Goal: Task Accomplishment & Management: Manage account settings

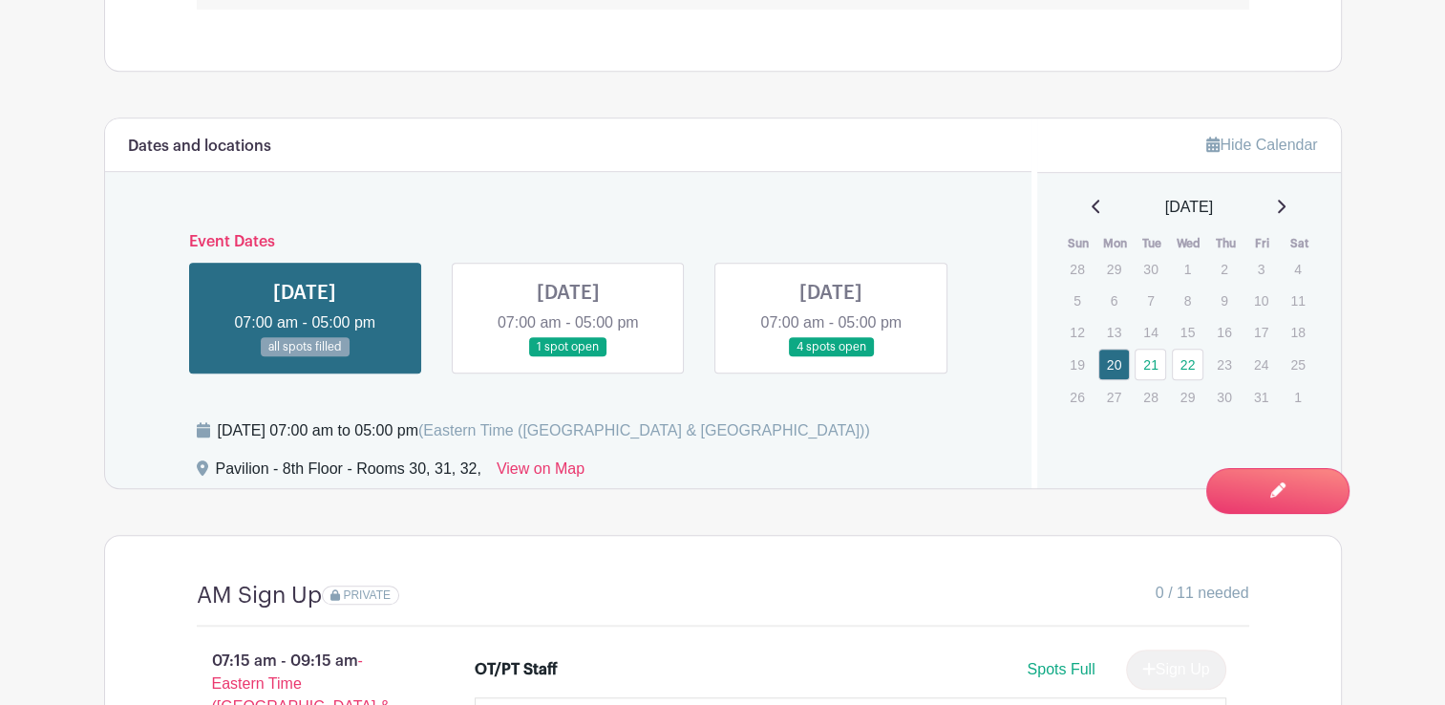
scroll to position [1544, 0]
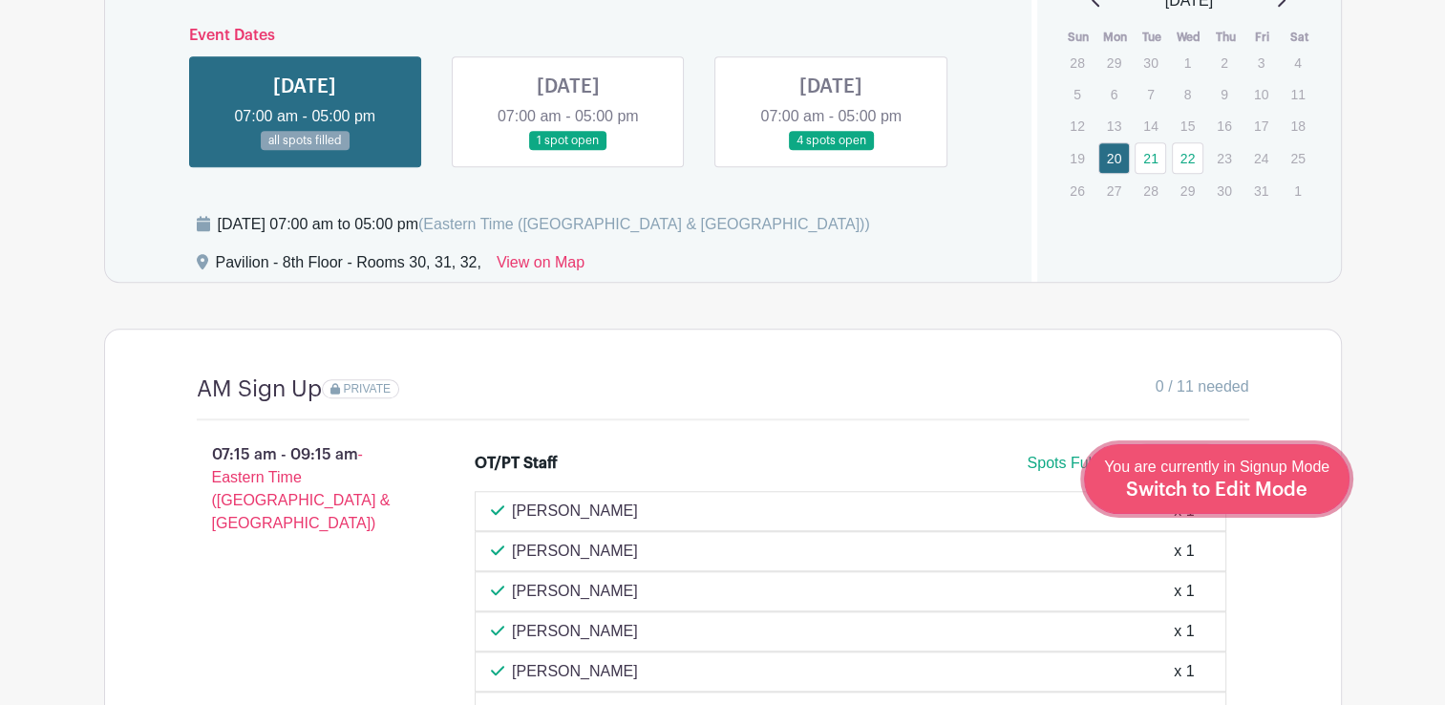
click at [1244, 471] on span "You are currently in Signup Mode Switch to Edit Mode" at bounding box center [1216, 479] width 225 height 40
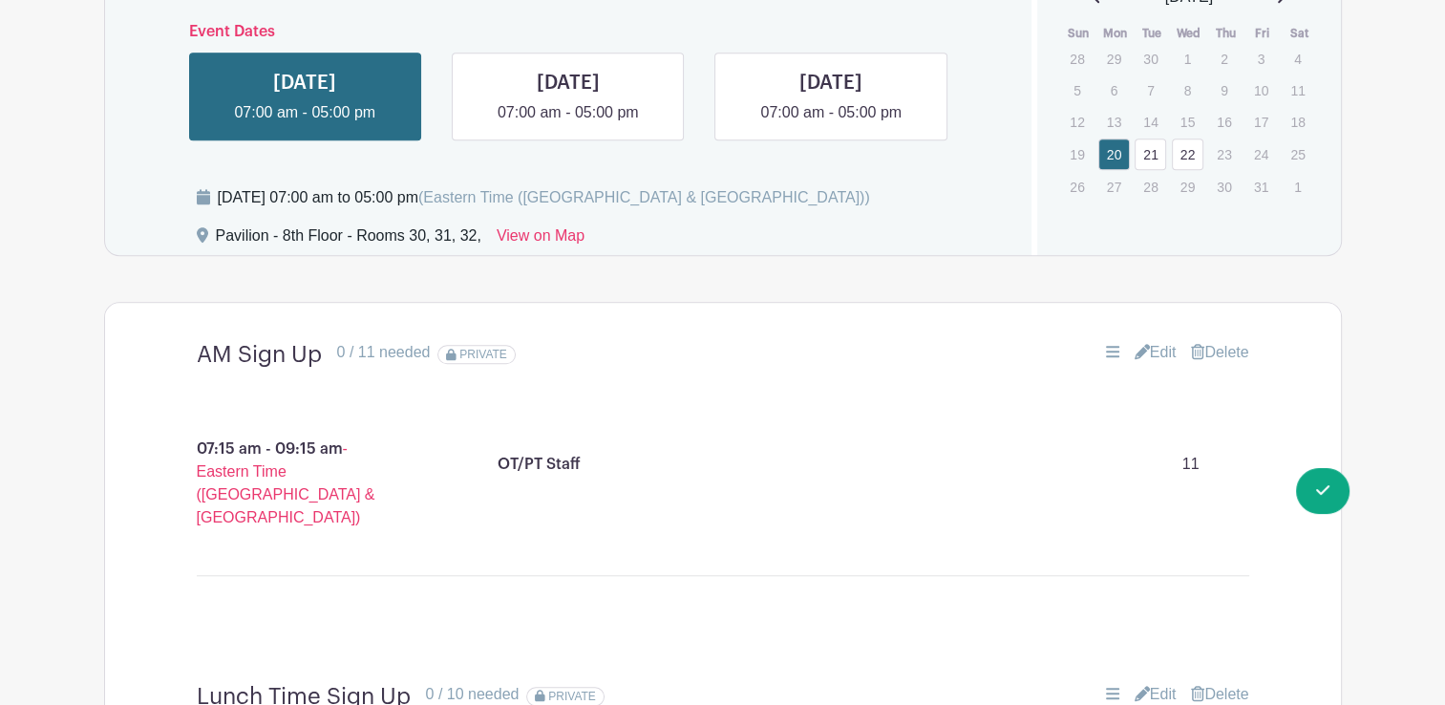
scroll to position [1603, 0]
click at [1144, 353] on link "Edit" at bounding box center [1156, 351] width 42 height 23
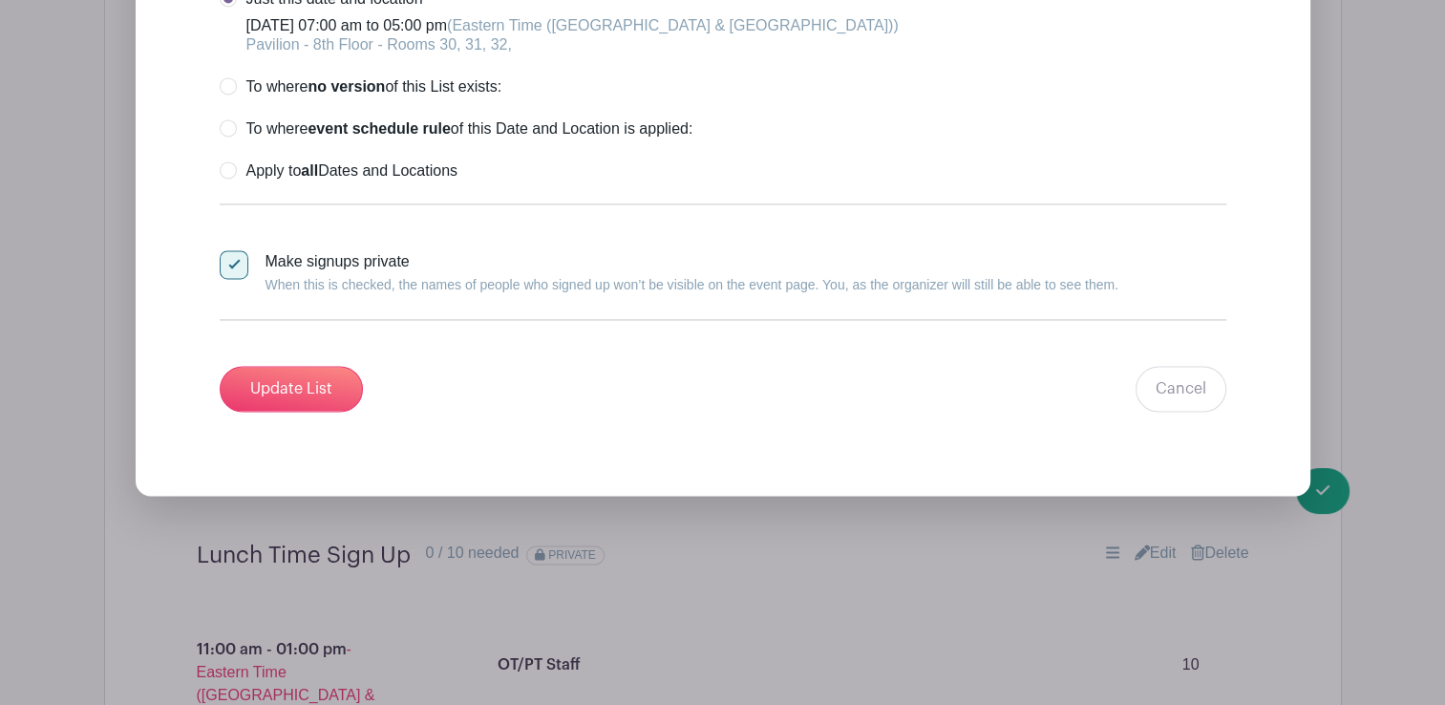
scroll to position [2839, 0]
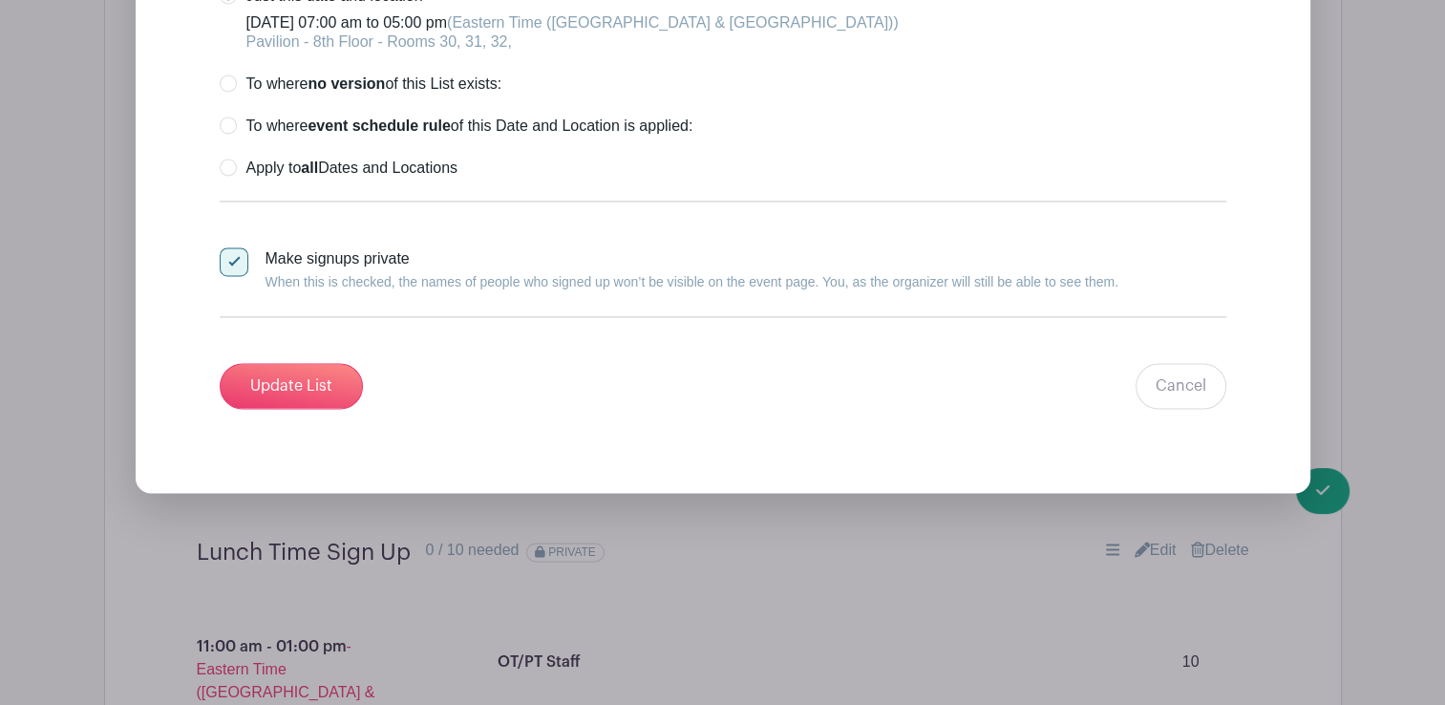
click at [232, 264] on div at bounding box center [234, 261] width 29 height 29
click at [232, 260] on input "Make signups private When this is checked, the names of people who signed up wo…" at bounding box center [226, 253] width 12 height 12
checkbox input "false"
click at [285, 392] on input "Update List" at bounding box center [291, 386] width 143 height 46
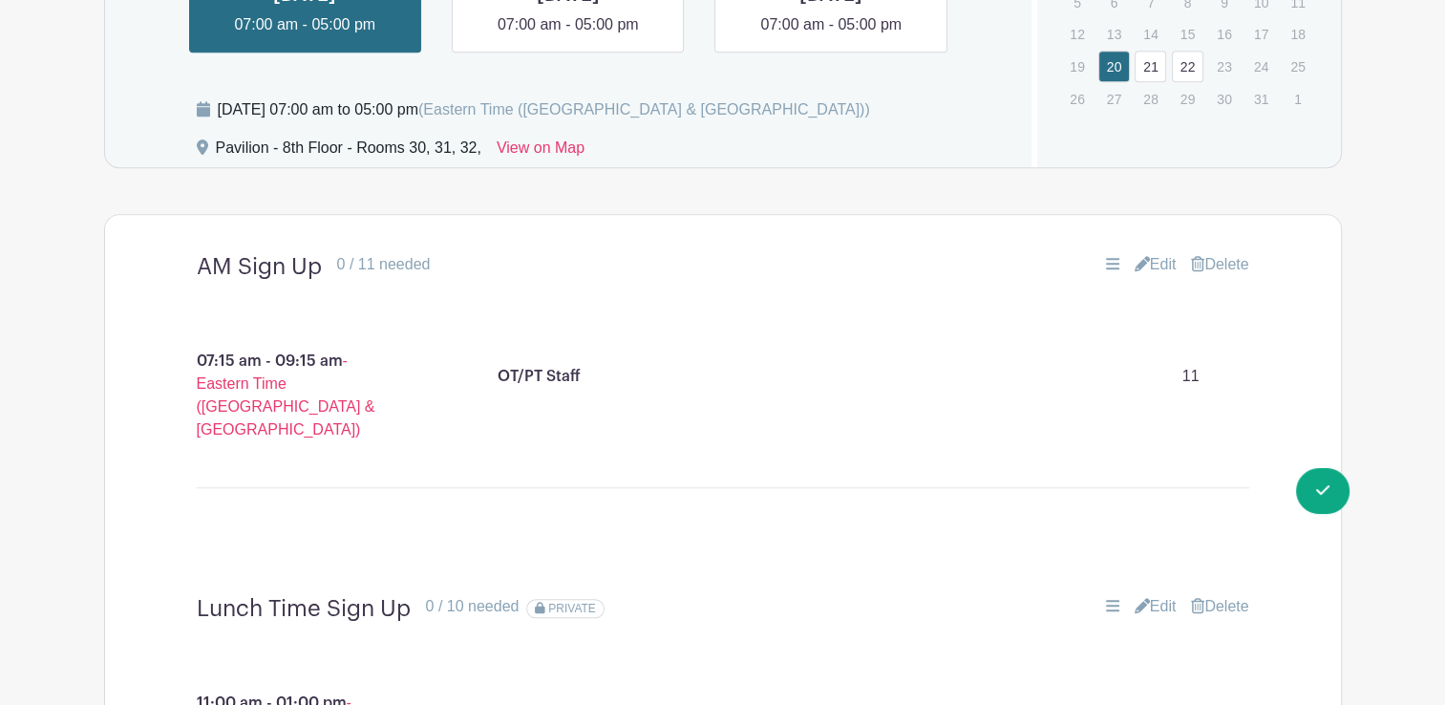
scroll to position [1689, 0]
click at [568, 37] on link at bounding box center [568, 37] width 0 height 0
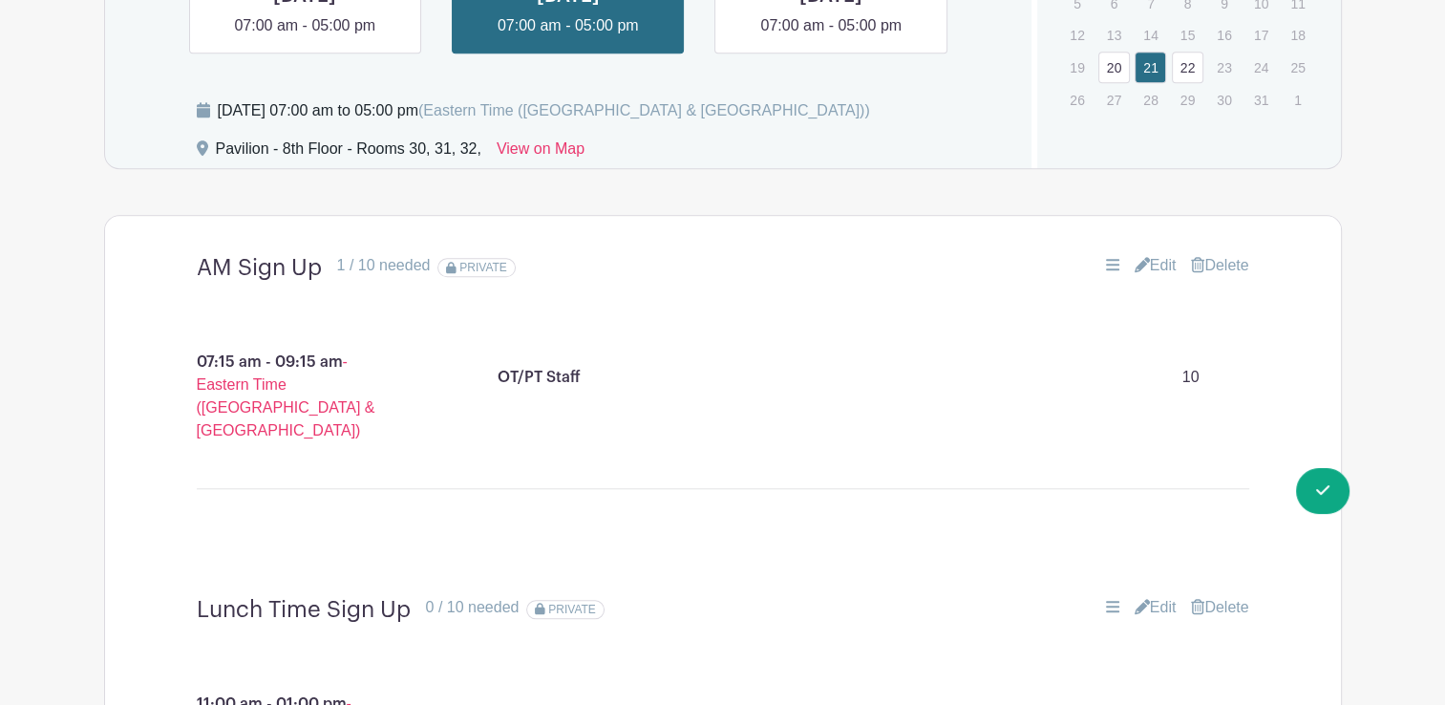
click at [1147, 263] on link "Edit" at bounding box center [1156, 265] width 42 height 23
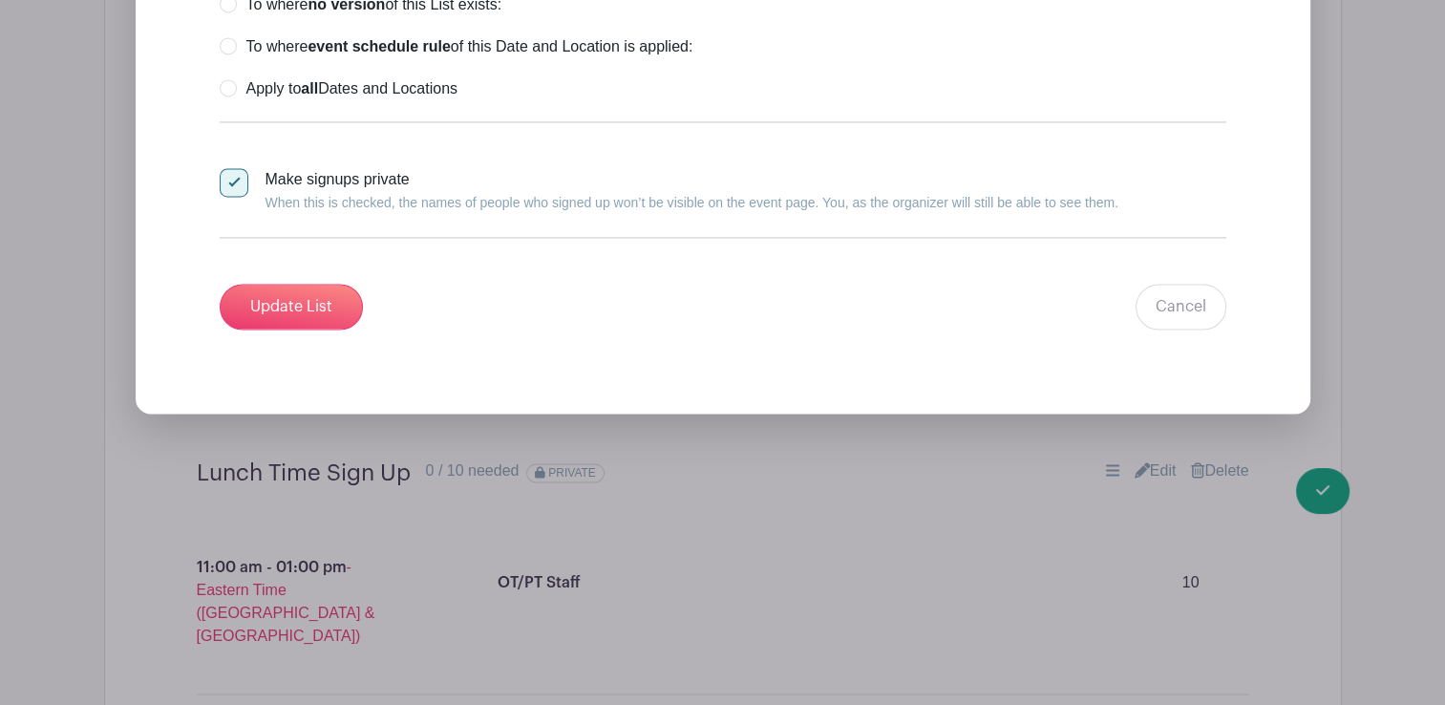
scroll to position [2941, 0]
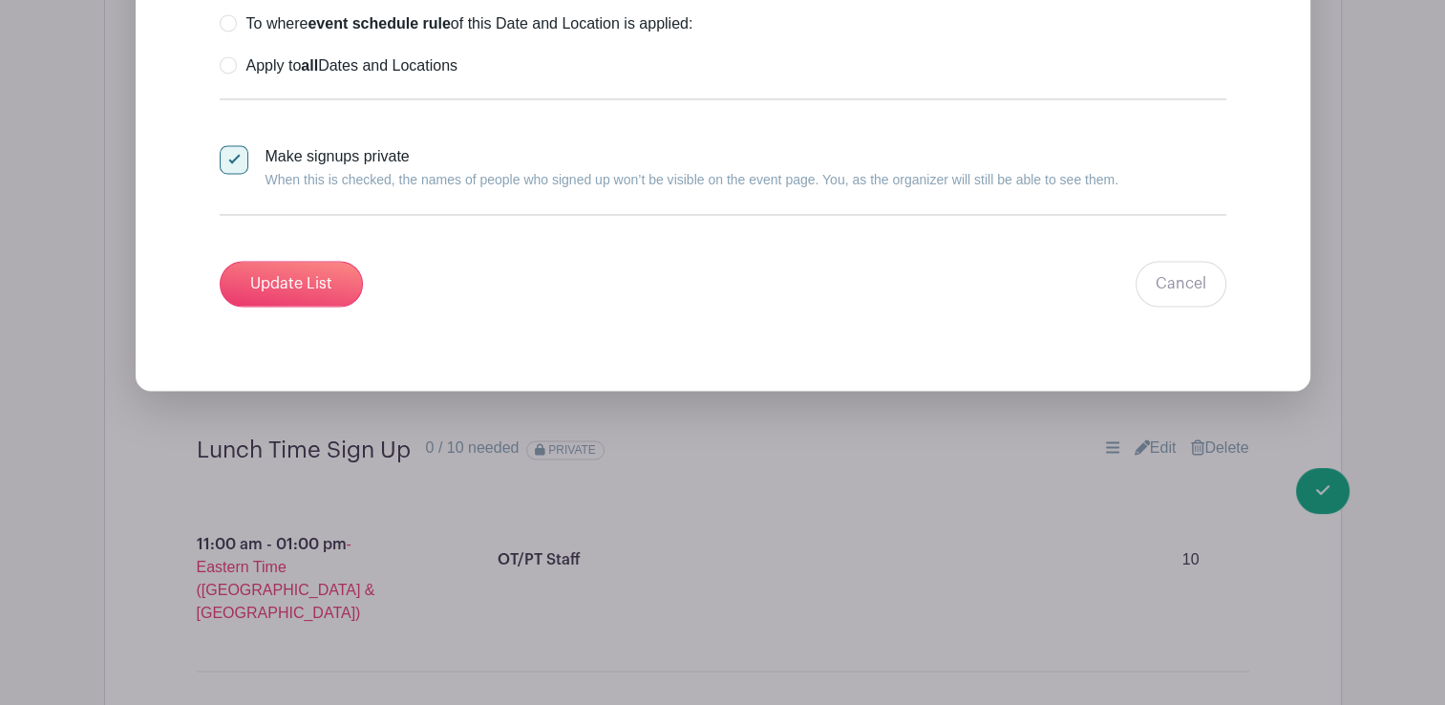
click at [239, 155] on div at bounding box center [234, 159] width 29 height 29
click at [232, 155] on input "Make signups private When this is checked, the names of people who signed up wo…" at bounding box center [226, 151] width 12 height 12
checkbox input "false"
click at [324, 292] on input "Update List" at bounding box center [291, 284] width 143 height 46
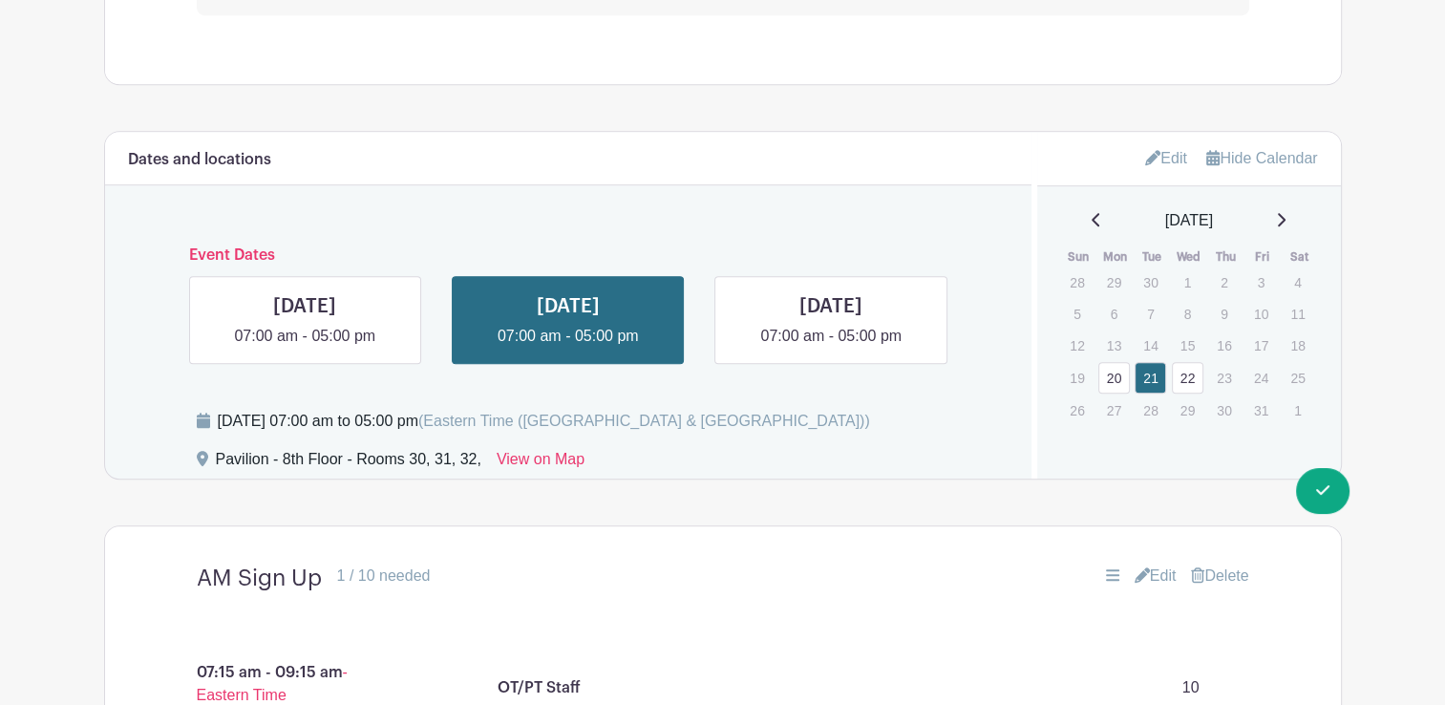
scroll to position [1354, 0]
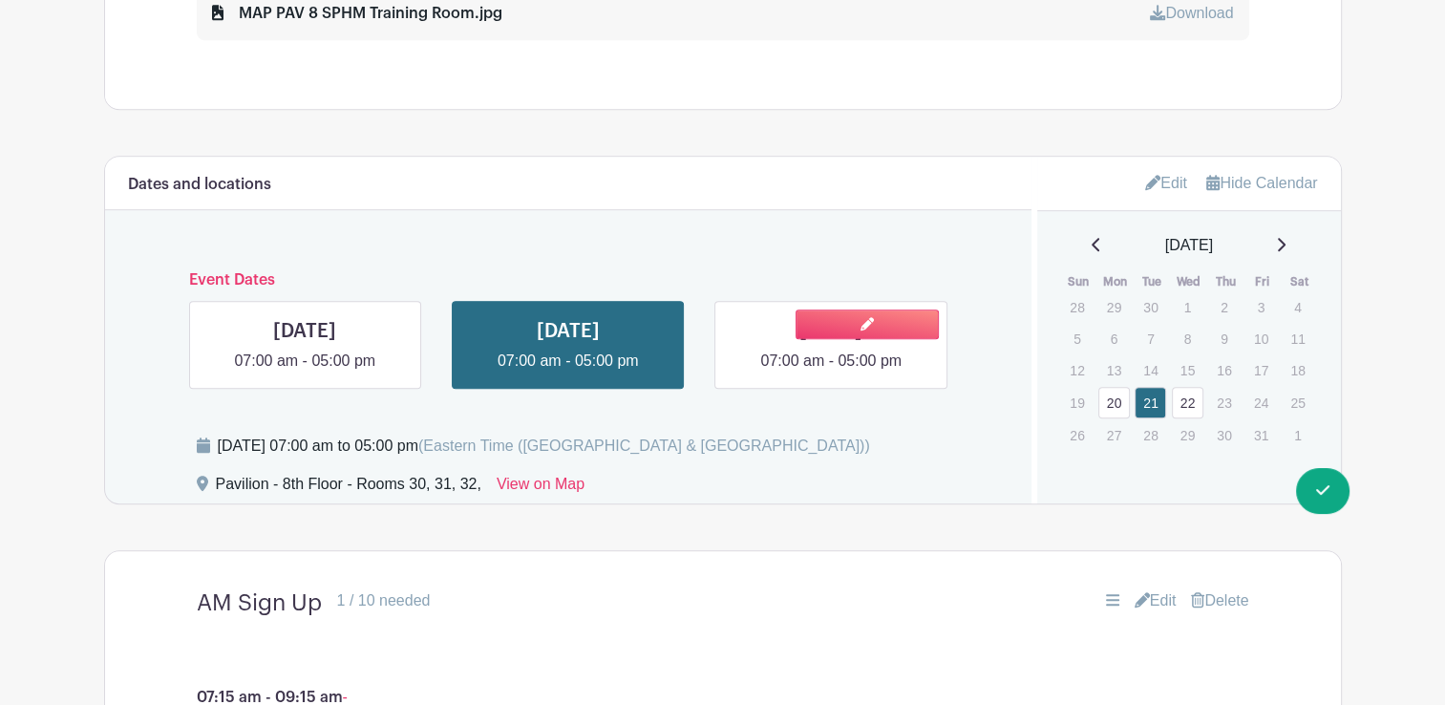
click at [831, 373] on link at bounding box center [831, 373] width 0 height 0
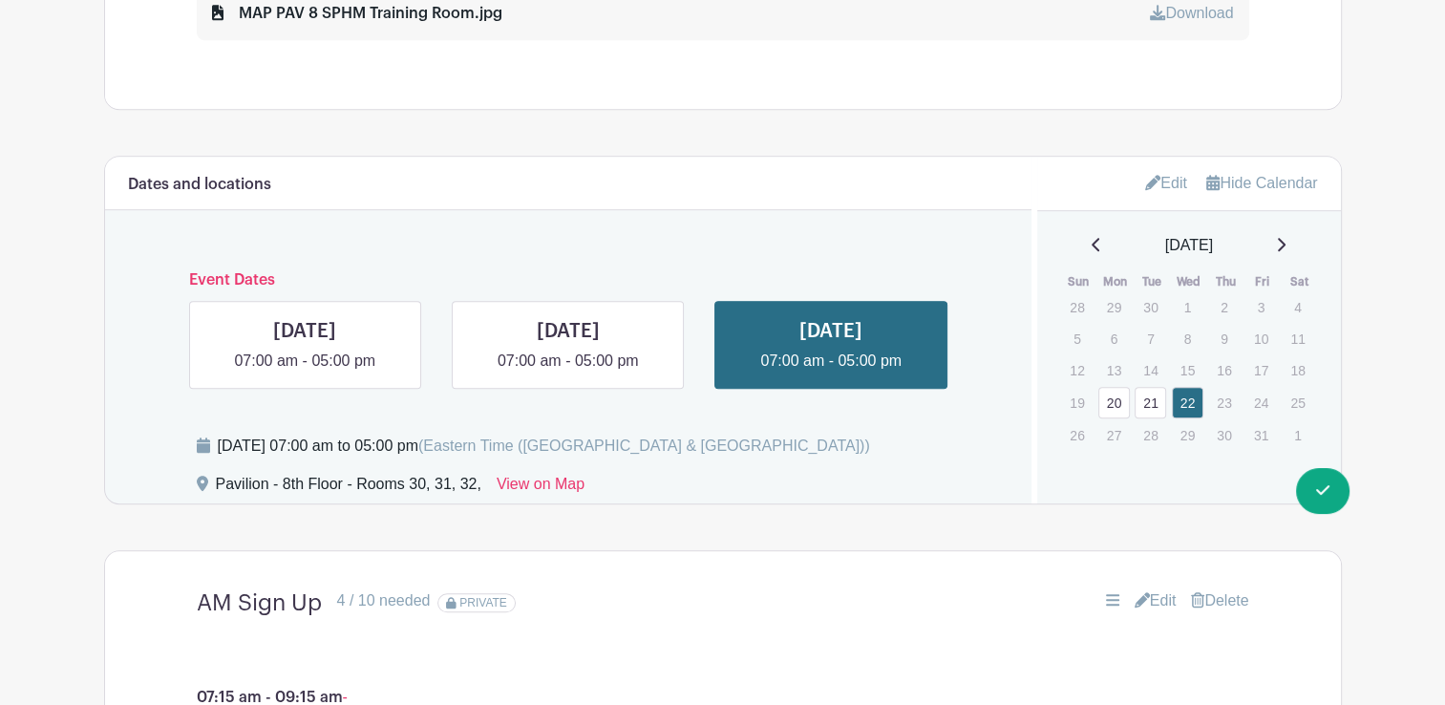
click at [1143, 590] on link "Edit" at bounding box center [1156, 600] width 42 height 23
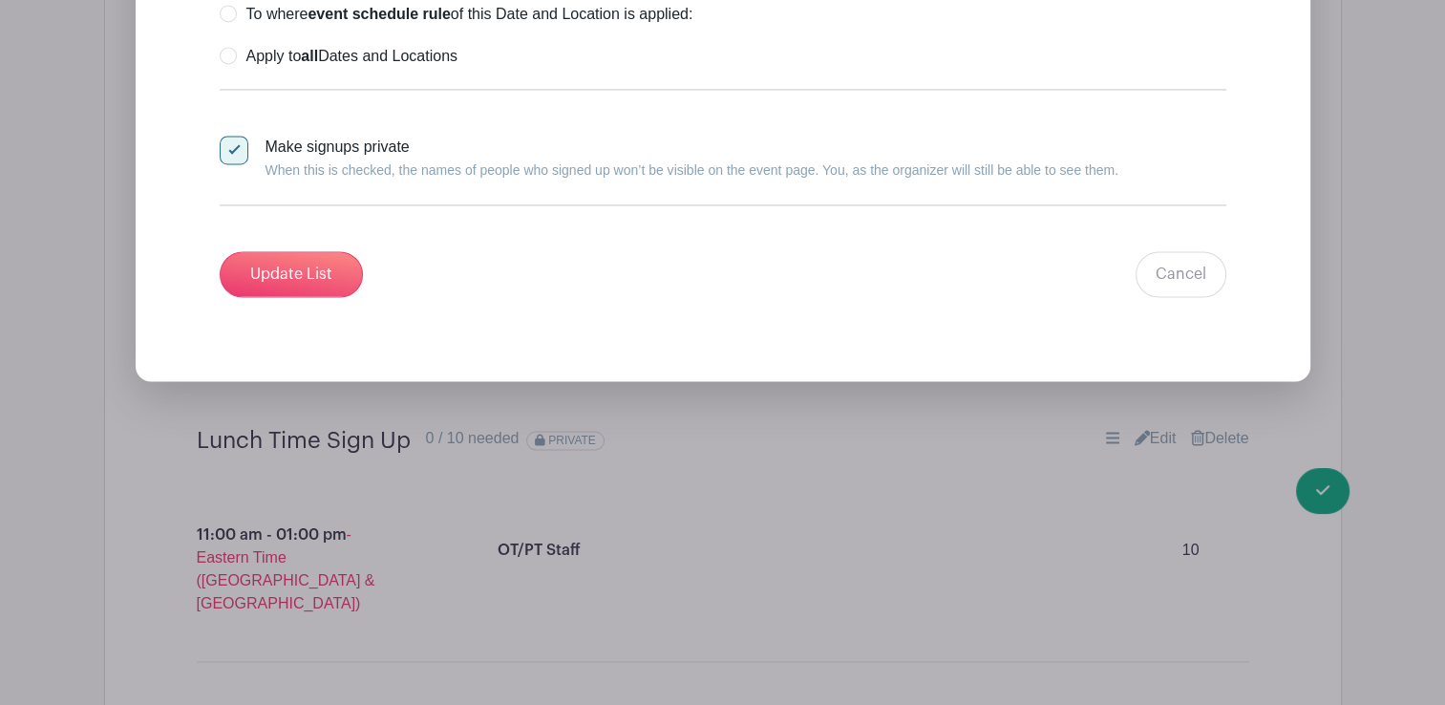
scroll to position [2949, 0]
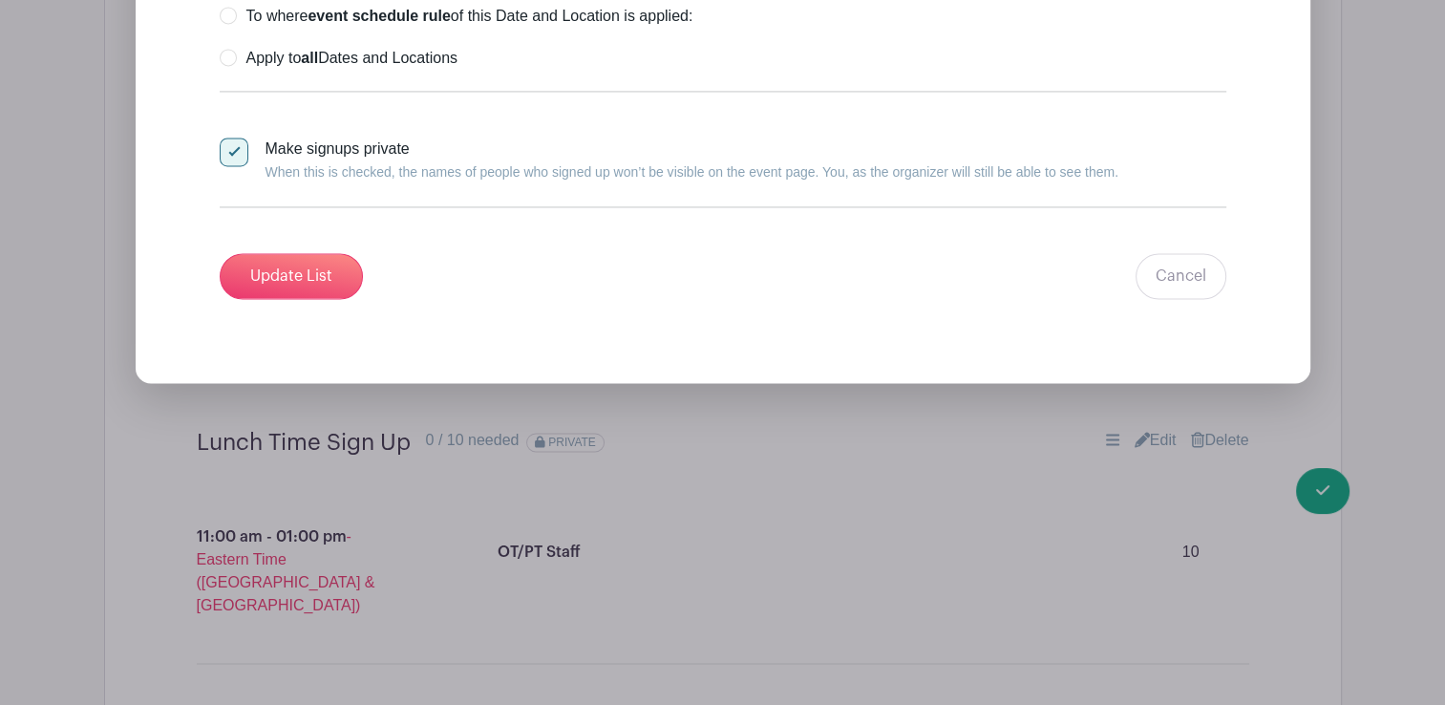
click at [239, 140] on div at bounding box center [234, 152] width 29 height 29
click at [232, 140] on input "Make signups private When this is checked, the names of people who signed up wo…" at bounding box center [226, 144] width 12 height 12
checkbox input "false"
click at [290, 263] on input "Update List" at bounding box center [291, 276] width 143 height 46
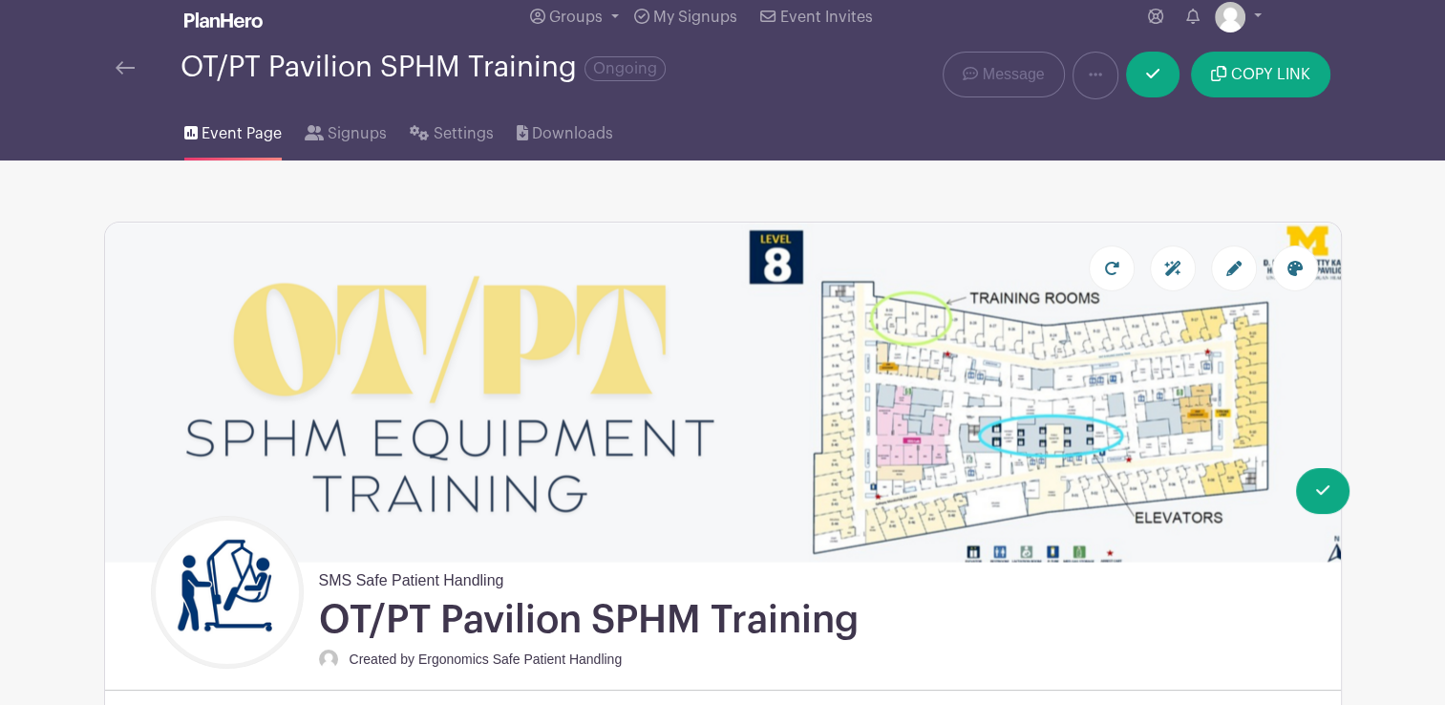
scroll to position [0, 0]
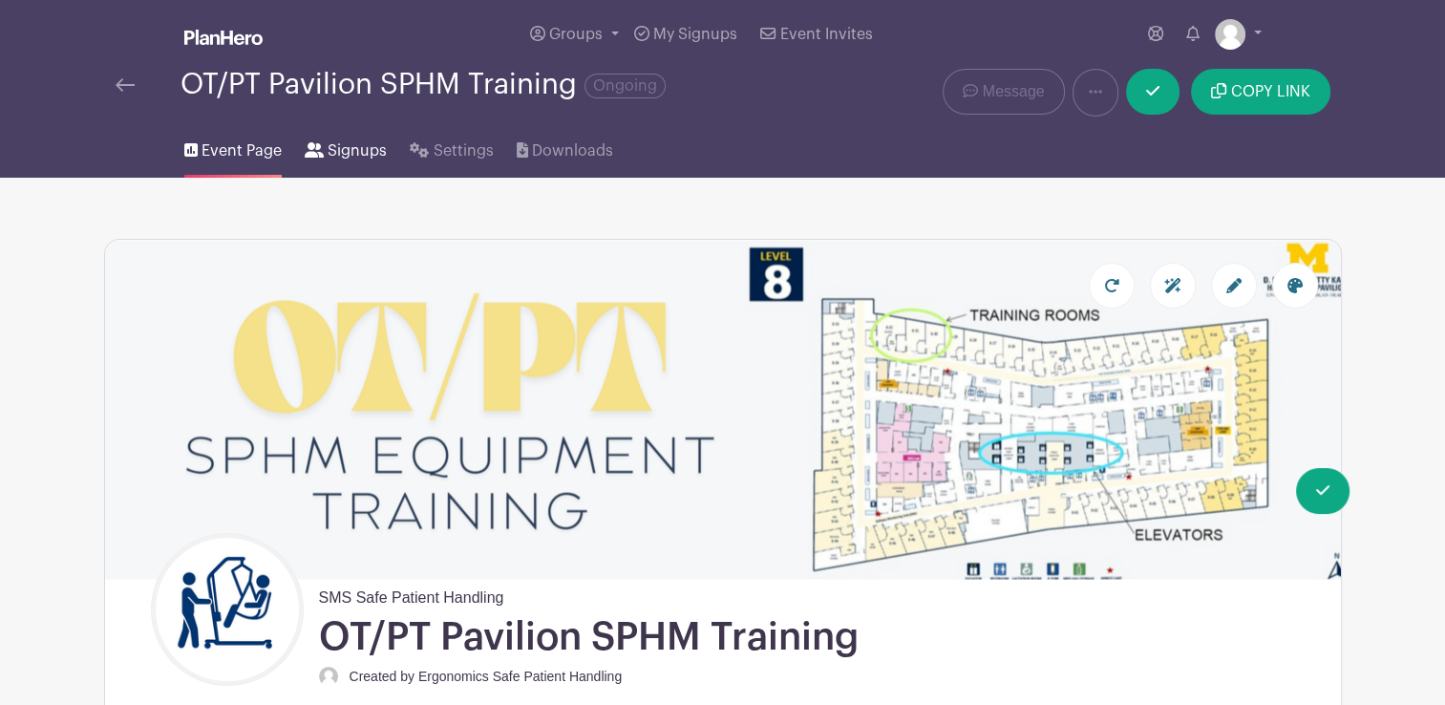
click at [359, 144] on span "Signups" at bounding box center [357, 150] width 59 height 23
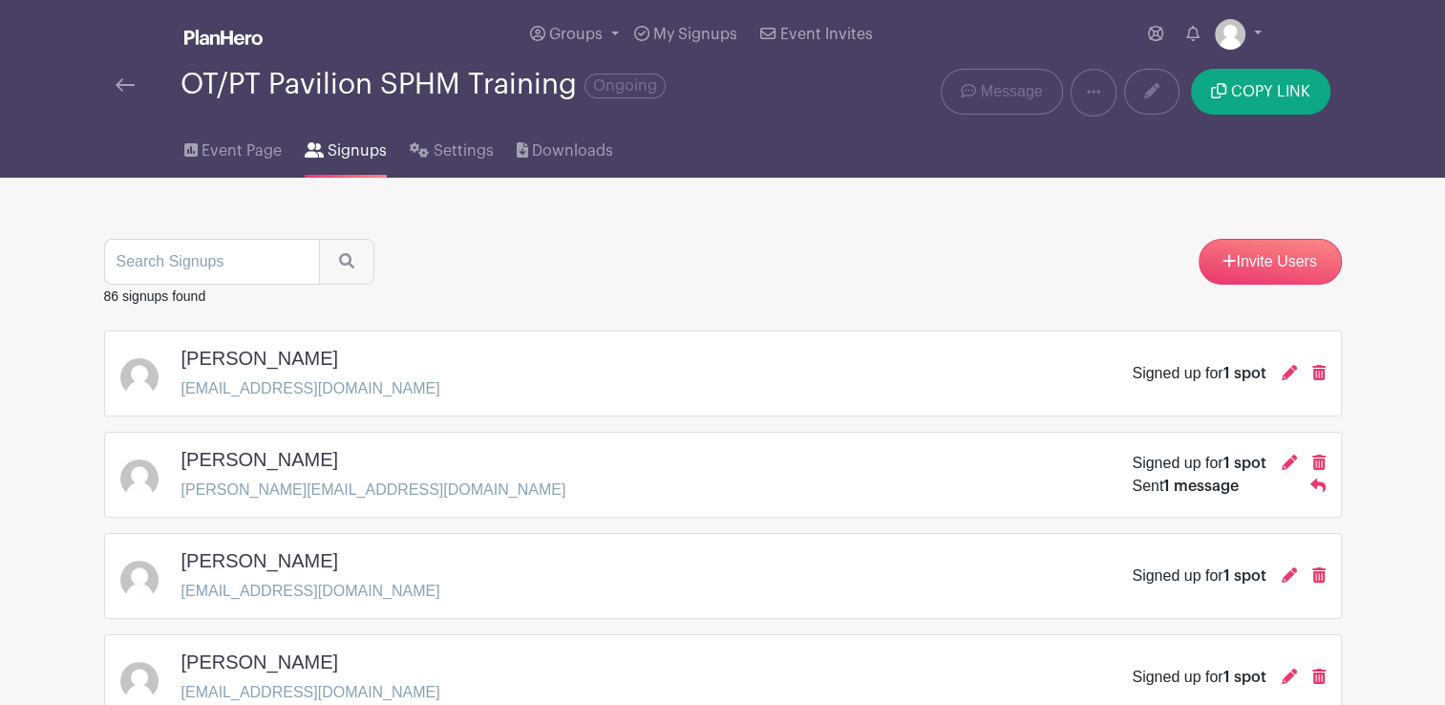
click at [359, 144] on span "Signups" at bounding box center [357, 150] width 59 height 23
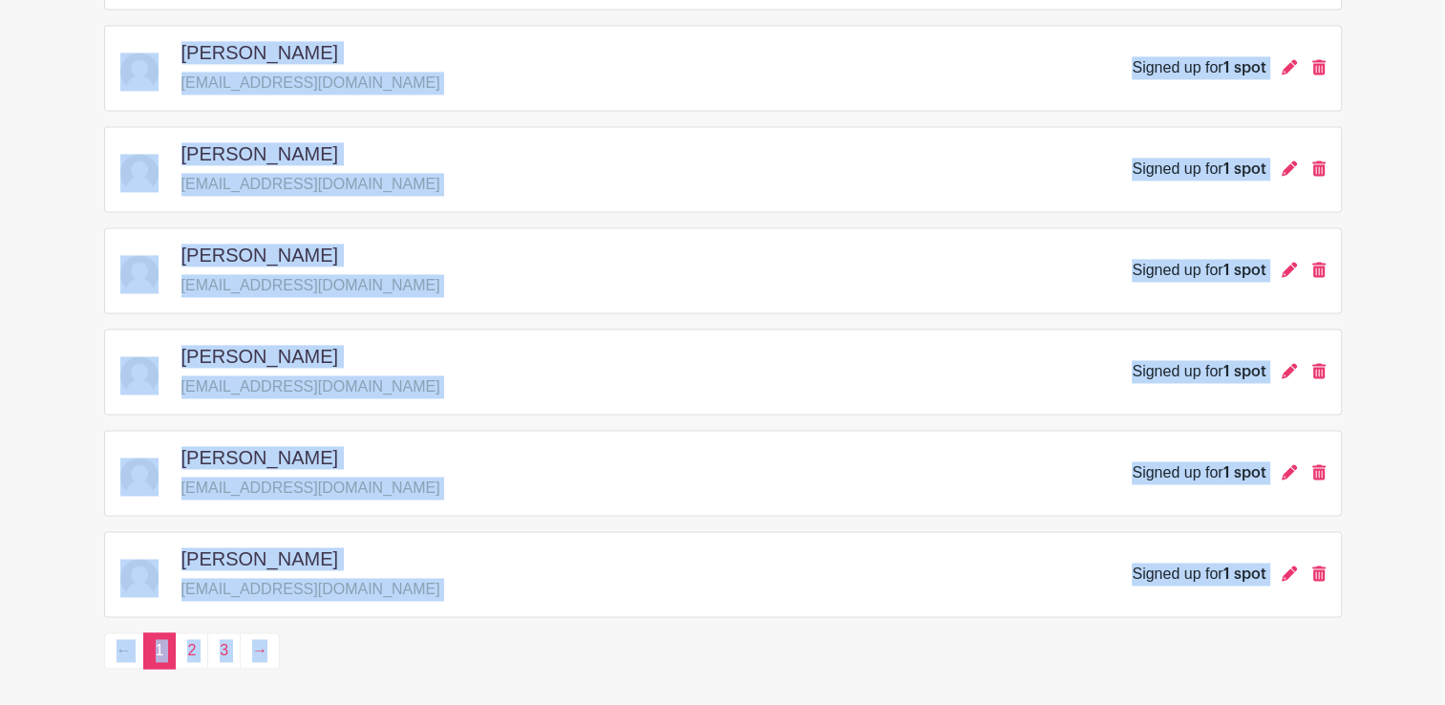
scroll to position [2808, 0]
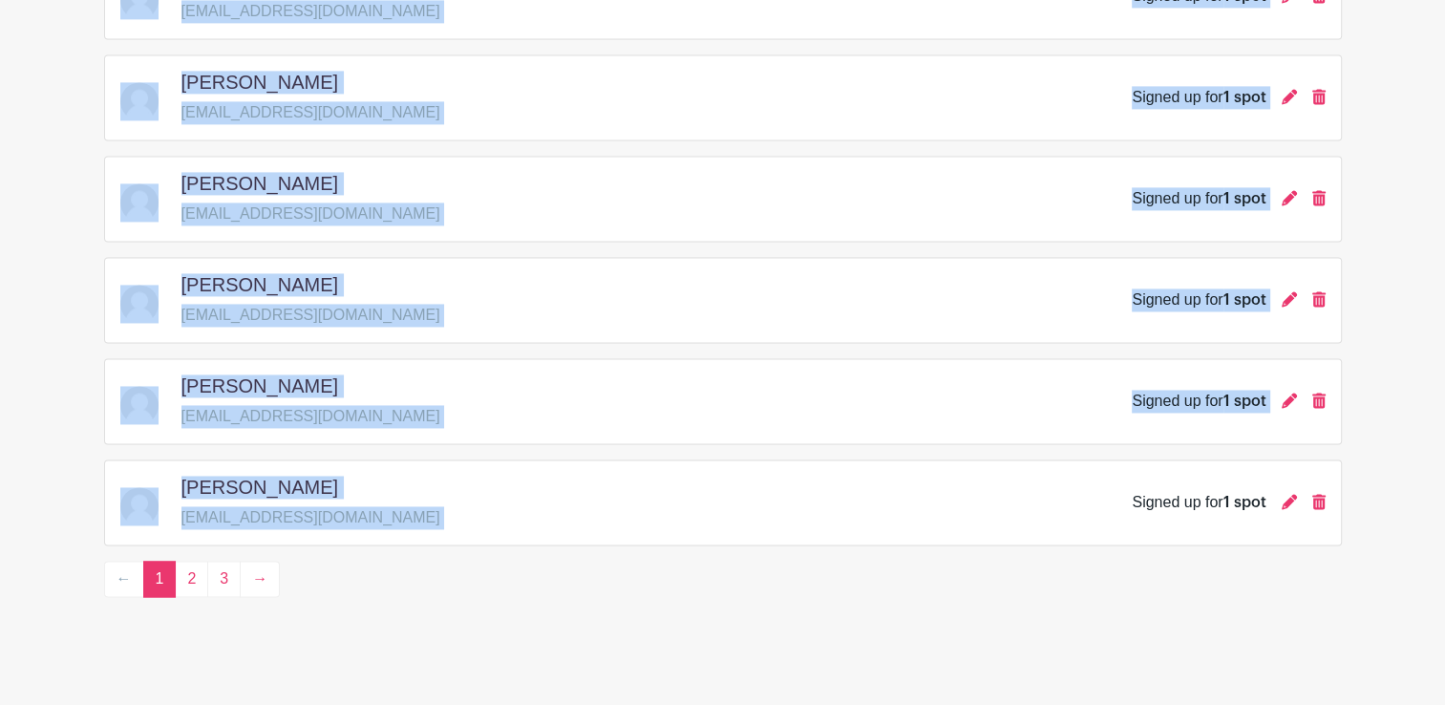
drag, startPoint x: 176, startPoint y: 278, endPoint x: 1097, endPoint y: 520, distance: 952.1
copy turbo-frame "[PERSON_NAME] [PERSON_NAME][EMAIL_ADDRESS][DOMAIN_NAME] Signed up for 1 spot [P…"
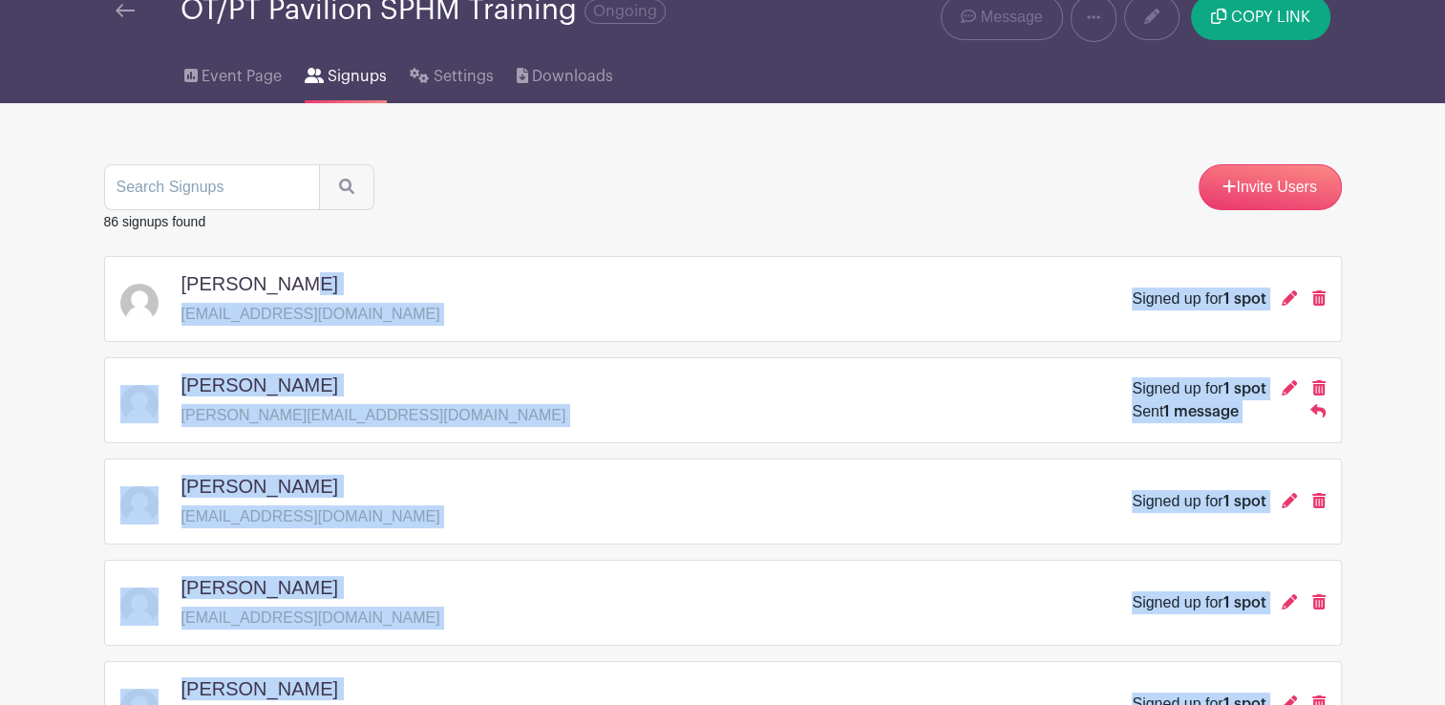
scroll to position [0, 0]
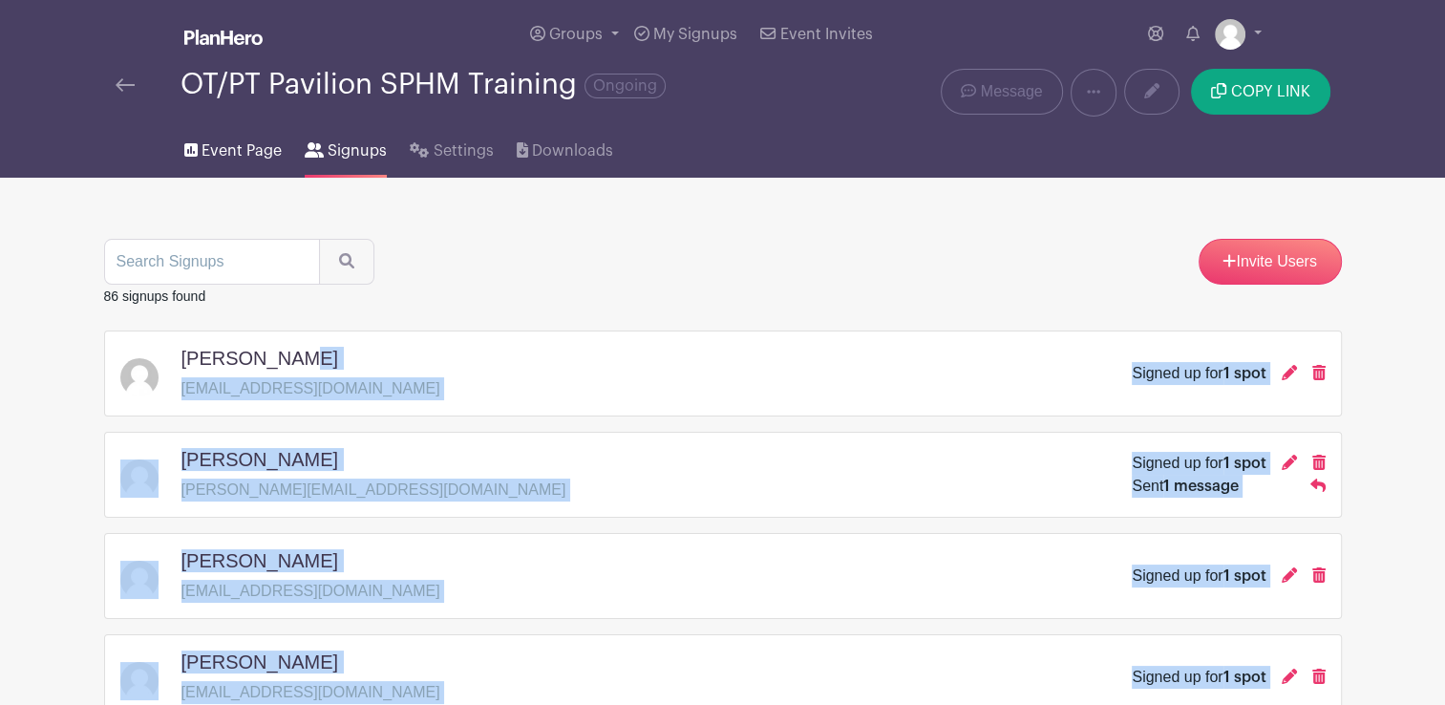
click at [242, 165] on link "Event Page" at bounding box center [232, 147] width 97 height 61
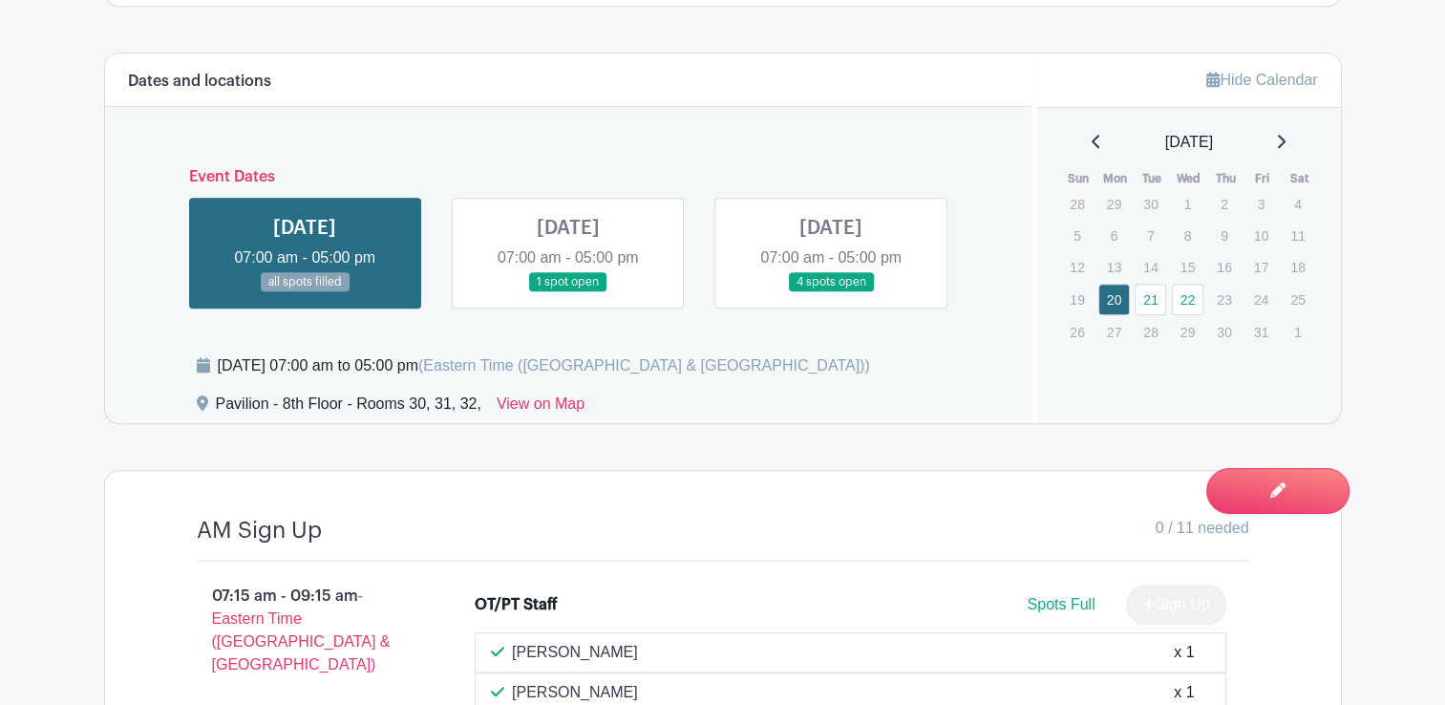
scroll to position [1337, 0]
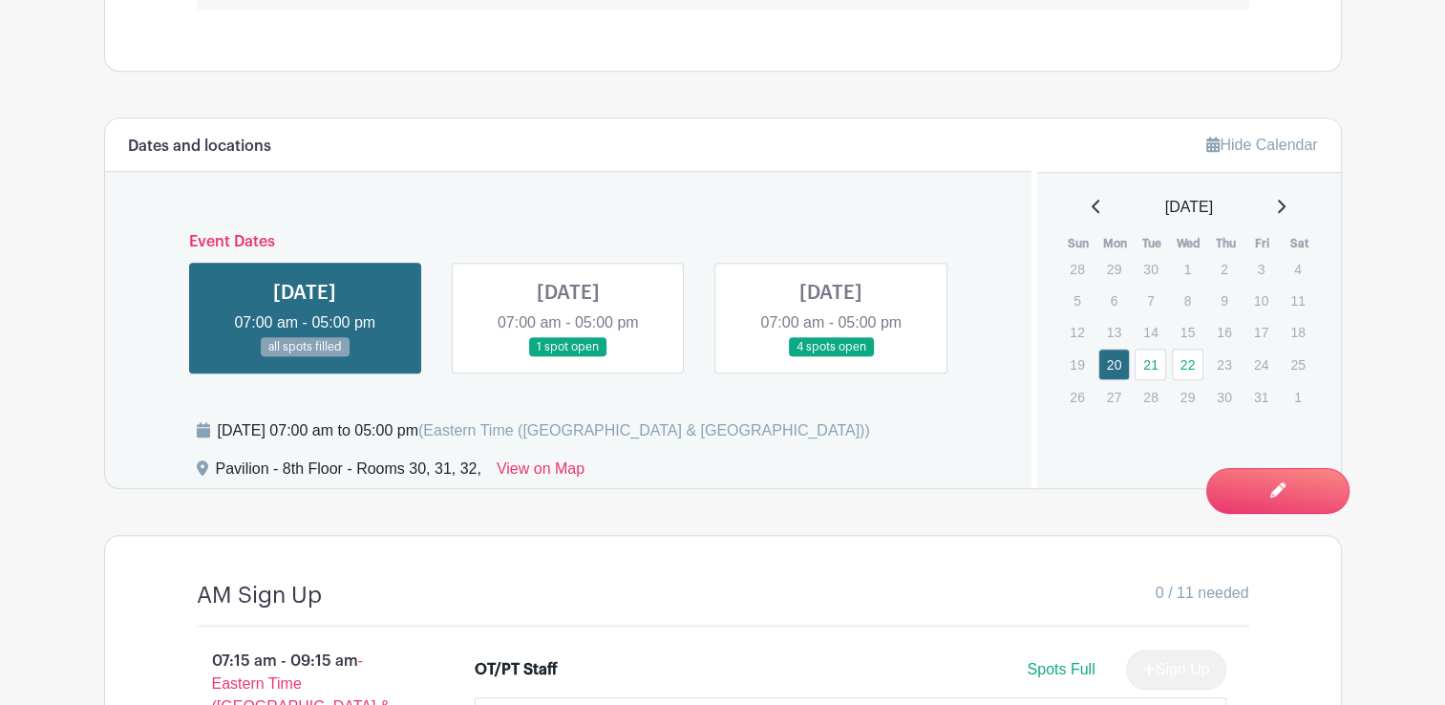
click at [568, 357] on link at bounding box center [568, 357] width 0 height 0
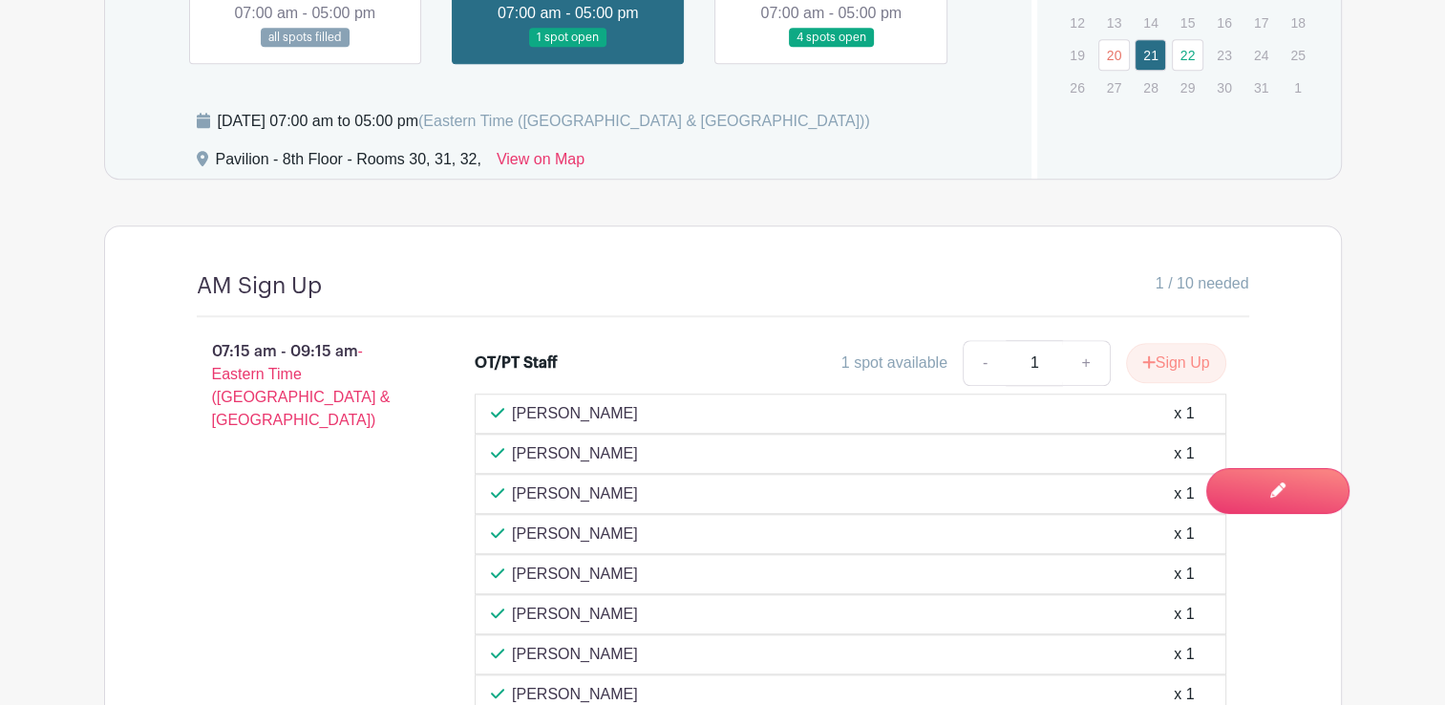
scroll to position [1647, 0]
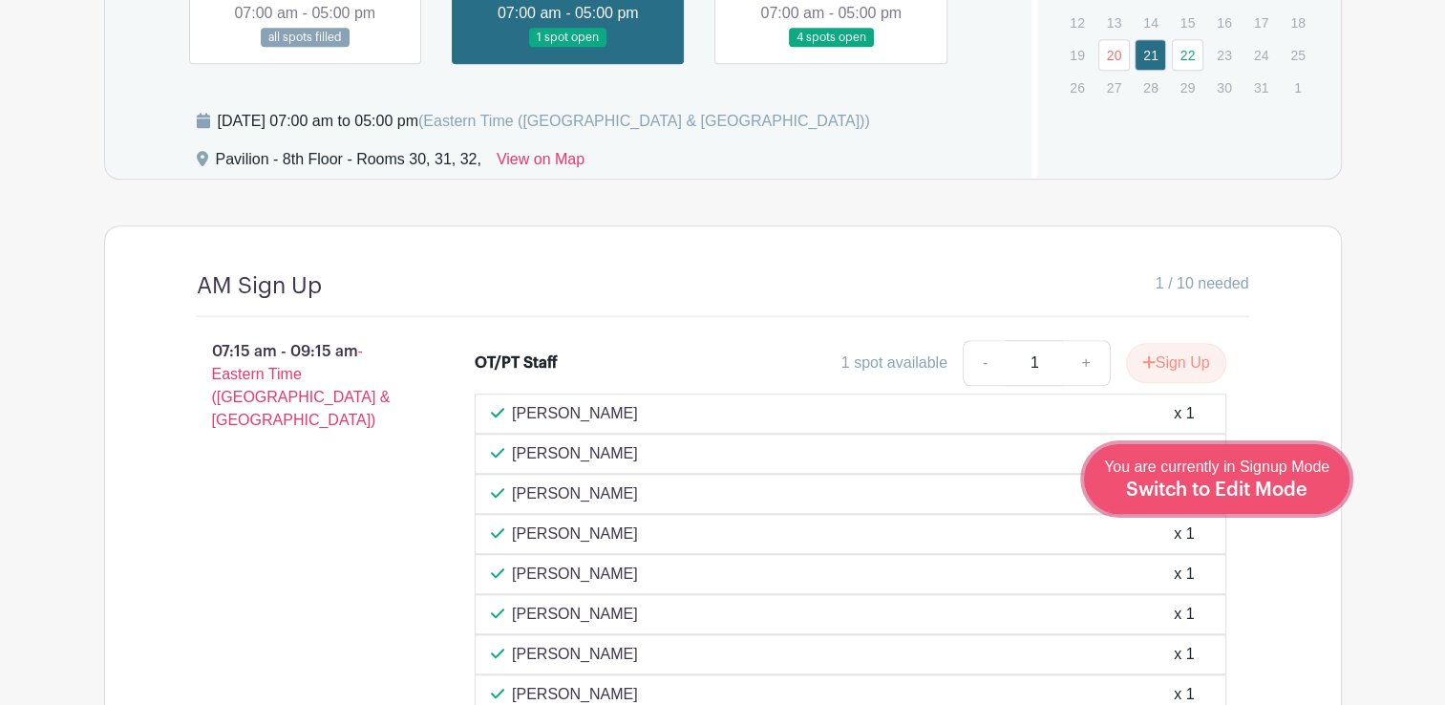
click at [1269, 481] on span "Switch to Edit Mode" at bounding box center [1217, 490] width 182 height 19
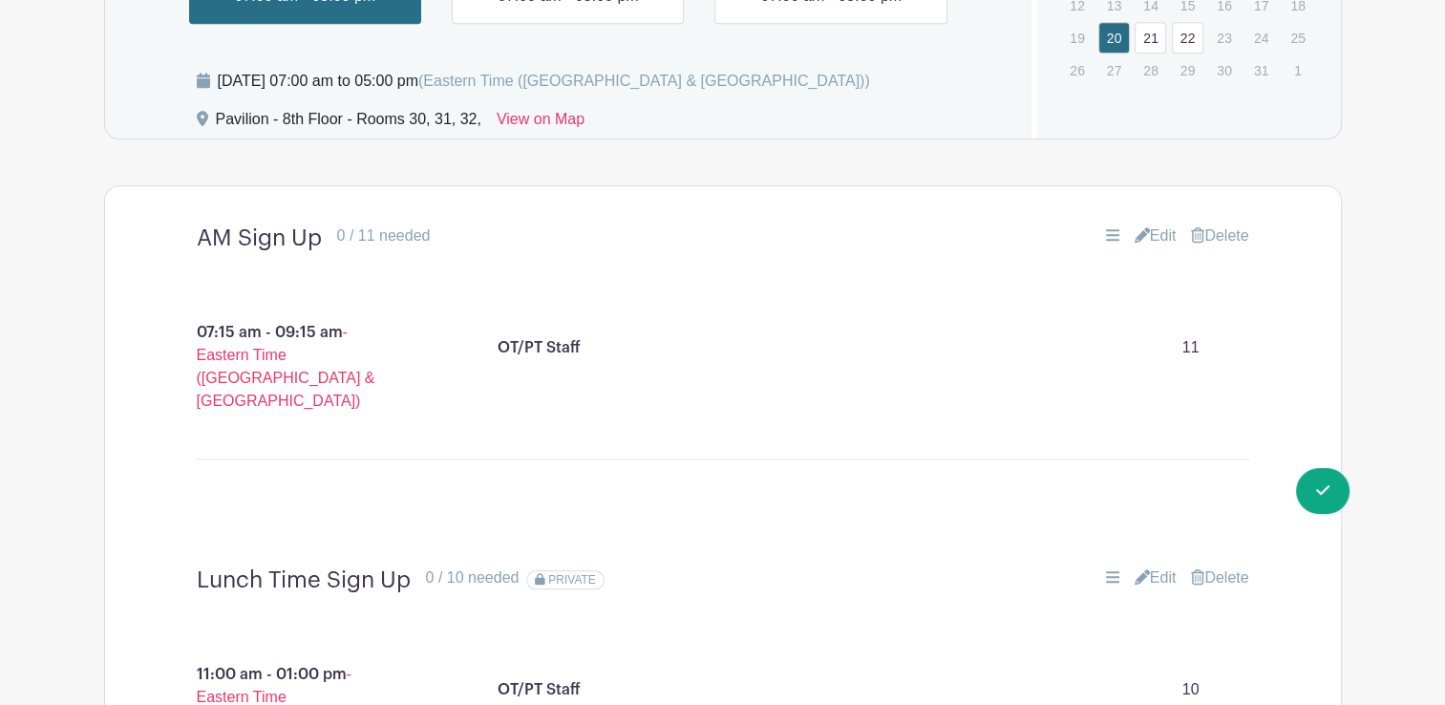
scroll to position [1720, 0]
click at [1144, 237] on link "Edit" at bounding box center [1156, 235] width 42 height 23
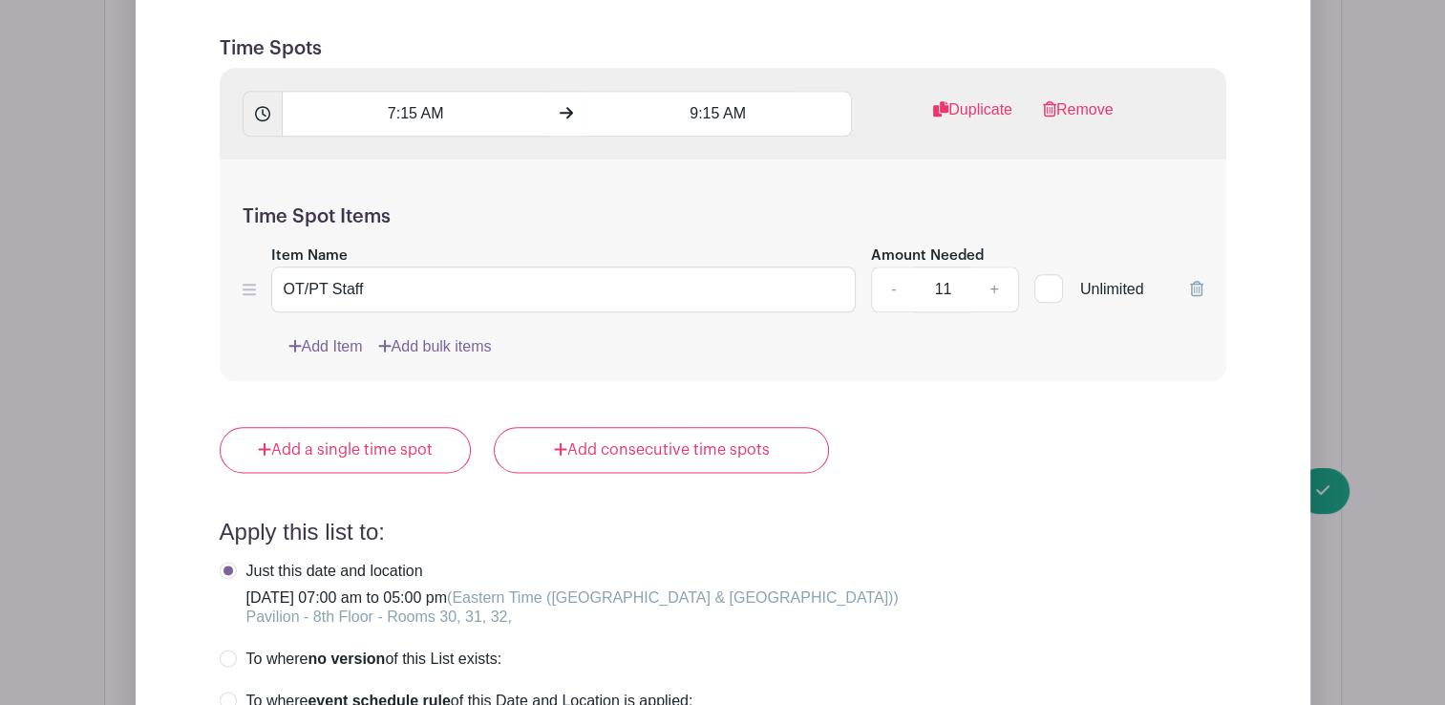
scroll to position [2770, 0]
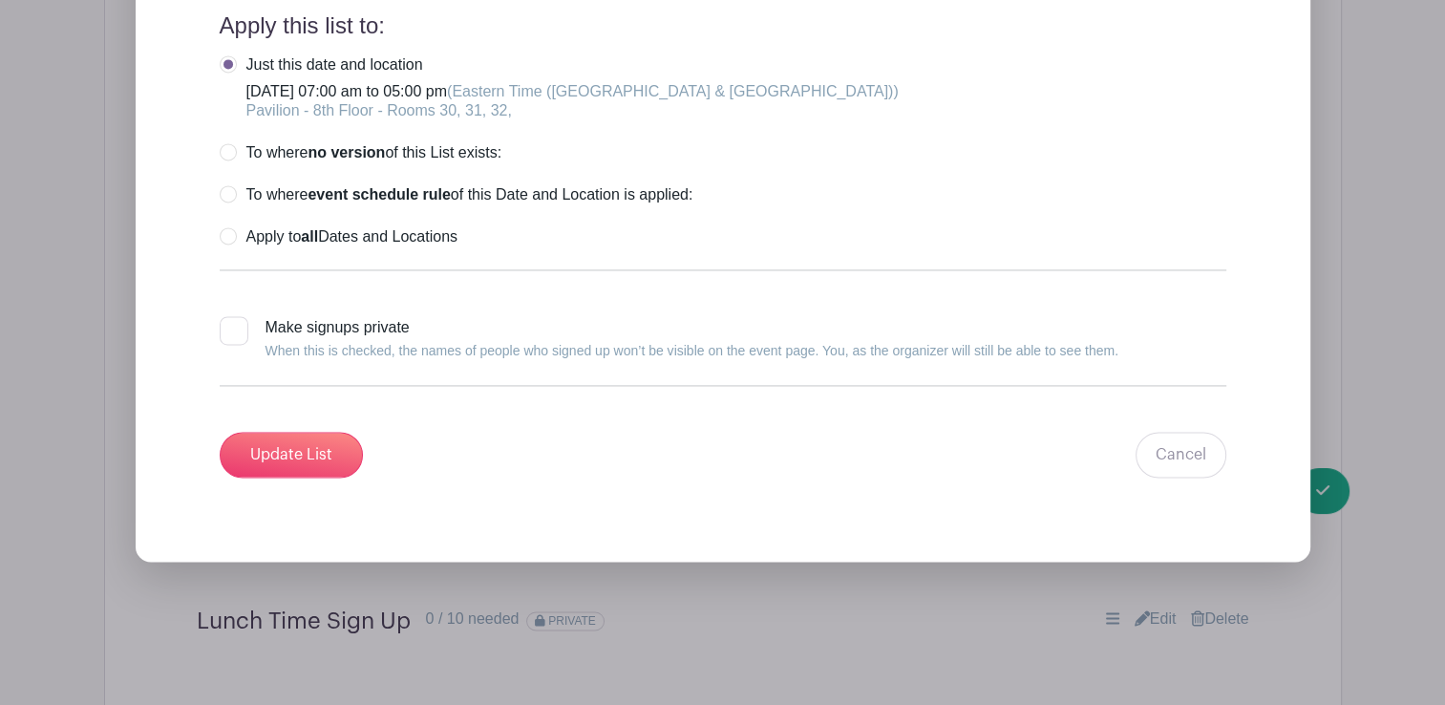
click at [224, 326] on div at bounding box center [234, 330] width 29 height 29
click at [224, 326] on input "Make signups private When this is checked, the names of people who signed up wo…" at bounding box center [226, 322] width 12 height 12
click at [224, 326] on div at bounding box center [234, 330] width 29 height 29
click at [224, 326] on input "Make signups private When this is checked, the names of people who signed up wo…" at bounding box center [226, 322] width 12 height 12
checkbox input "false"
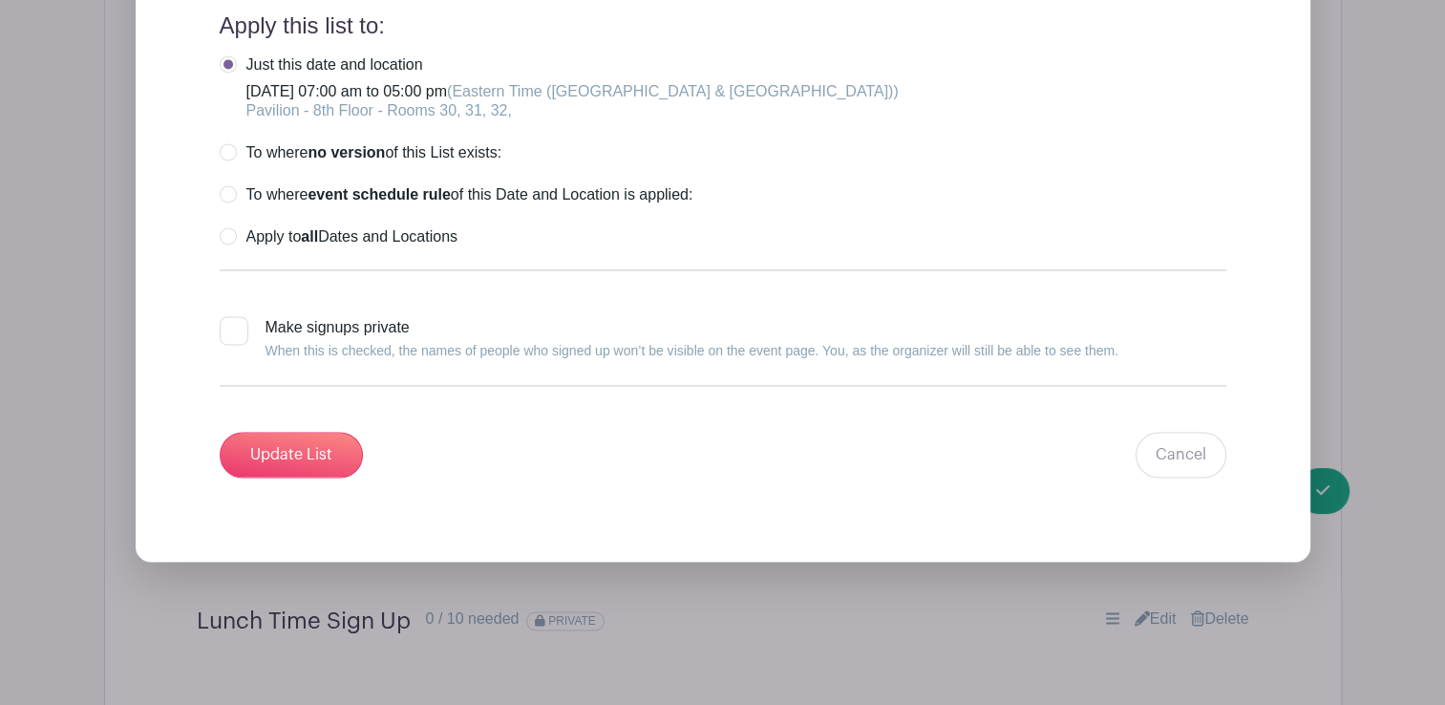
click at [235, 238] on label "Apply to all Dates and Locations" at bounding box center [339, 236] width 238 height 19
radio input "true"
click at [330, 456] on input "Update List" at bounding box center [291, 455] width 143 height 46
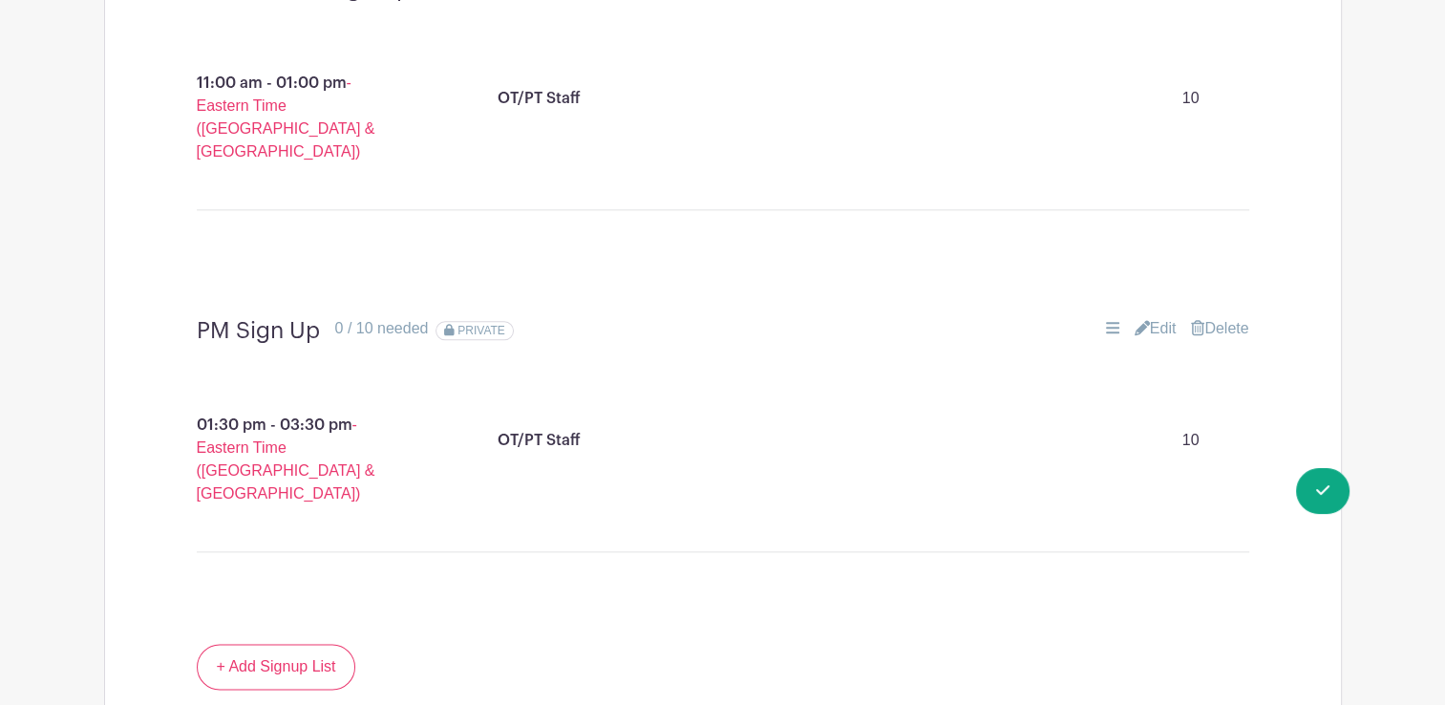
scroll to position [2311, 0]
click at [1137, 319] on icon at bounding box center [1142, 326] width 15 height 15
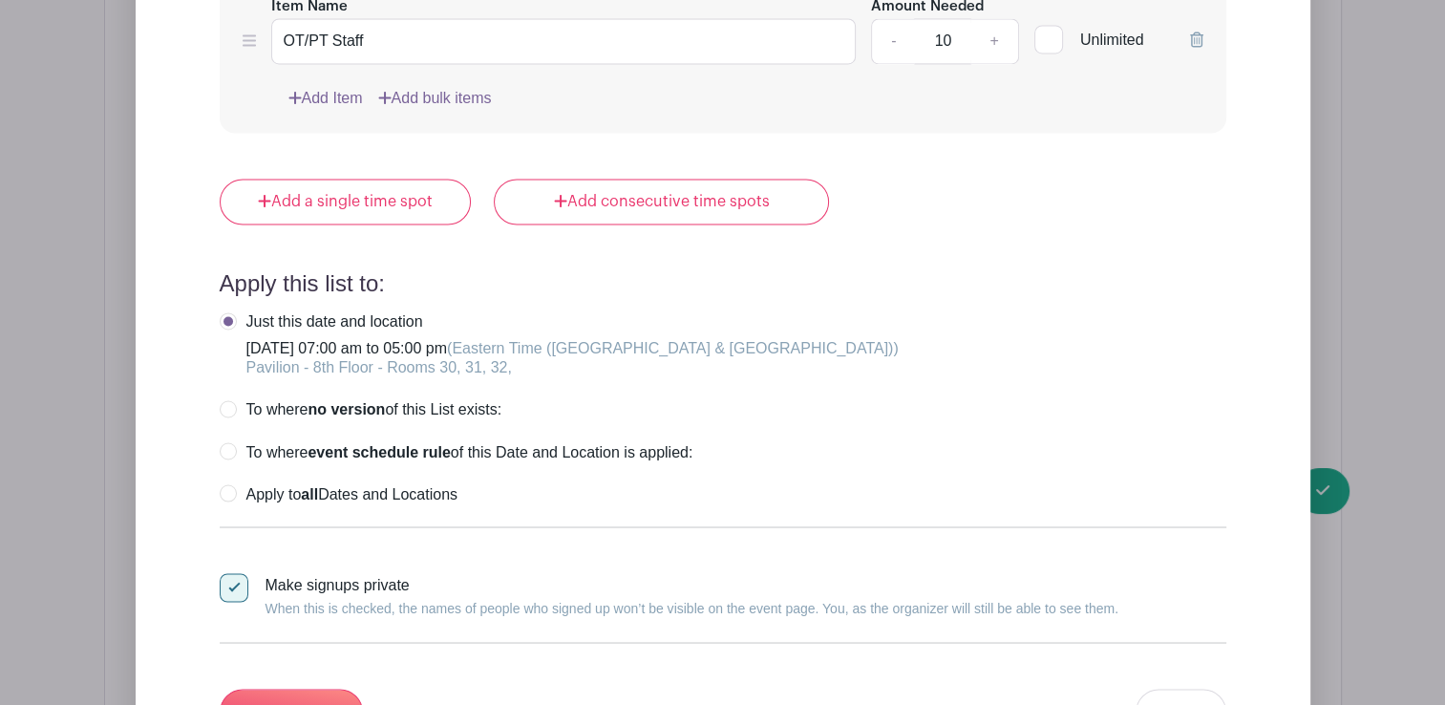
scroll to position [3196, 0]
click at [314, 486] on strong "all" at bounding box center [309, 494] width 17 height 16
radio input "true"
click at [245, 574] on div at bounding box center [234, 588] width 29 height 29
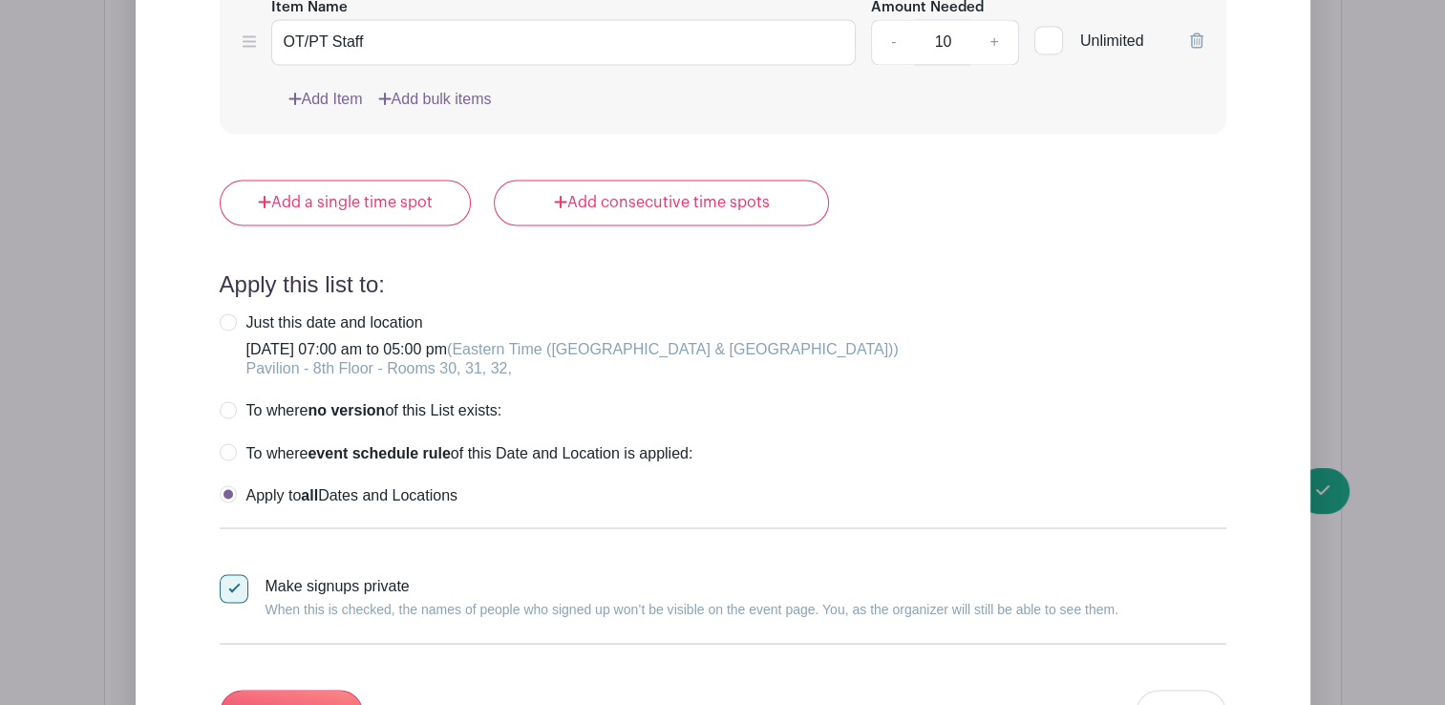
click at [232, 574] on input "Make signups private When this is checked, the names of people who signed up wo…" at bounding box center [226, 580] width 12 height 12
checkbox input "false"
click at [282, 690] on input "Update List" at bounding box center [291, 713] width 143 height 46
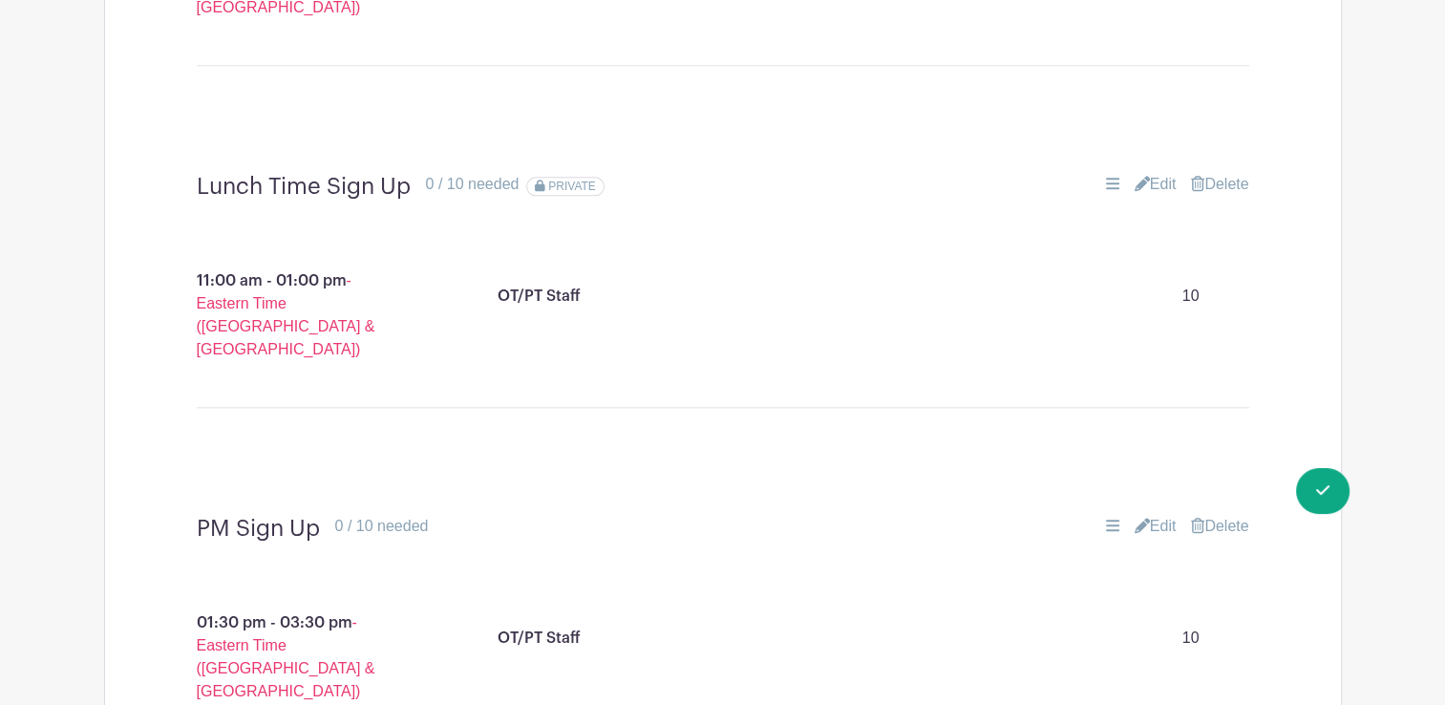
scroll to position [2087, 0]
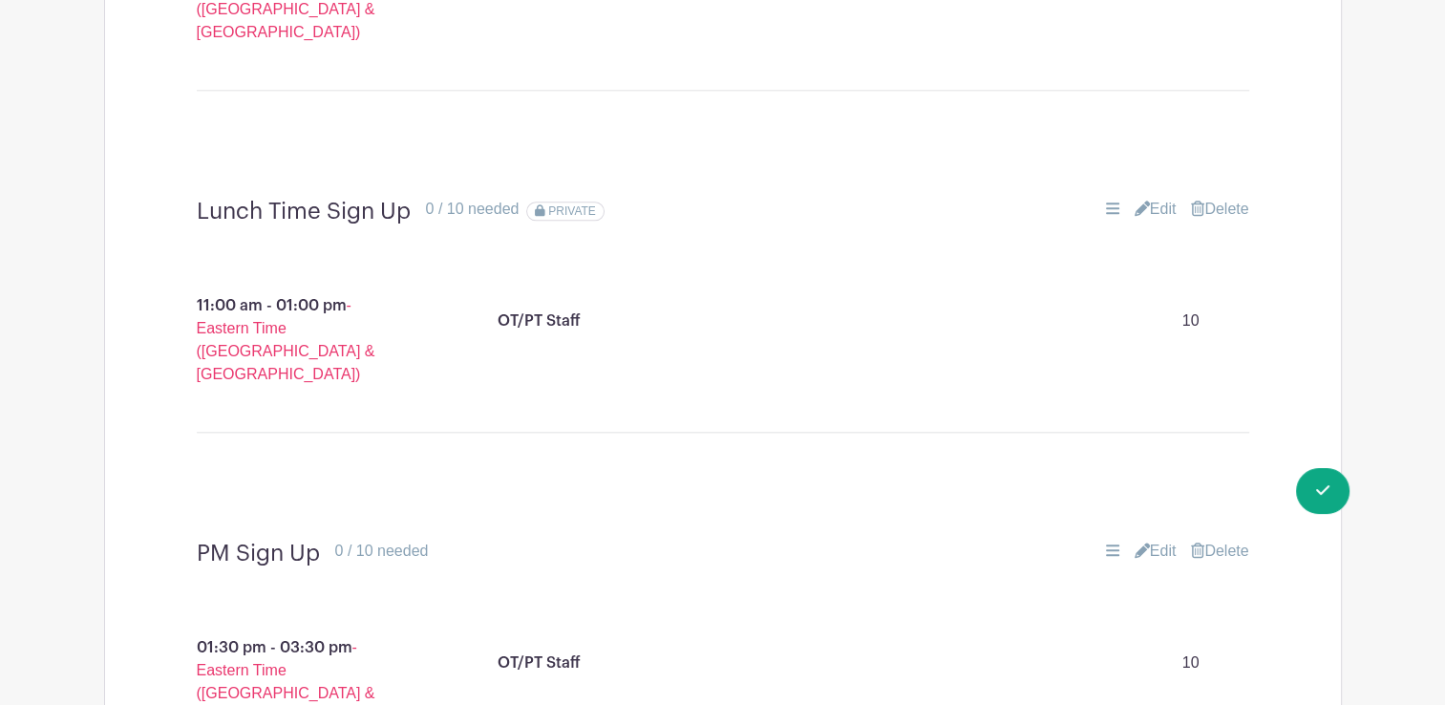
click at [1160, 198] on link "Edit" at bounding box center [1156, 209] width 42 height 23
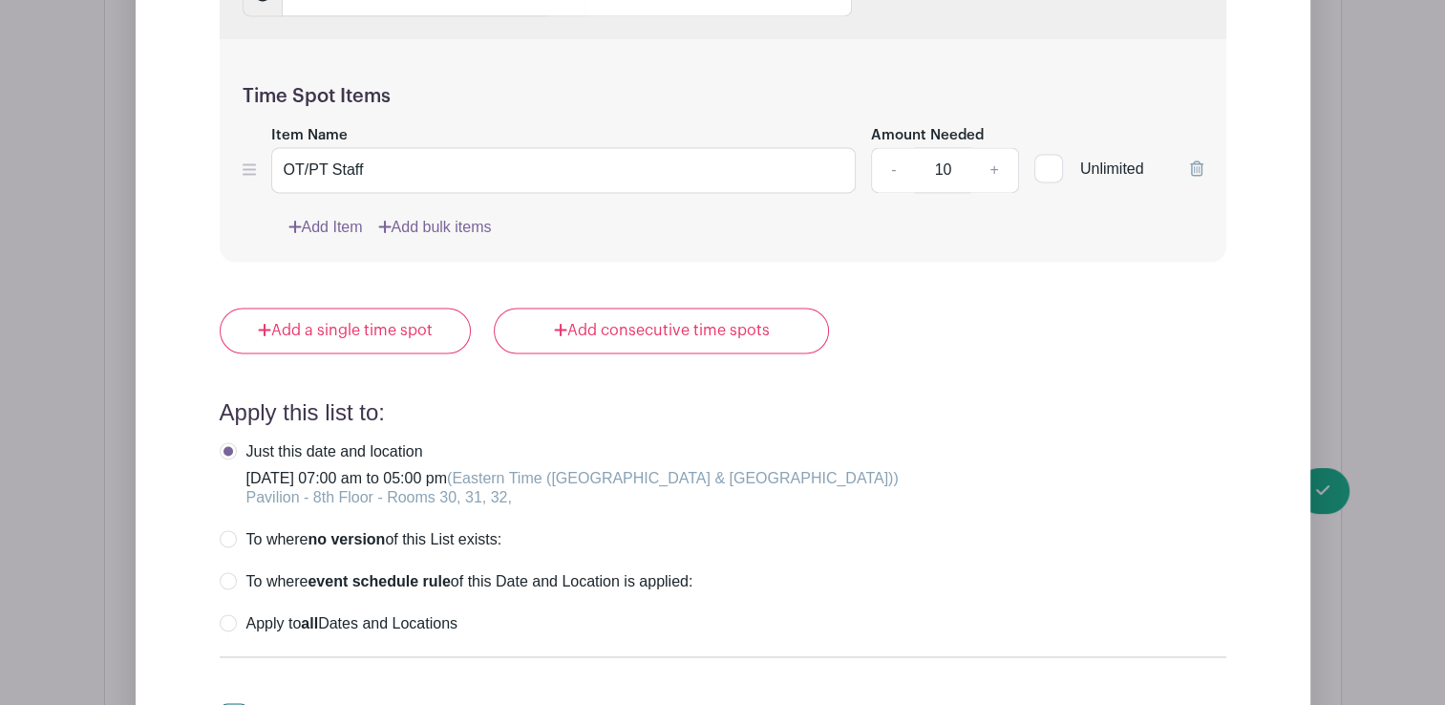
click at [450, 399] on h4 "Apply this list to:" at bounding box center [723, 413] width 1007 height 28
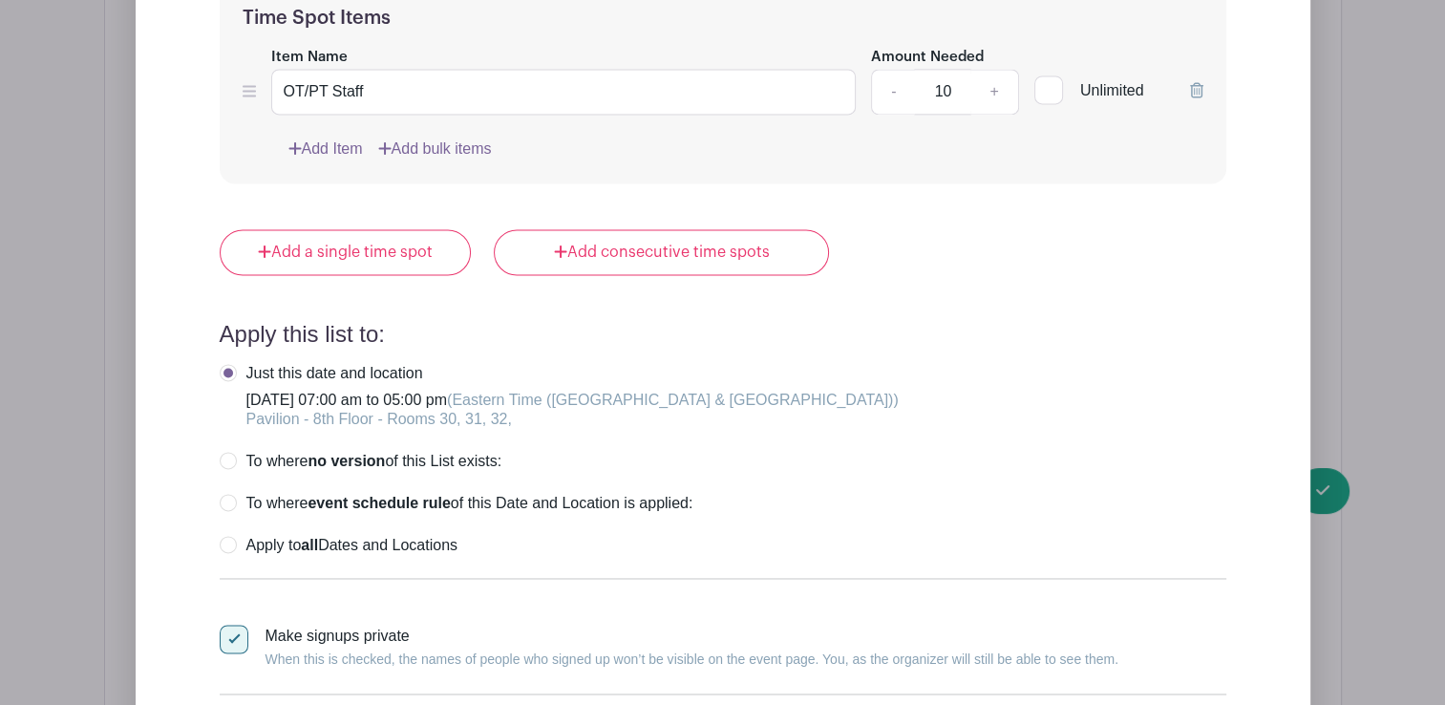
click at [248, 625] on label "Make signups private When this is checked, the names of people who signed up wo…" at bounding box center [669, 648] width 899 height 46
click at [232, 625] on input "Make signups private When this is checked, the names of people who signed up wo…" at bounding box center [226, 631] width 12 height 12
checkbox input "false"
click at [233, 536] on label "Apply to all Dates and Locations" at bounding box center [339, 545] width 238 height 19
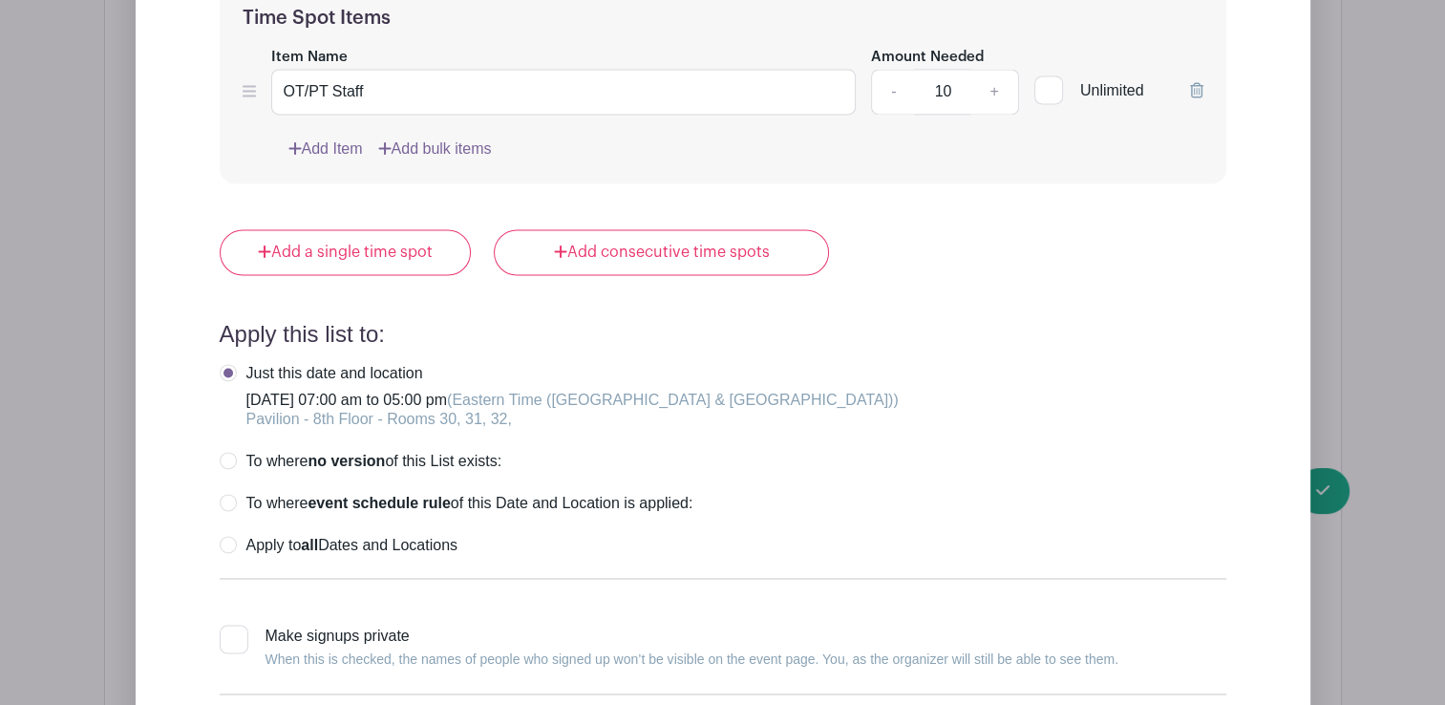
radio input "true"
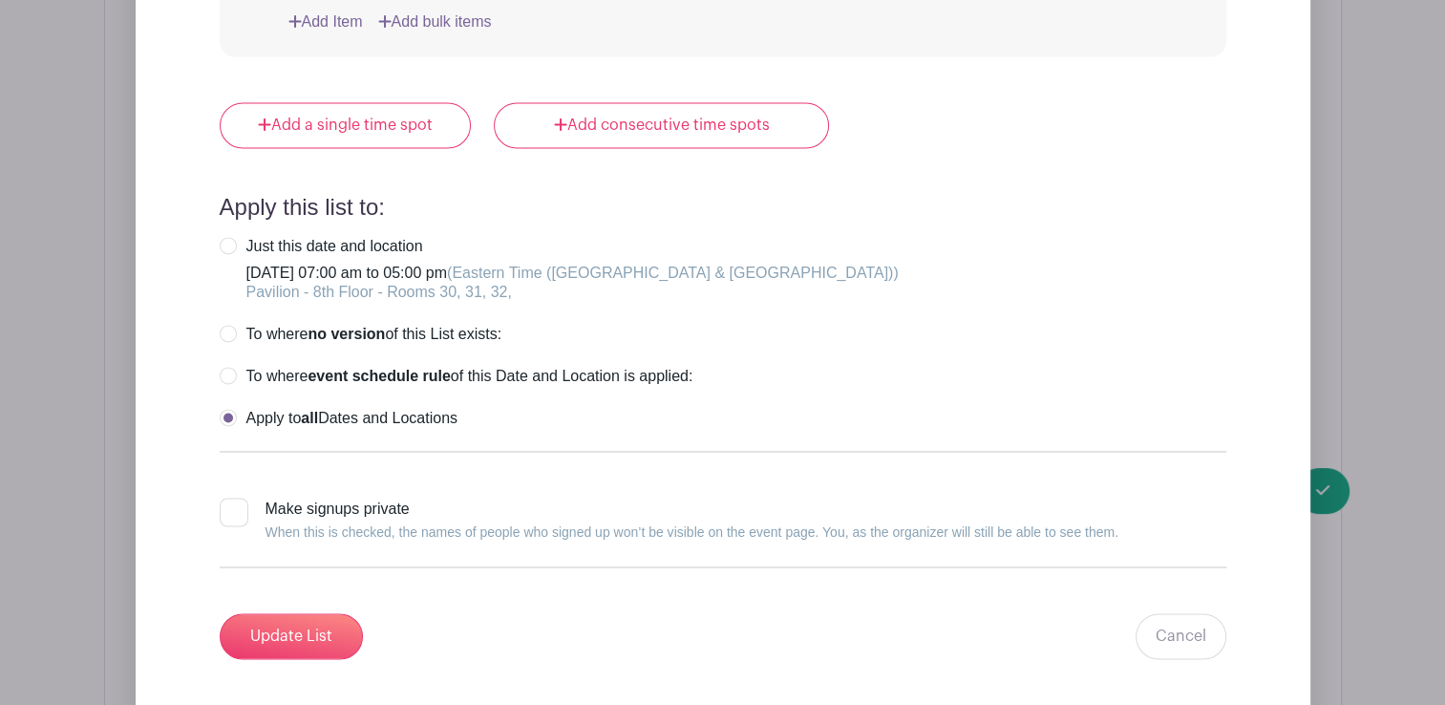
scroll to position [2934, 0]
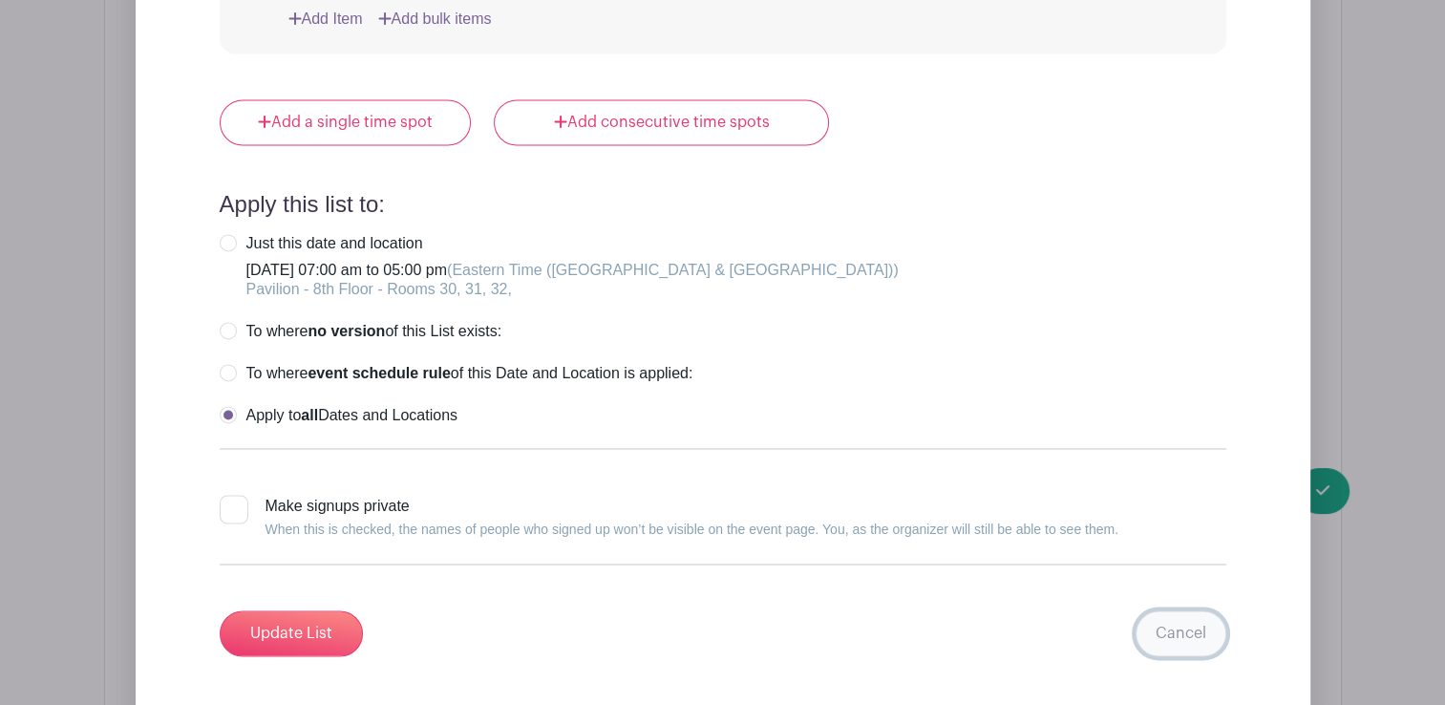
click at [1168, 618] on link "Cancel" at bounding box center [1181, 633] width 91 height 46
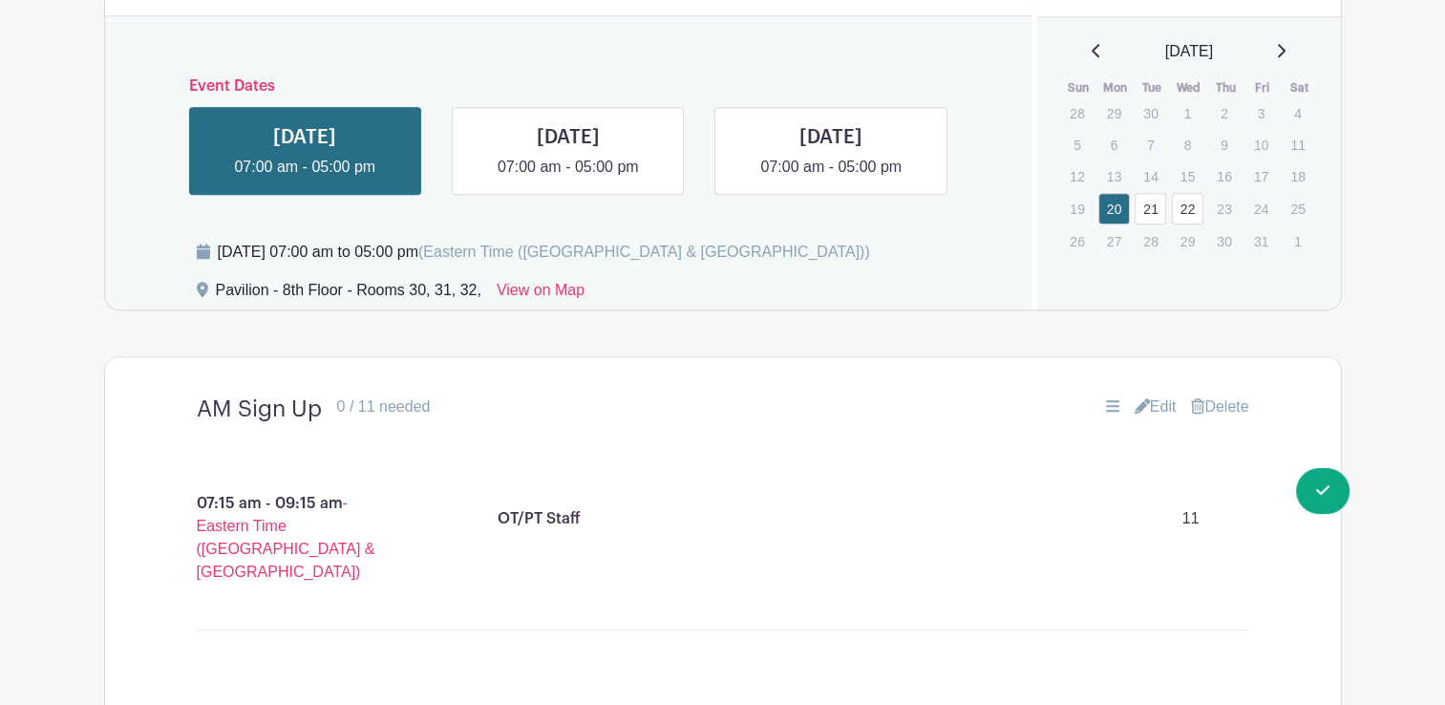
scroll to position [1547, 0]
click at [568, 180] on link at bounding box center [568, 180] width 0 height 0
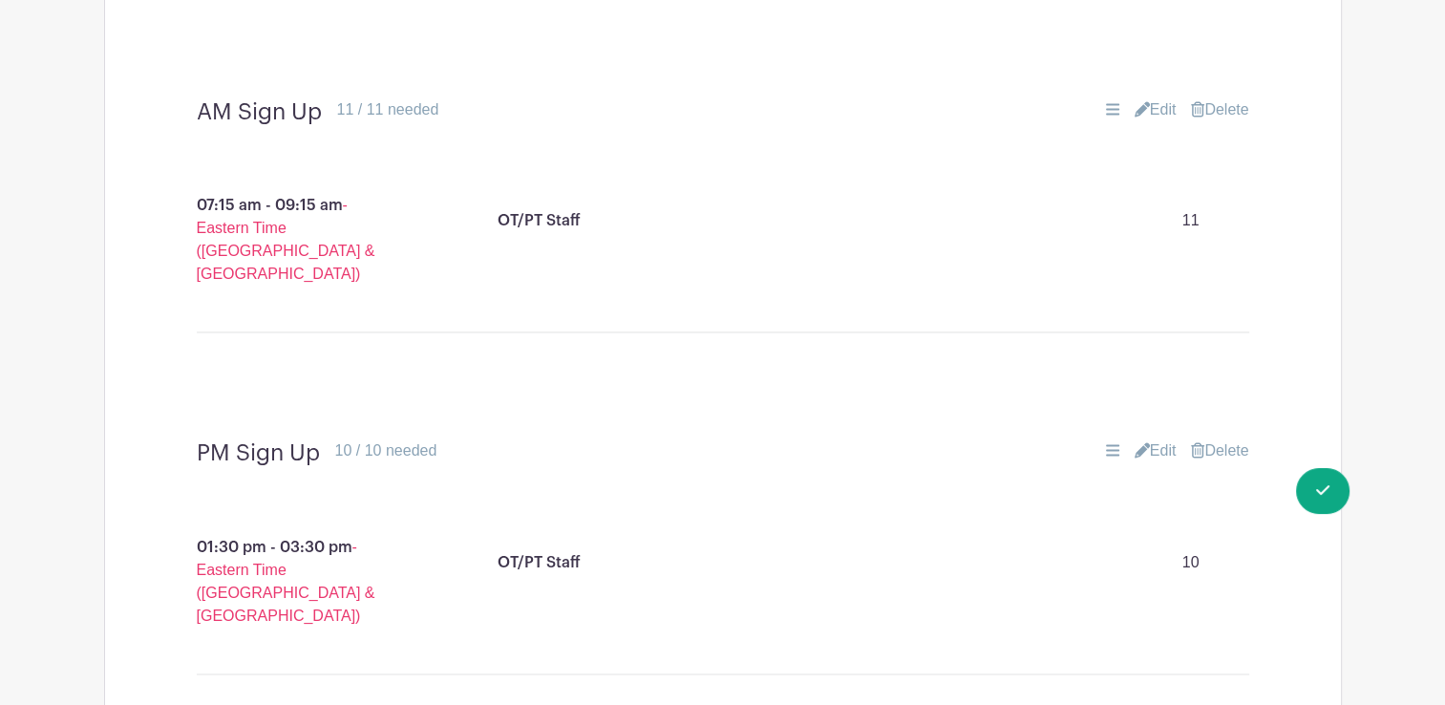
scroll to position [2869, 0]
click at [1212, 100] on link "Delete" at bounding box center [1219, 111] width 57 height 23
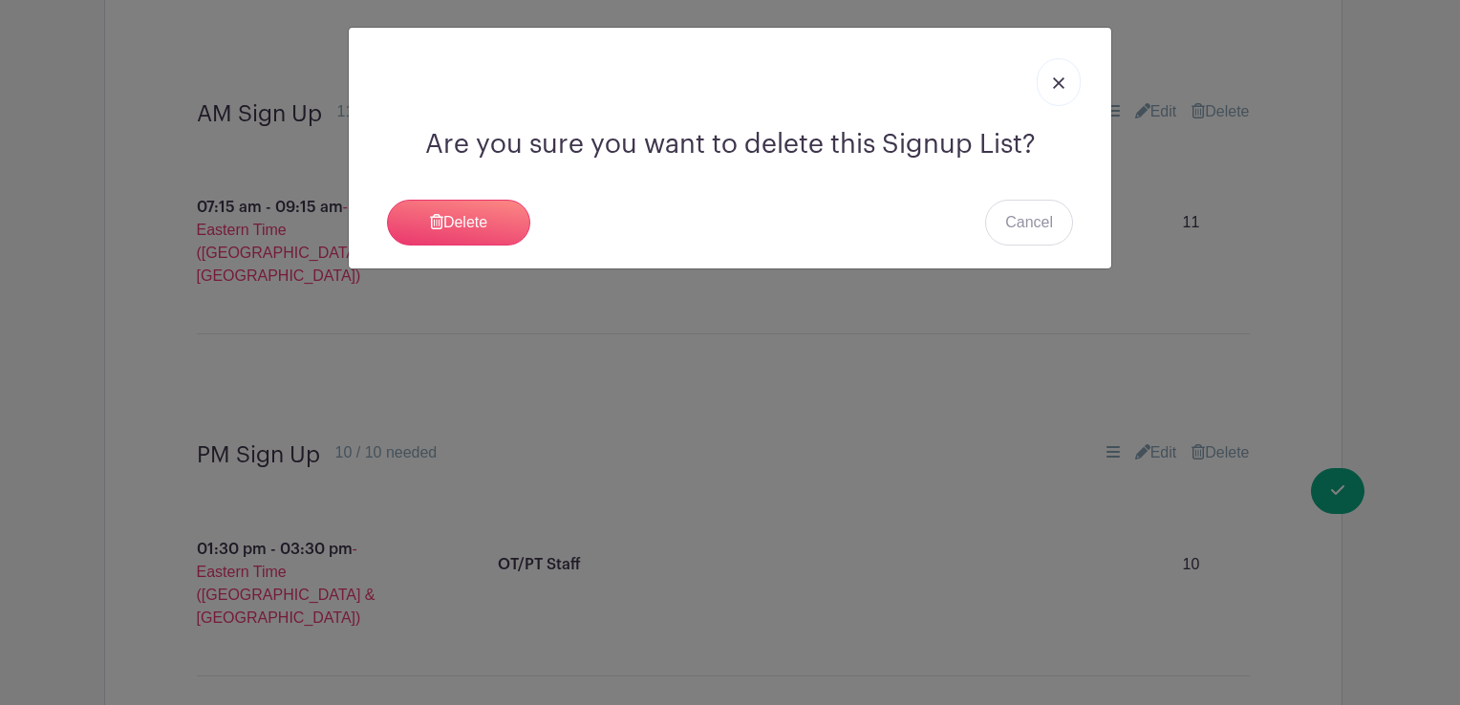
click at [1056, 84] on img at bounding box center [1058, 82] width 11 height 11
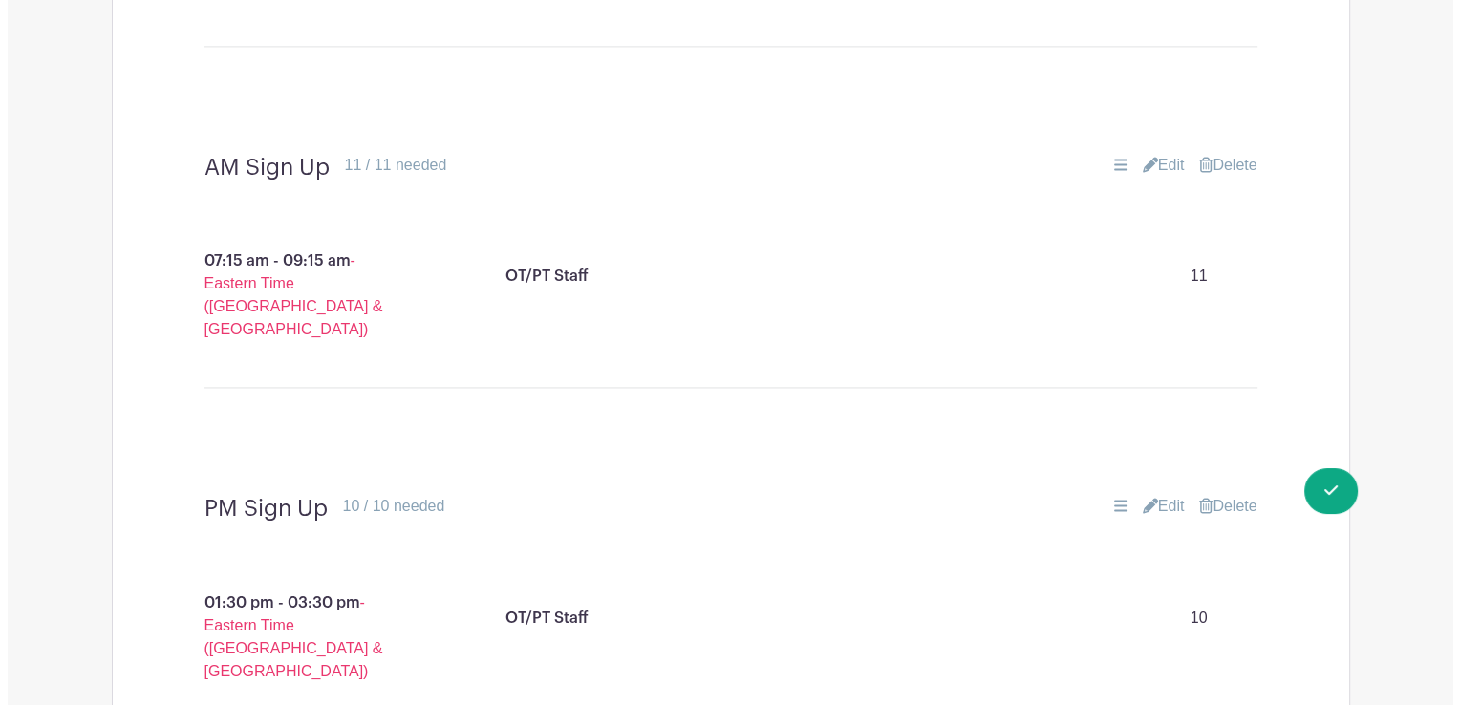
scroll to position [2816, 0]
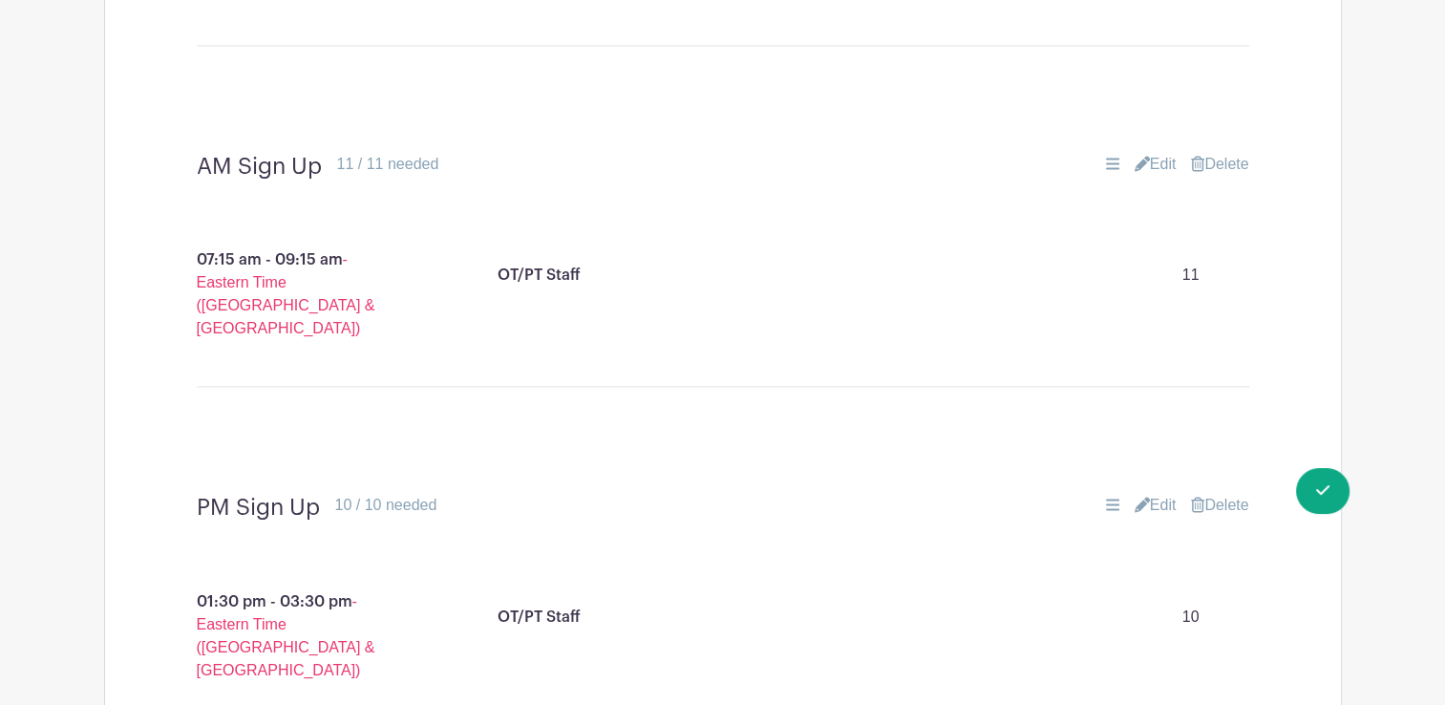
click at [1219, 153] on link "Delete" at bounding box center [1219, 164] width 57 height 23
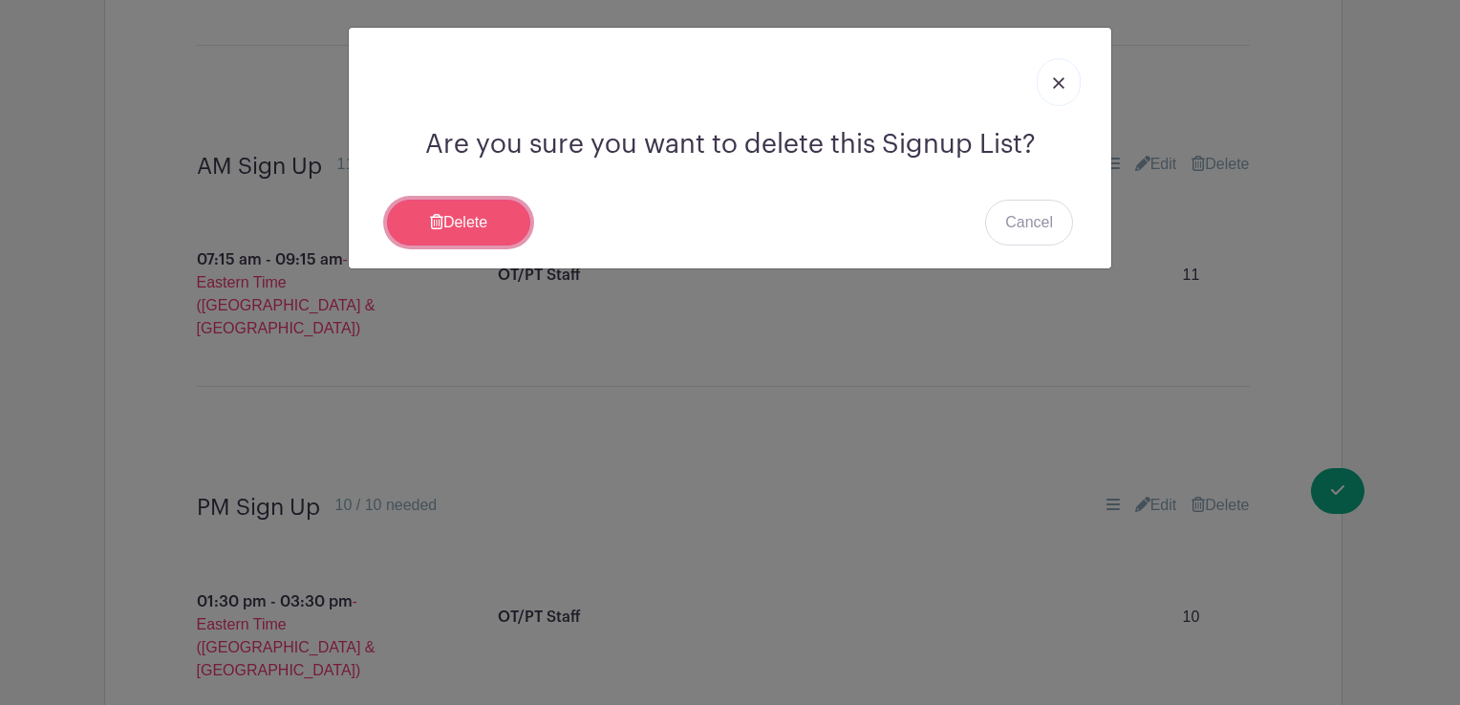
click at [501, 216] on link "Delete" at bounding box center [458, 223] width 143 height 46
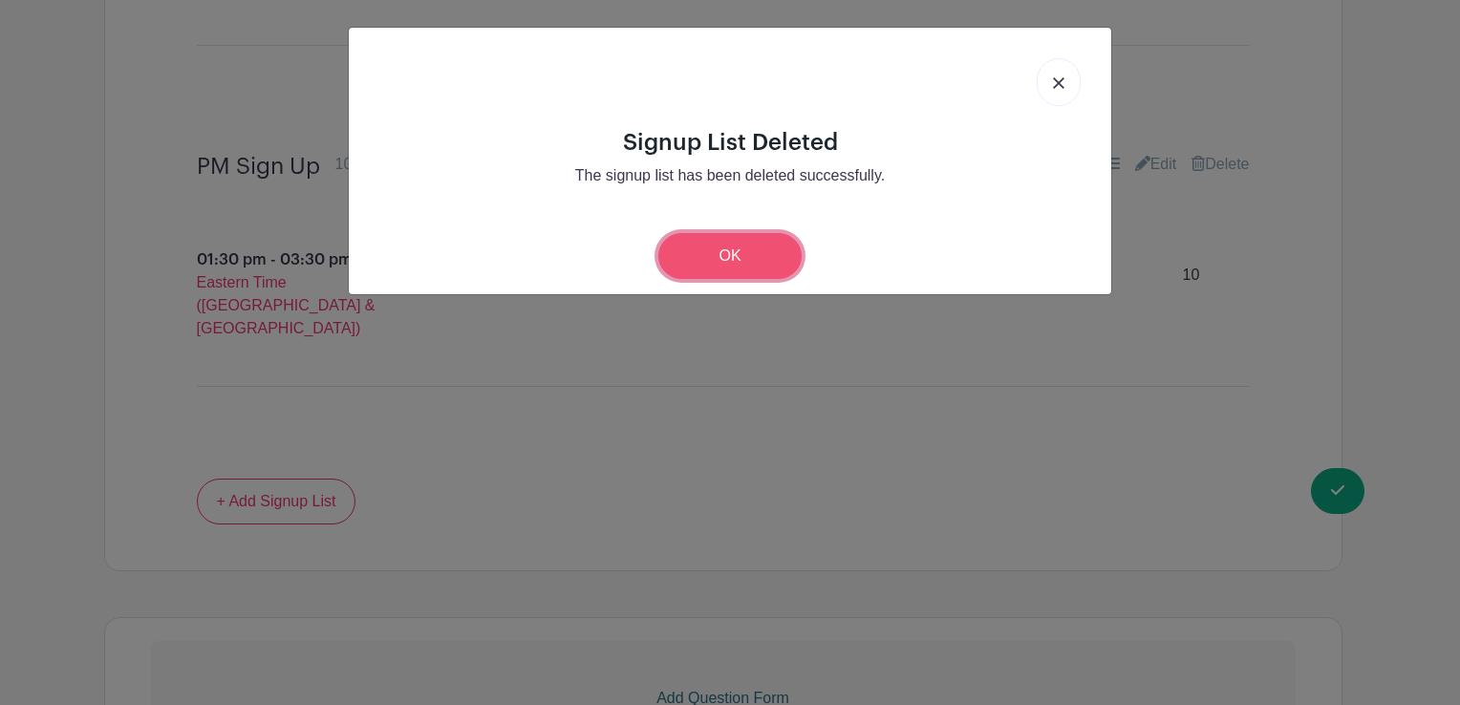
click at [714, 271] on link "OK" at bounding box center [729, 256] width 143 height 46
click at [714, 271] on div "OT/PT Staff 10" at bounding box center [866, 302] width 859 height 122
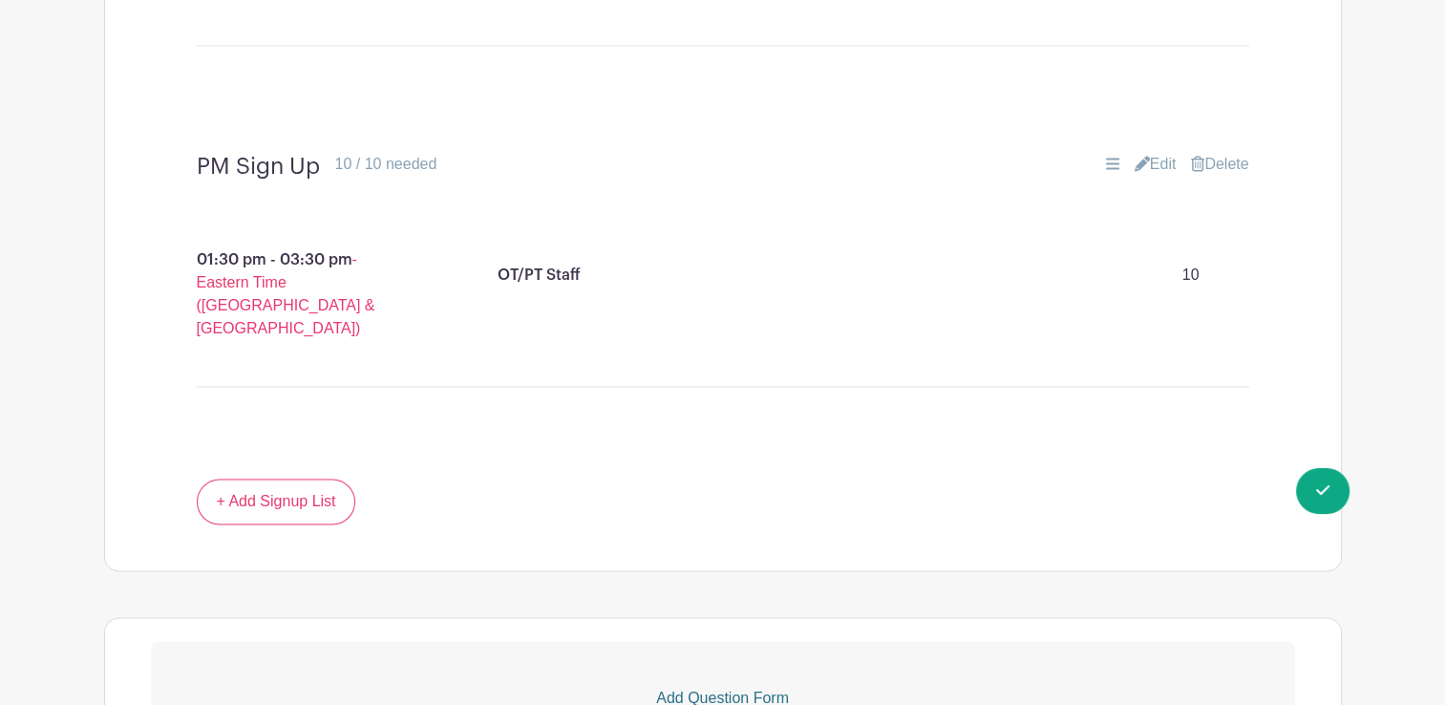
click at [1220, 153] on link "Delete" at bounding box center [1219, 164] width 57 height 23
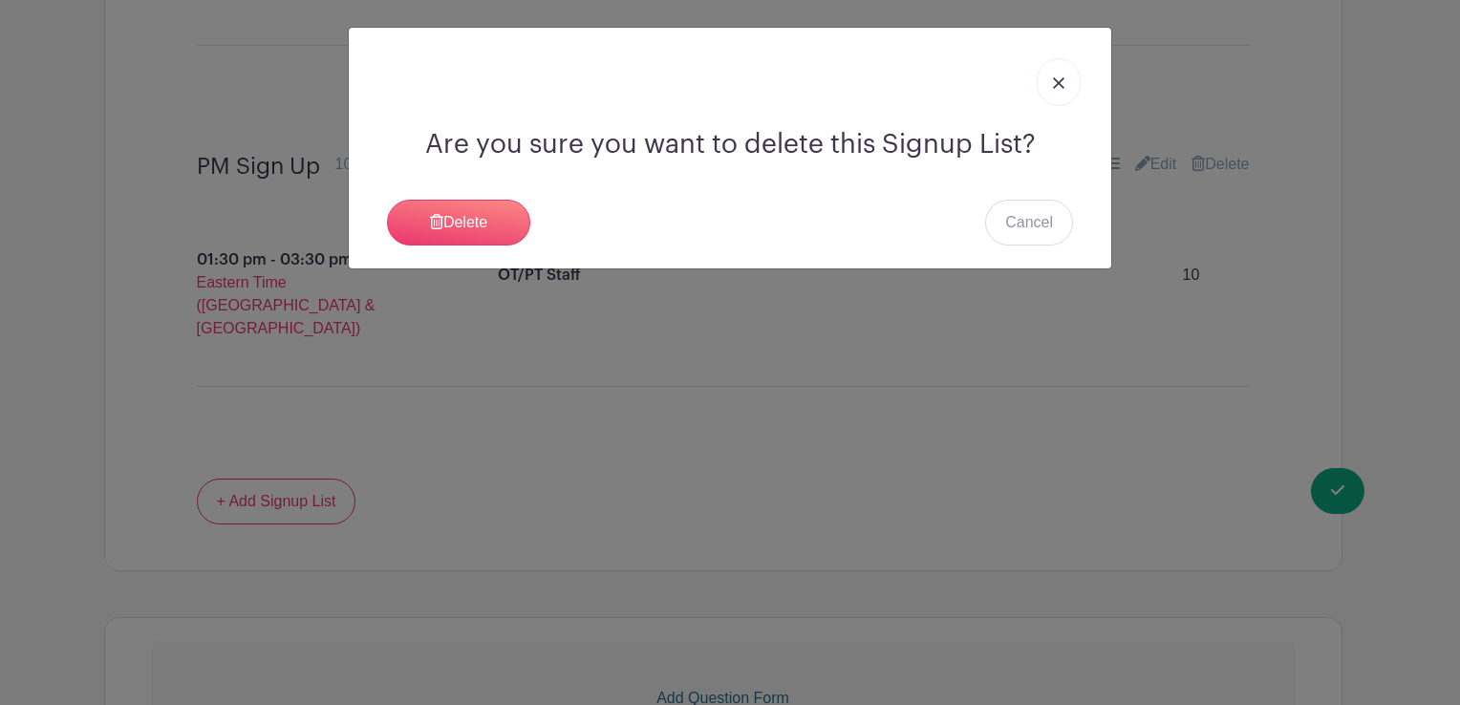
drag, startPoint x: 484, startPoint y: 201, endPoint x: 758, endPoint y: 502, distance: 407.2
click at [758, 502] on div "Are you sure you want to delete this Signup List? [GEOGRAPHIC_DATA] Cancel" at bounding box center [730, 352] width 1460 height 705
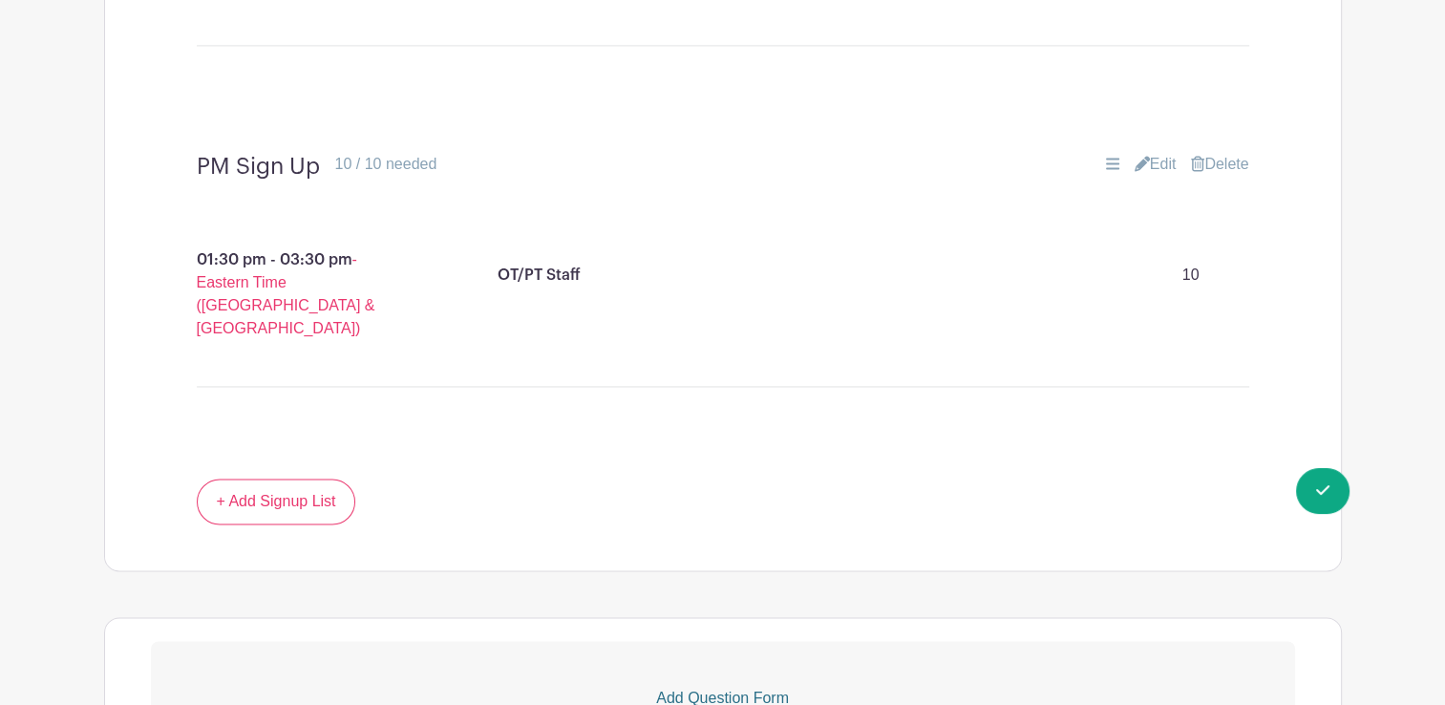
click at [1219, 153] on link "Delete" at bounding box center [1219, 164] width 57 height 23
click at [1223, 153] on link "Delete" at bounding box center [1219, 164] width 57 height 23
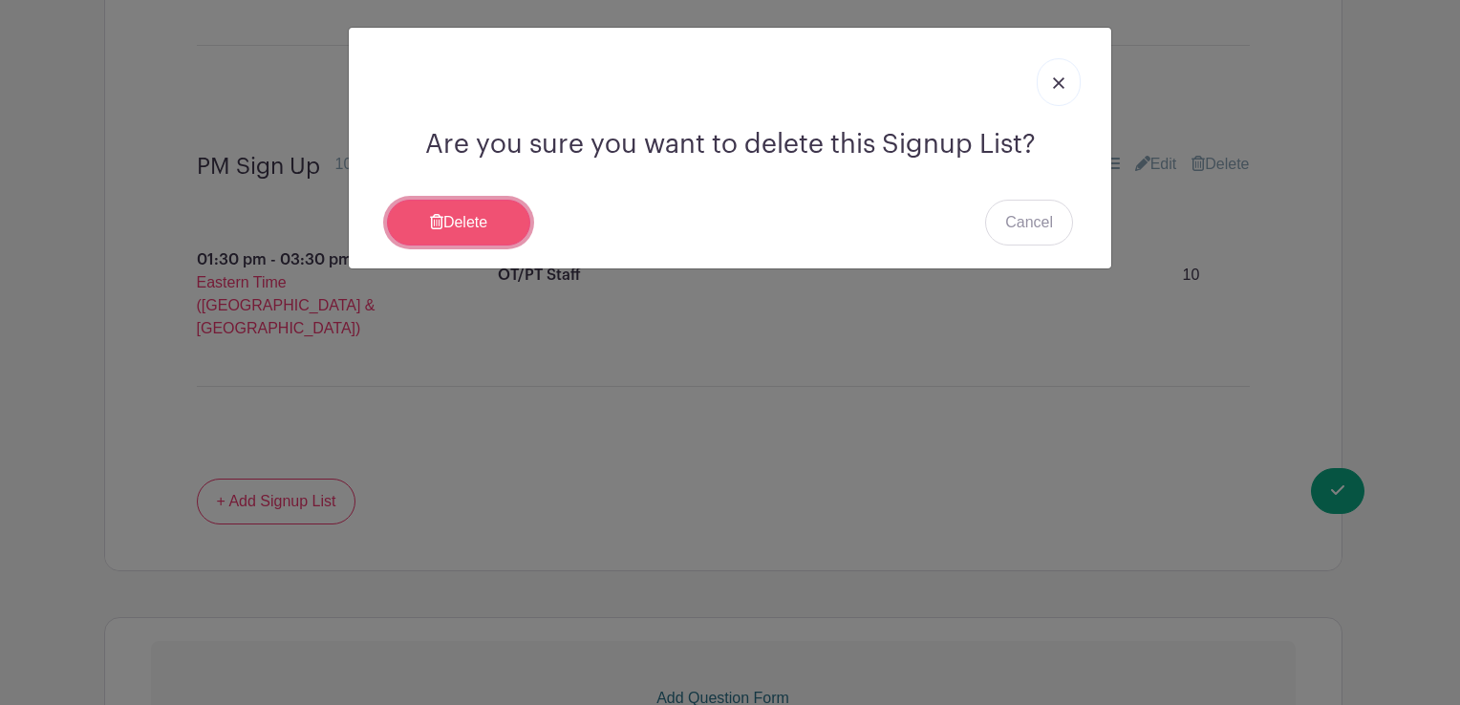
click at [451, 231] on link "Delete" at bounding box center [458, 223] width 143 height 46
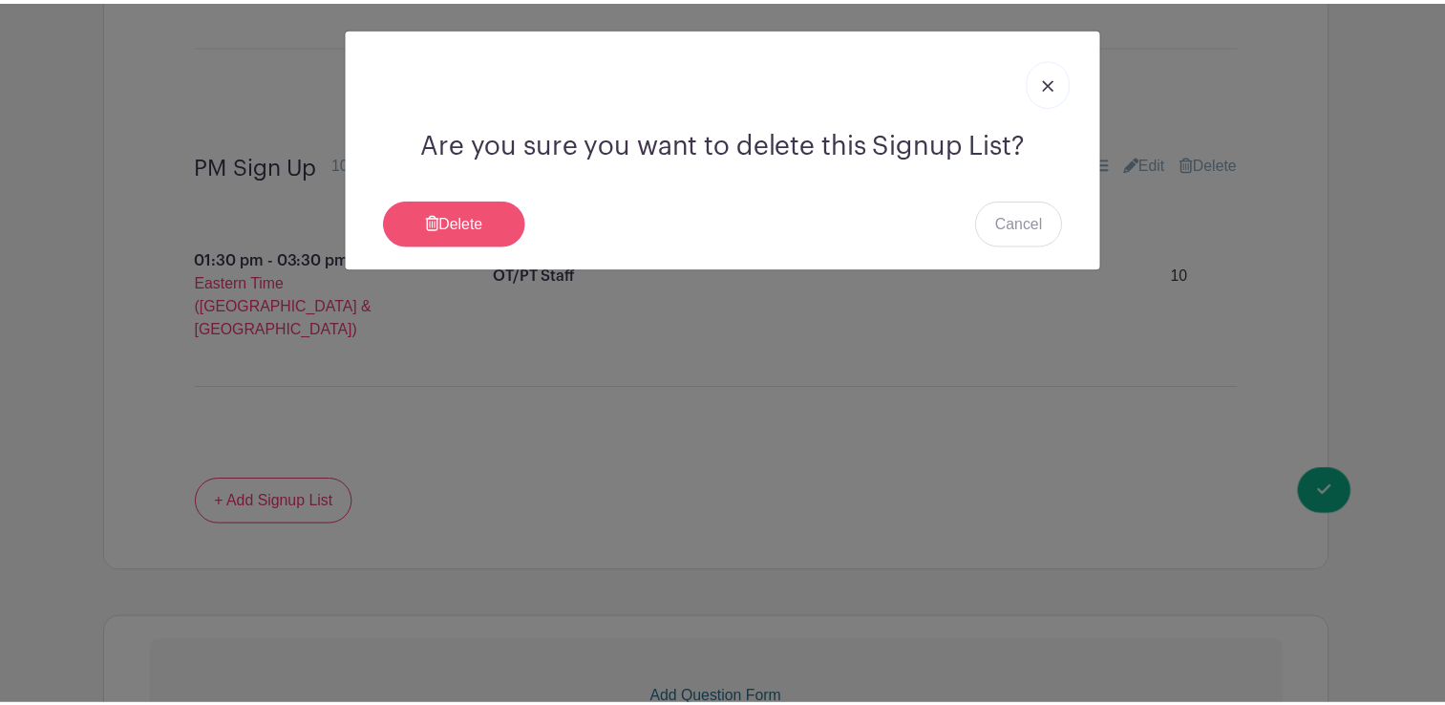
scroll to position [2628, 0]
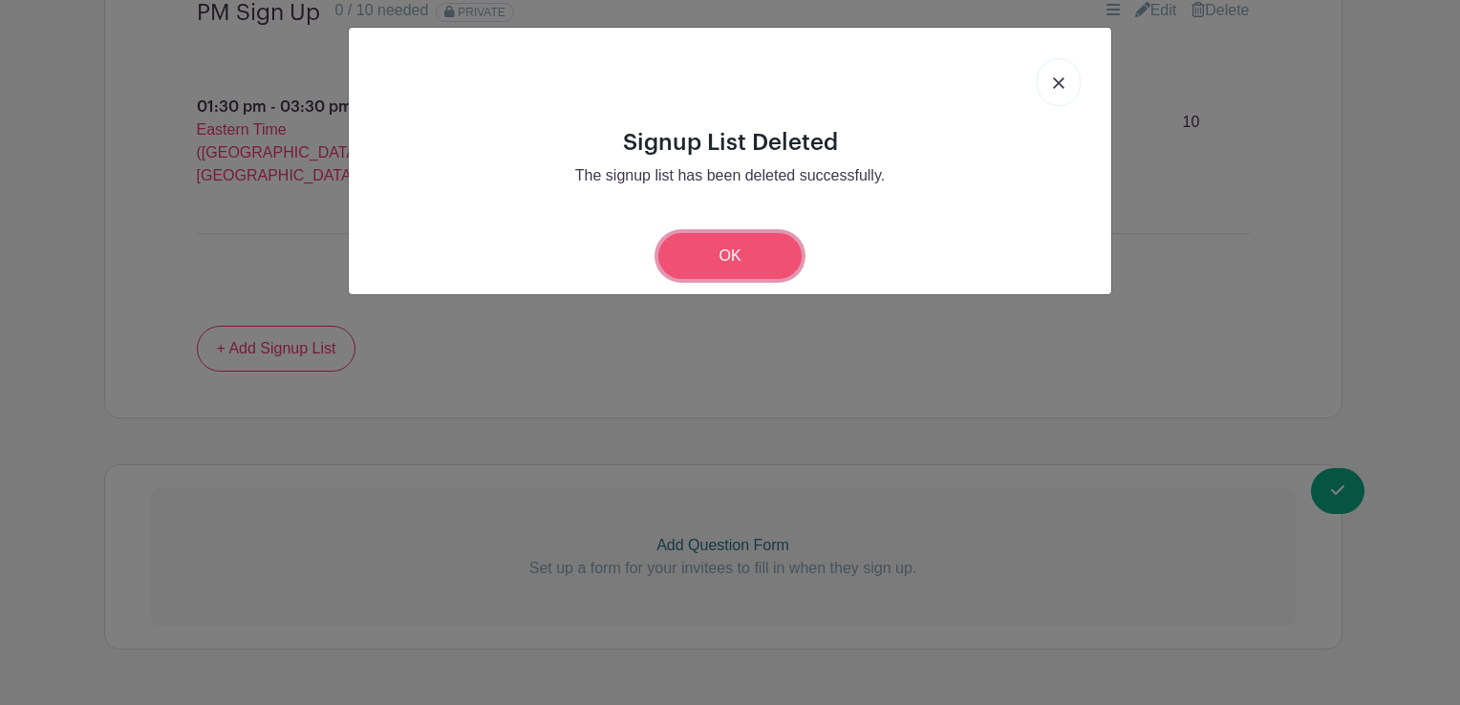
click at [695, 246] on link "OK" at bounding box center [729, 256] width 143 height 46
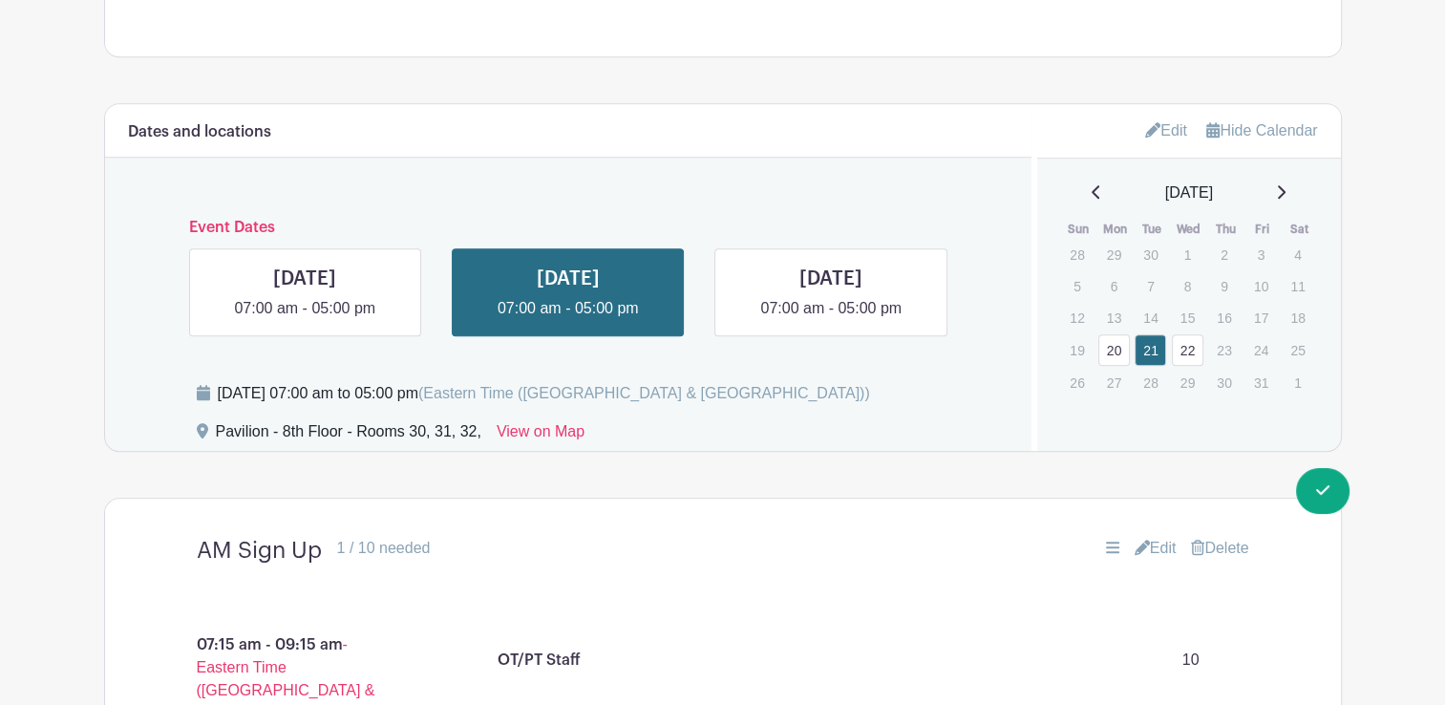
scroll to position [1394, 0]
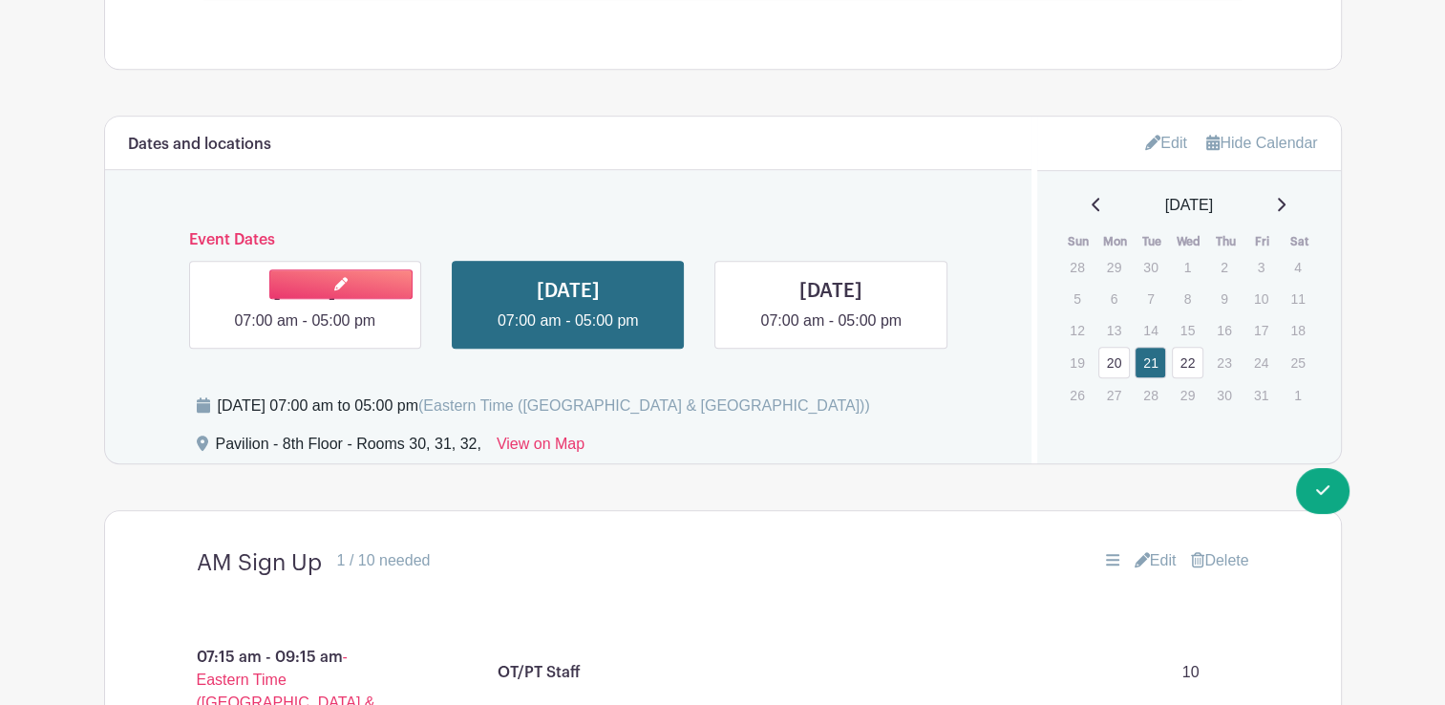
click at [305, 332] on link at bounding box center [305, 332] width 0 height 0
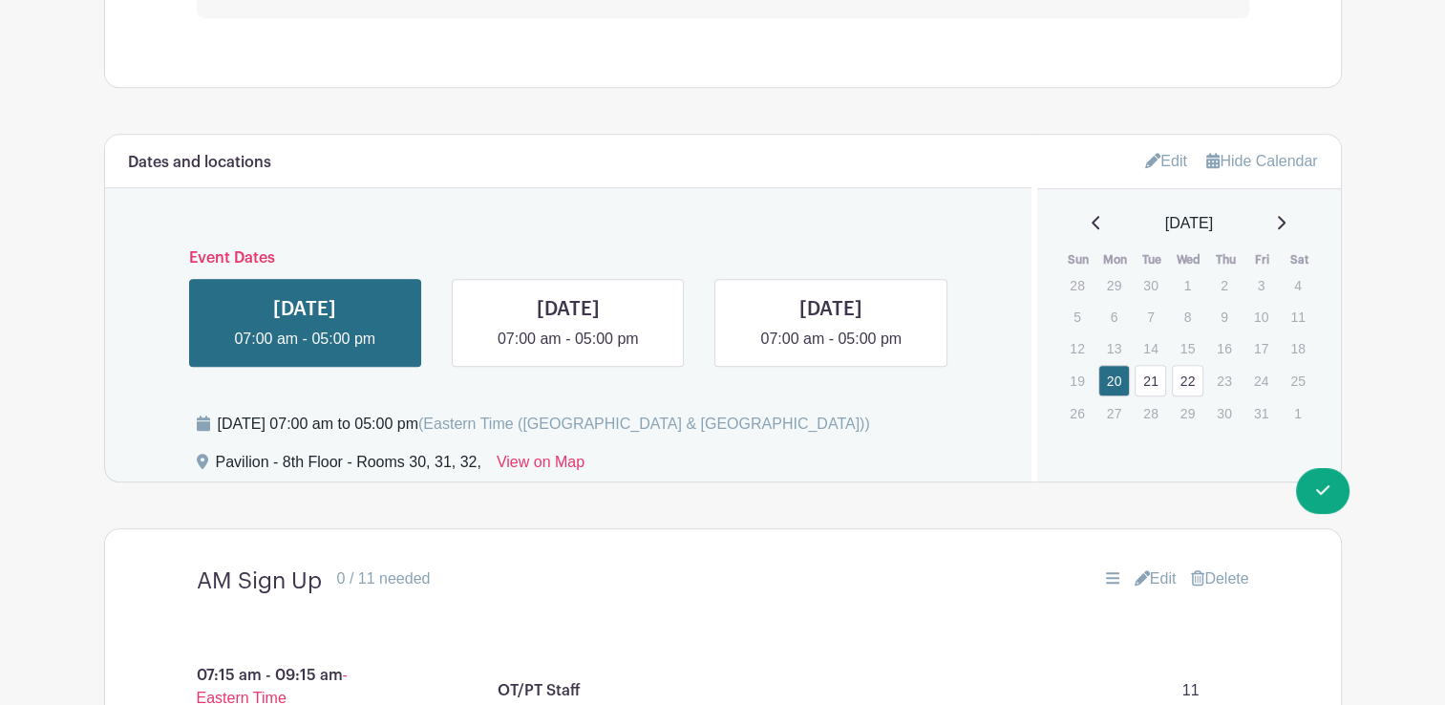
scroll to position [1367, 0]
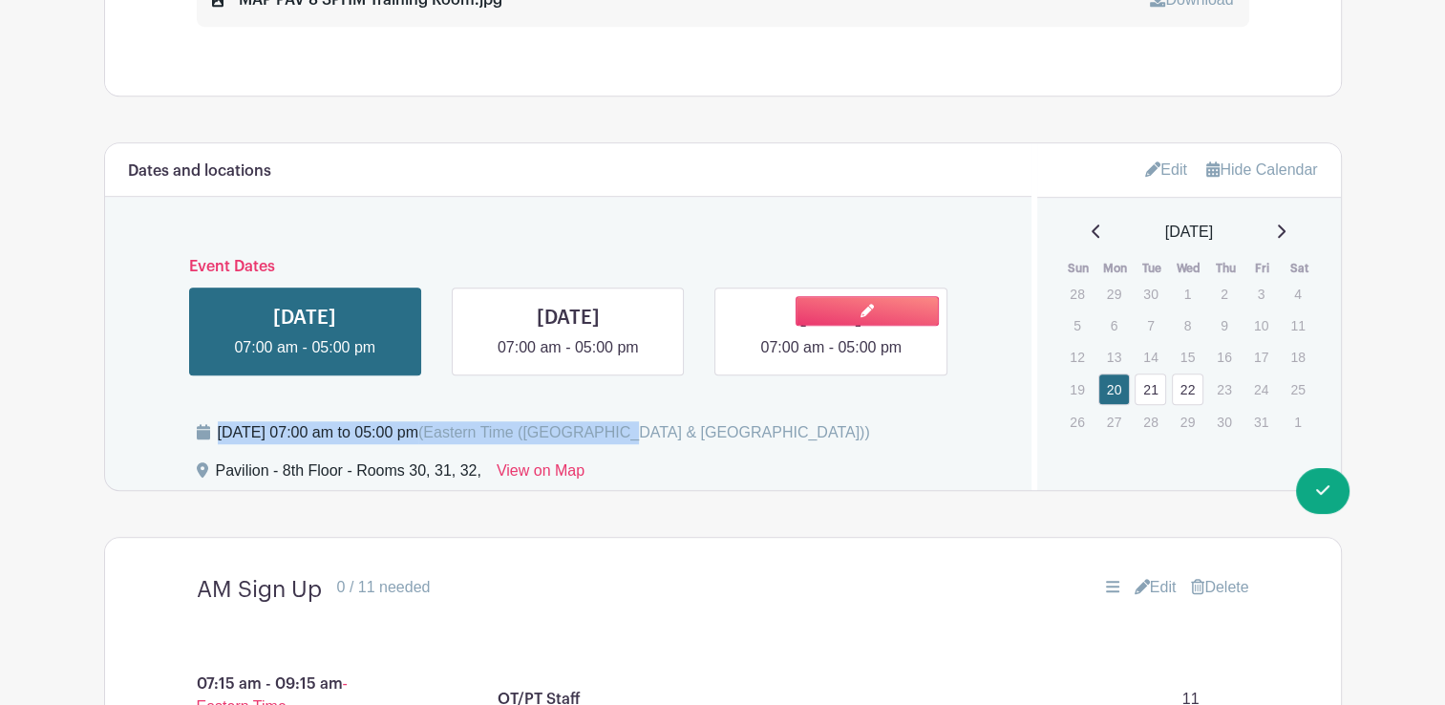
drag, startPoint x: 764, startPoint y: 382, endPoint x: 788, endPoint y: 360, distance: 32.5
click at [788, 360] on div "Dates and locations Event Dates [DATE] 07:00 am - 05:00 pm [DATE] 07:00 am - 05…" at bounding box center [569, 316] width 928 height 347
click at [831, 359] on link at bounding box center [831, 359] width 0 height 0
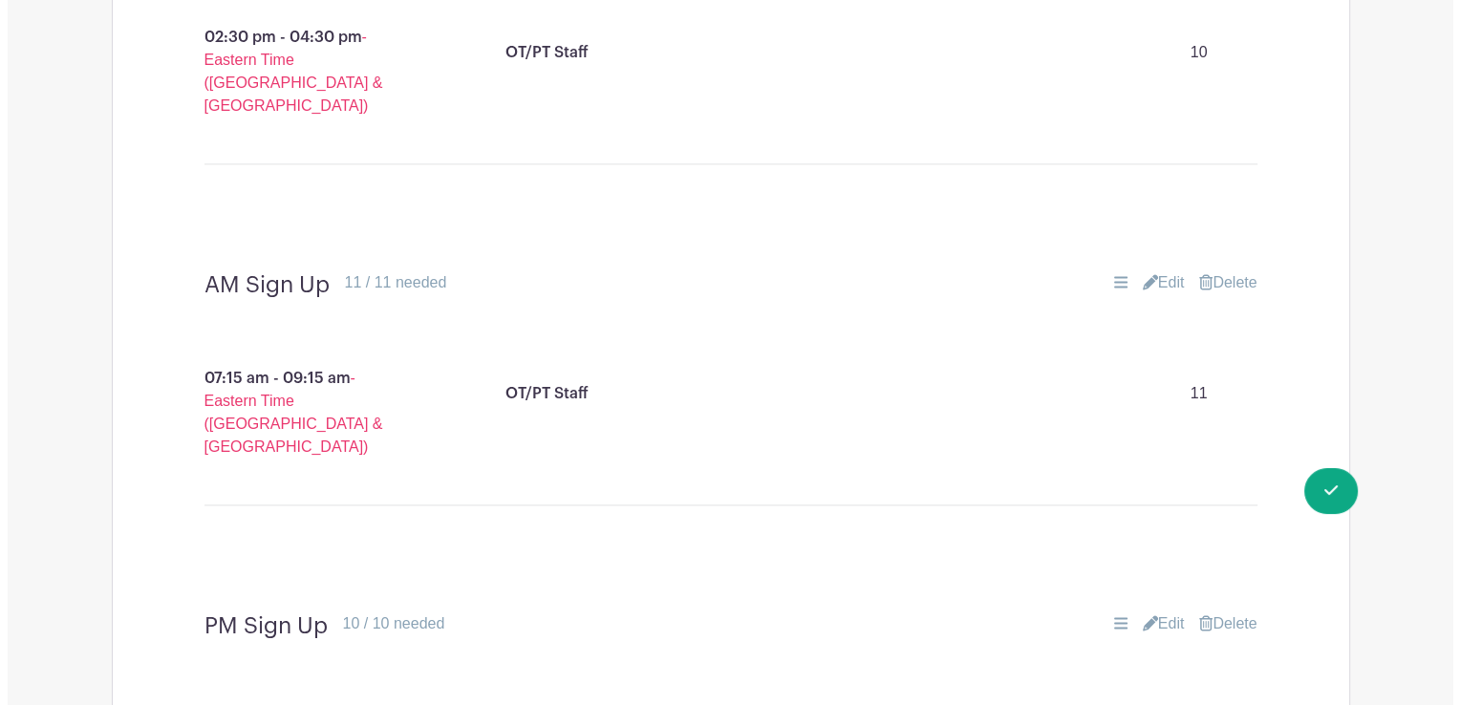
scroll to position [2721, 0]
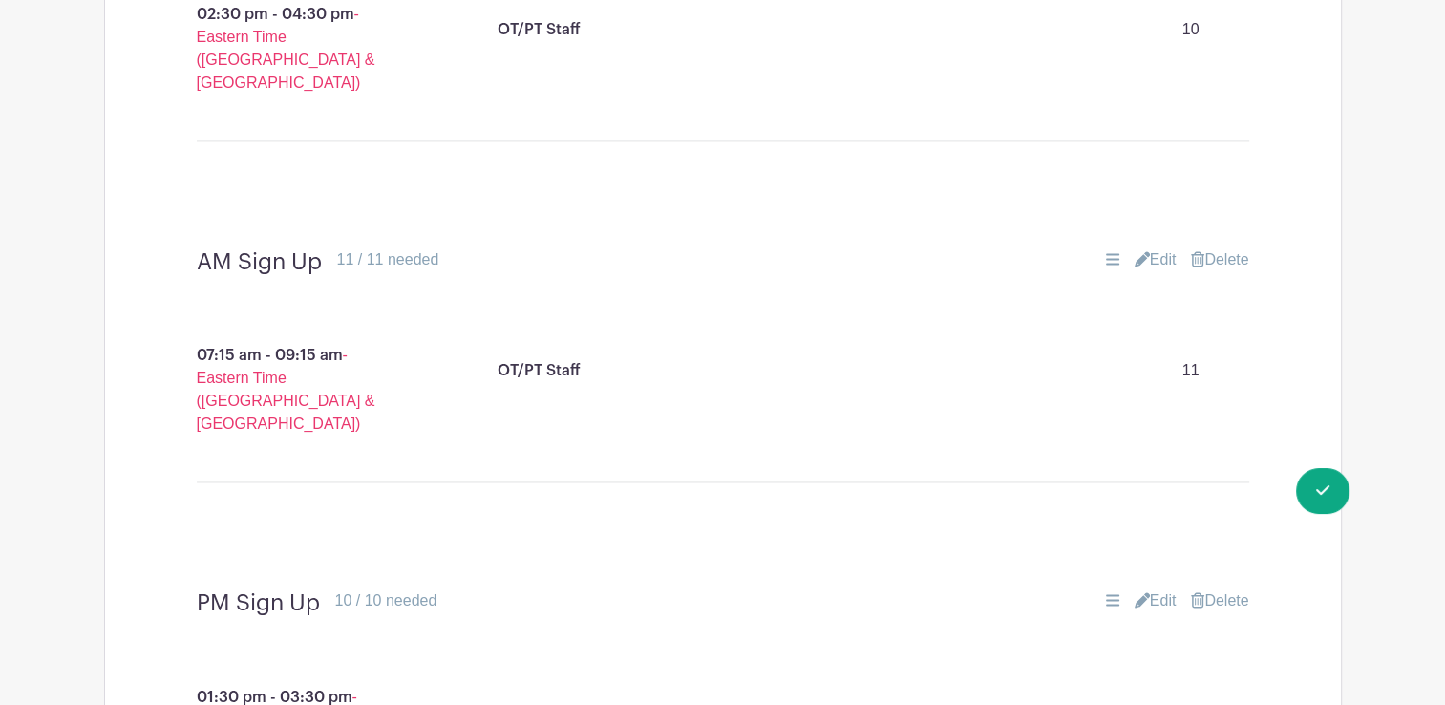
click at [1219, 248] on link "Delete" at bounding box center [1219, 259] width 57 height 23
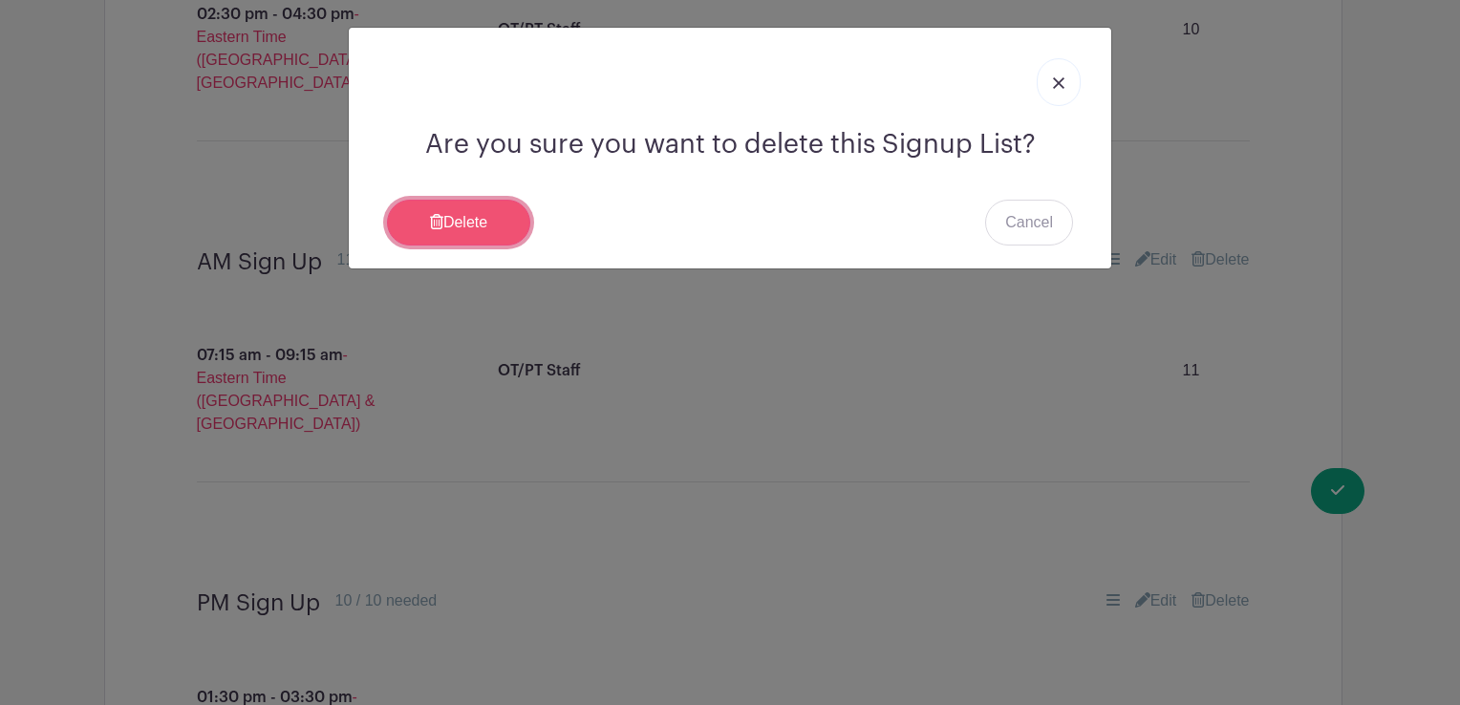
click at [485, 224] on link "Delete" at bounding box center [458, 223] width 143 height 46
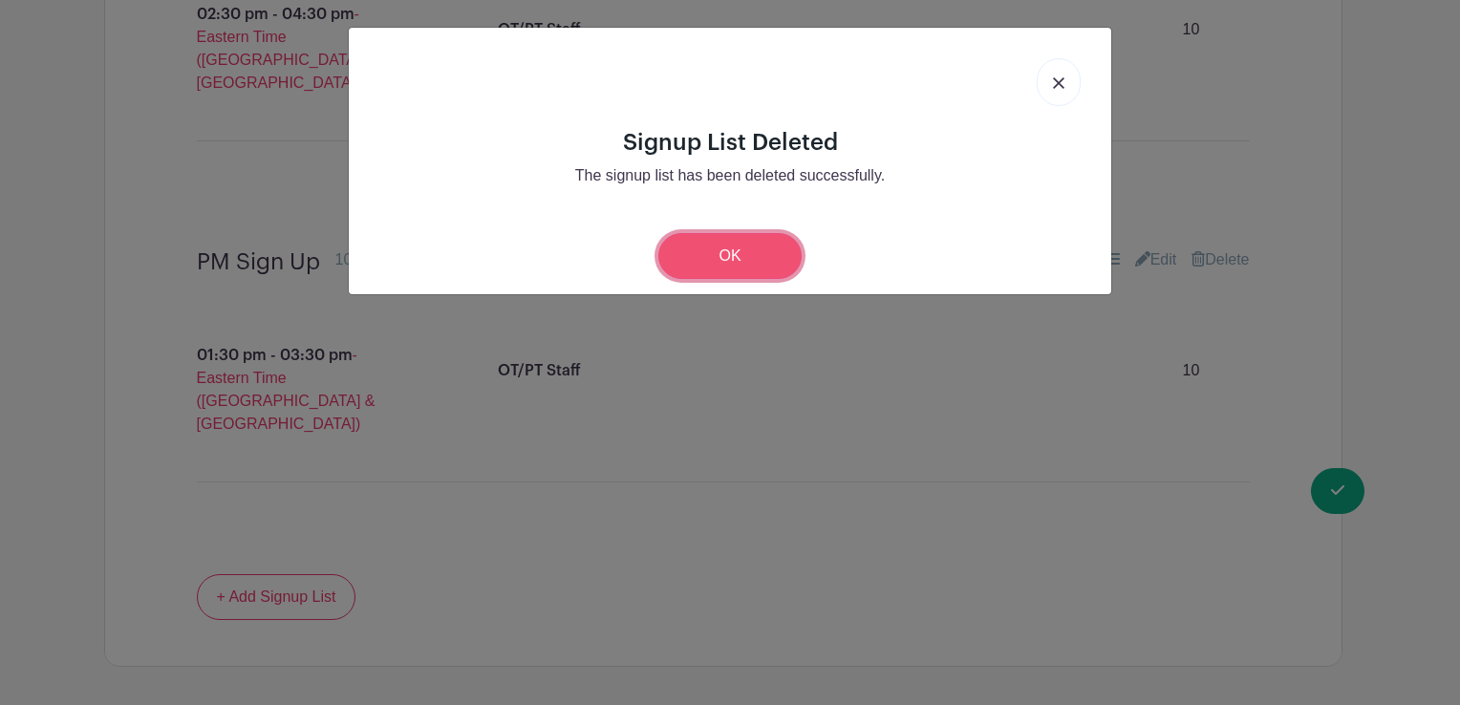
click at [720, 246] on link "OK" at bounding box center [729, 256] width 143 height 46
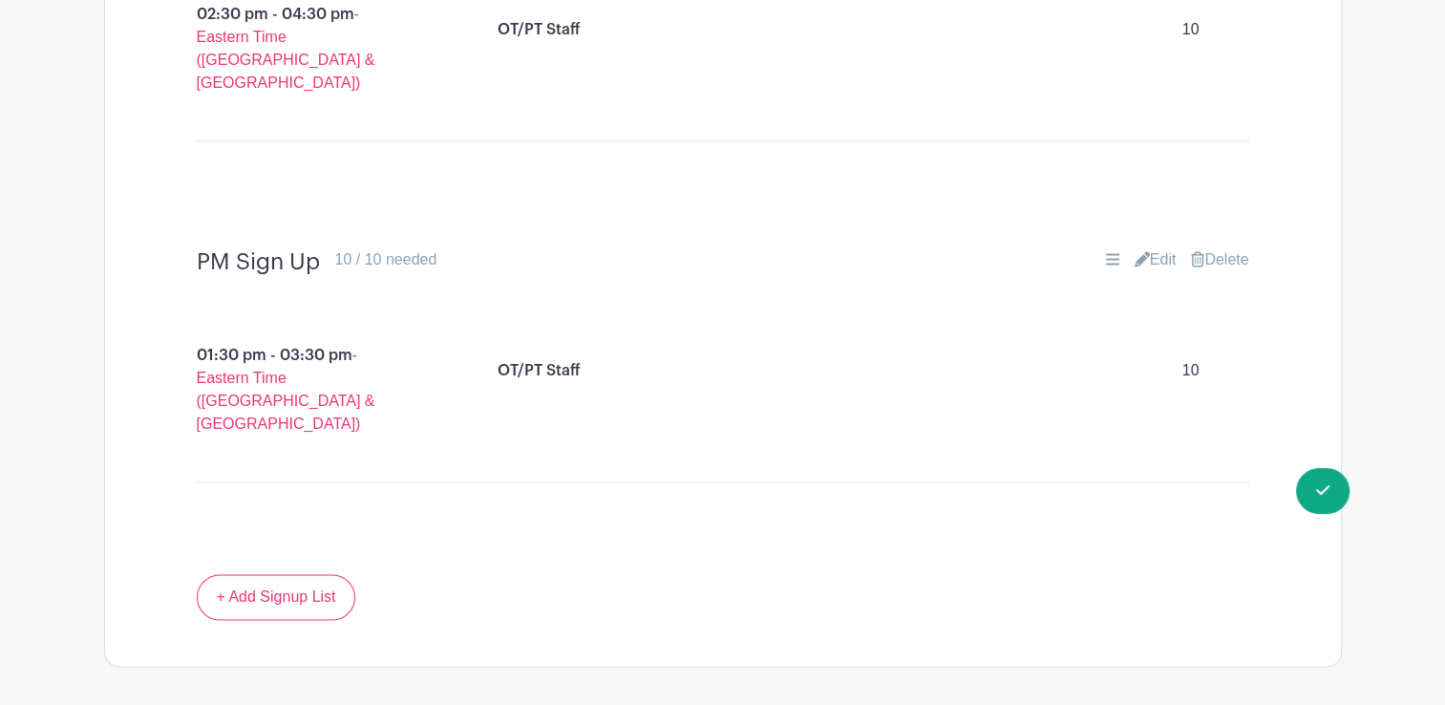
click at [1230, 248] on link "Delete" at bounding box center [1219, 259] width 57 height 23
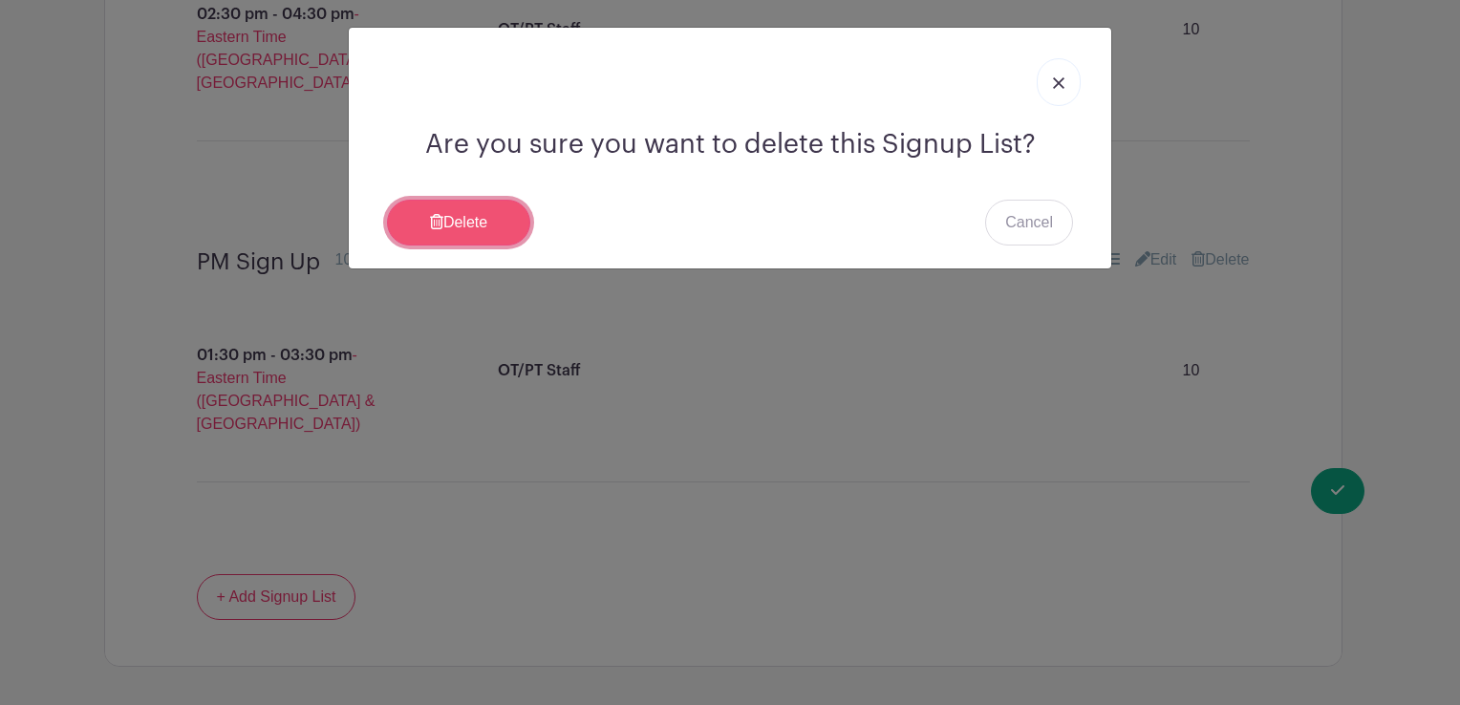
click at [480, 218] on link "Delete" at bounding box center [458, 223] width 143 height 46
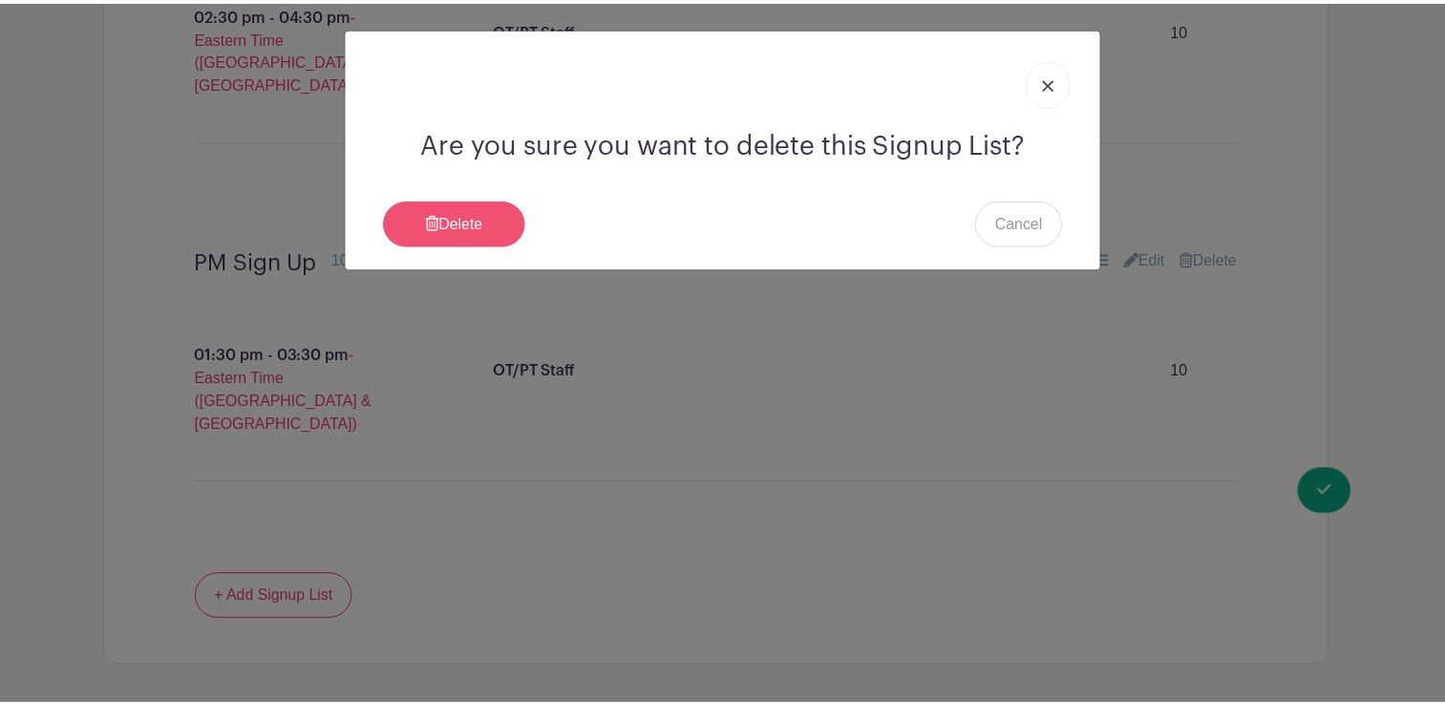
scroll to position [2628, 0]
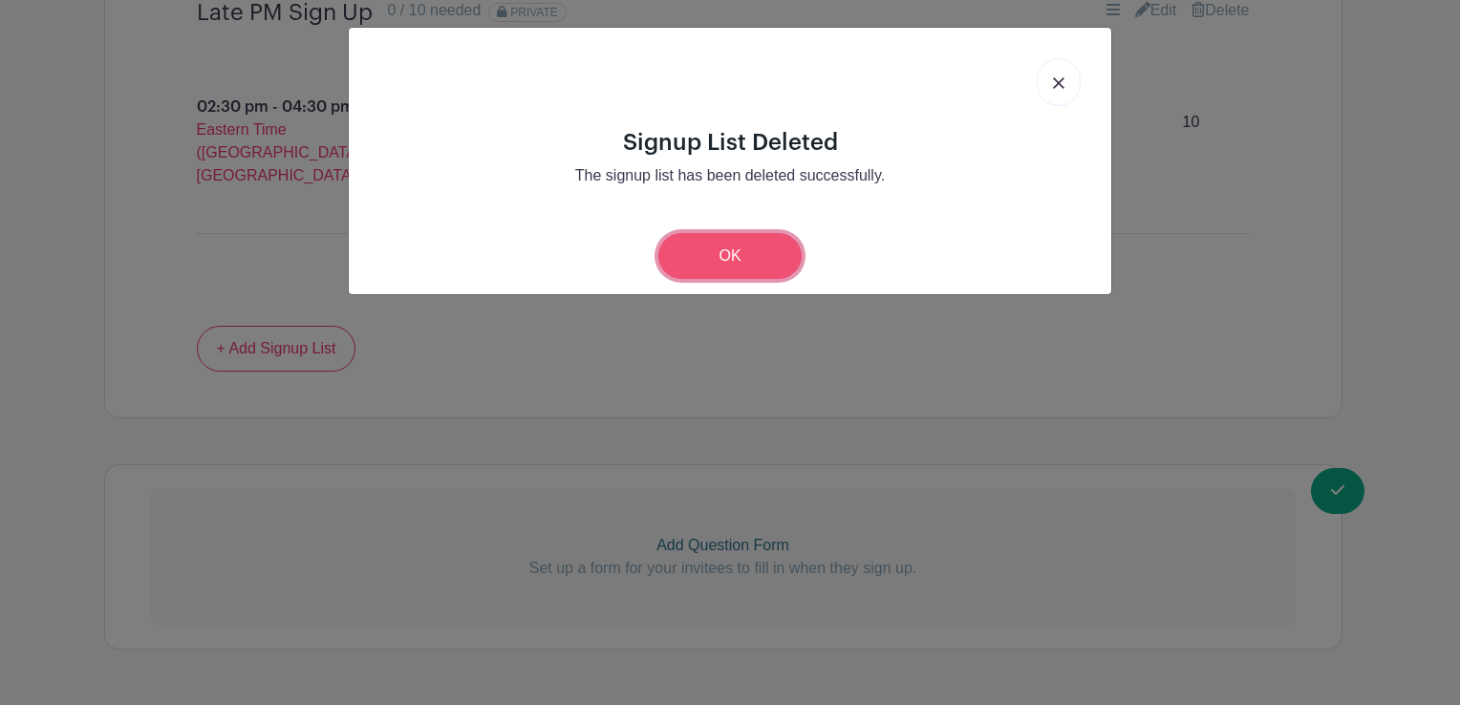
click at [716, 267] on link "OK" at bounding box center [729, 256] width 143 height 46
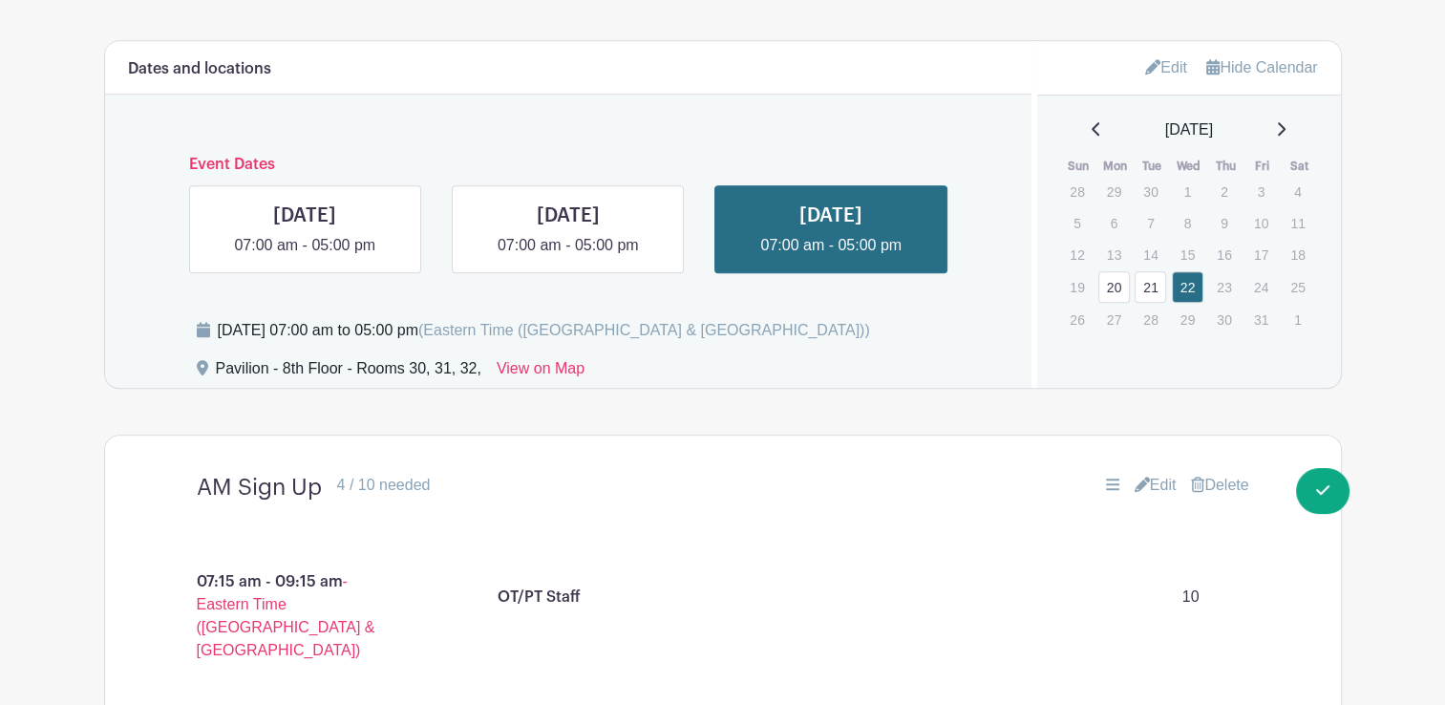
scroll to position [1463, 0]
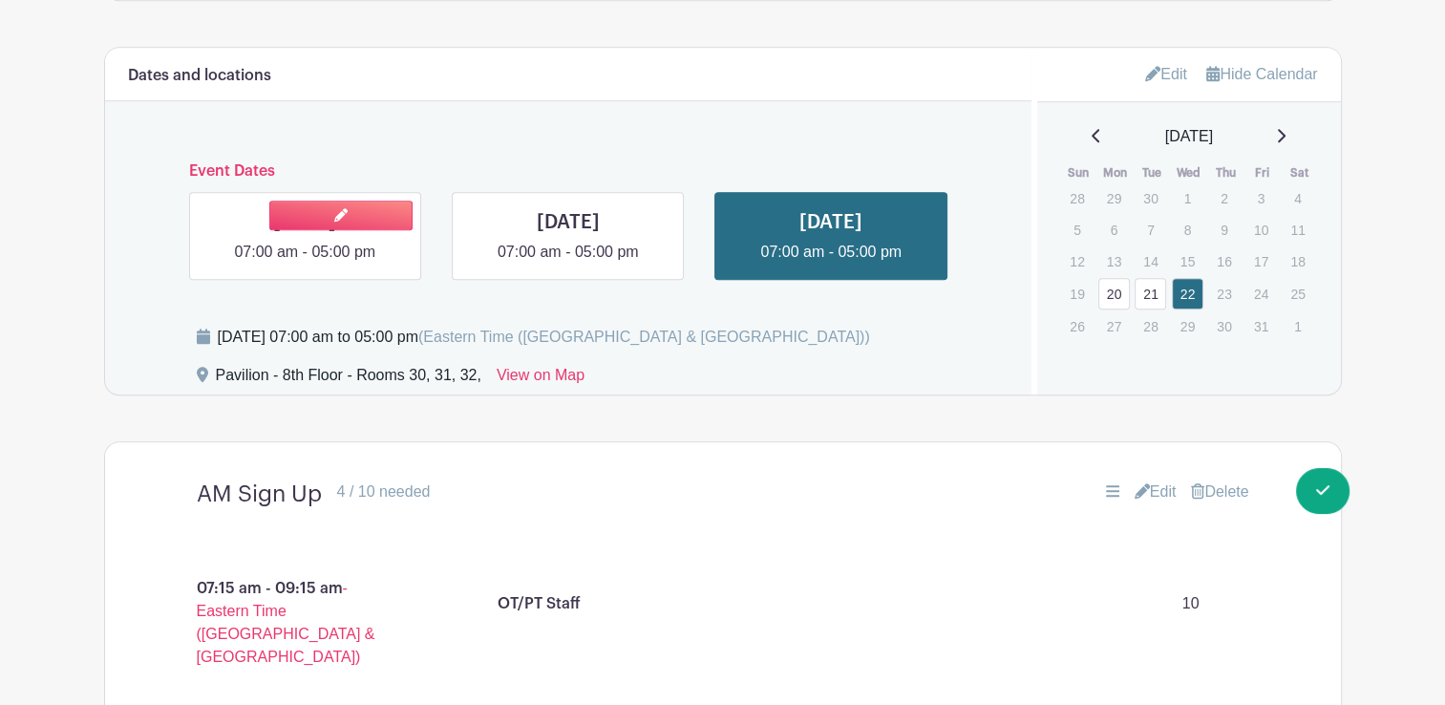
click at [305, 264] on link at bounding box center [305, 264] width 0 height 0
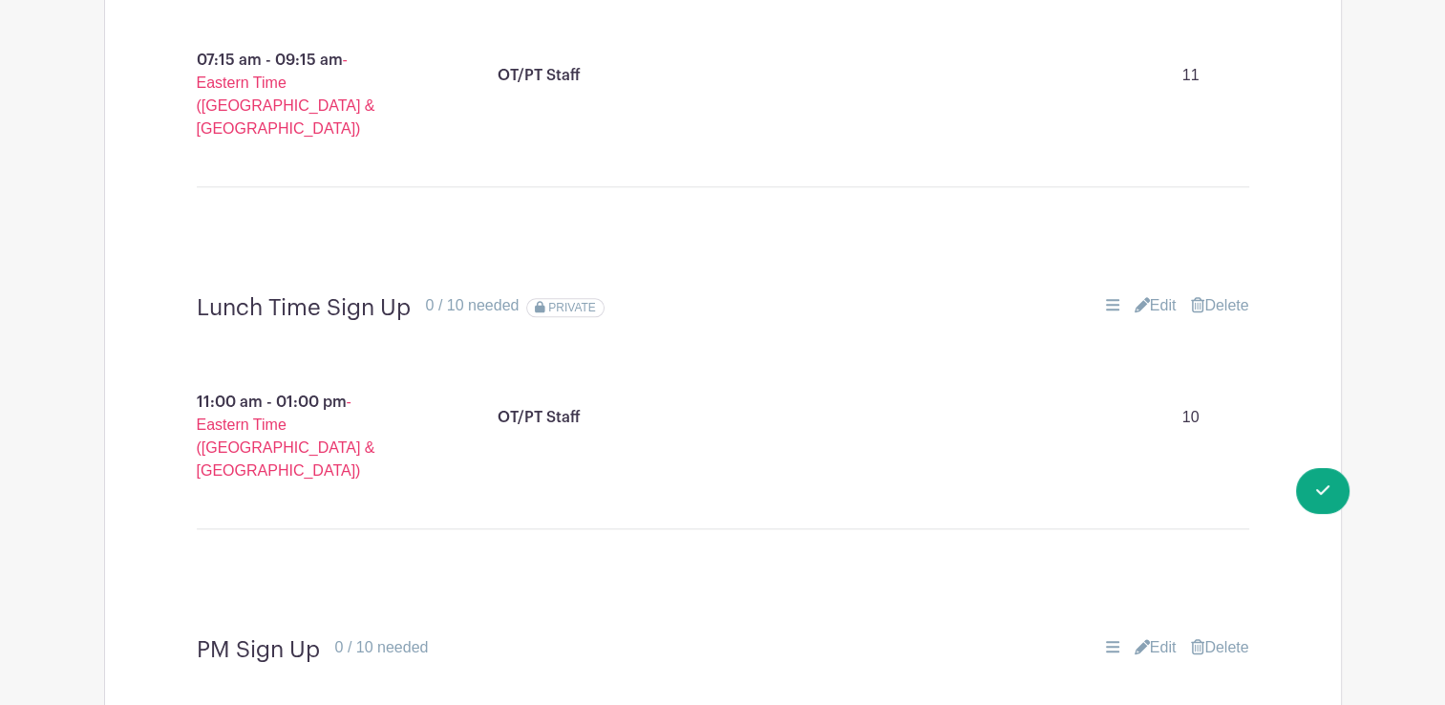
scroll to position [1995, 0]
click at [1148, 290] on link "Edit" at bounding box center [1156, 301] width 42 height 23
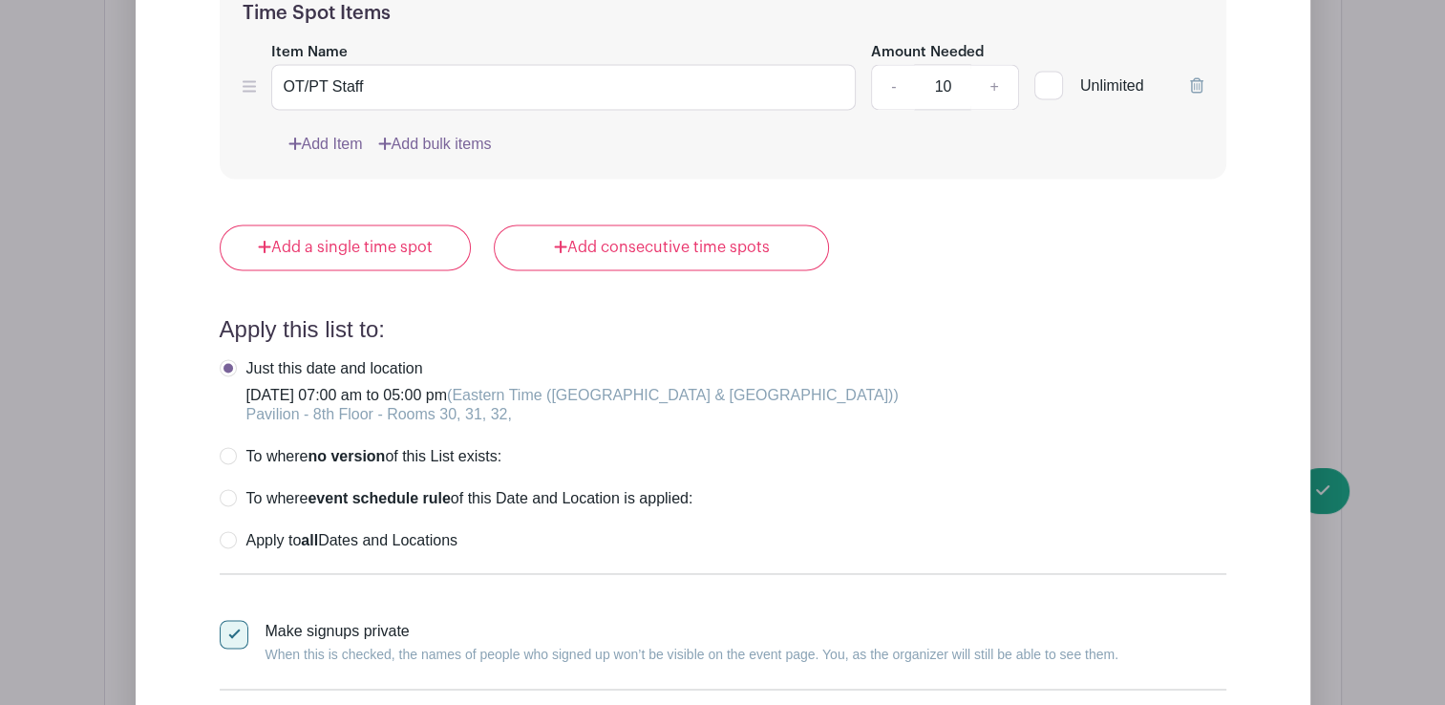
scroll to position [2833, 0]
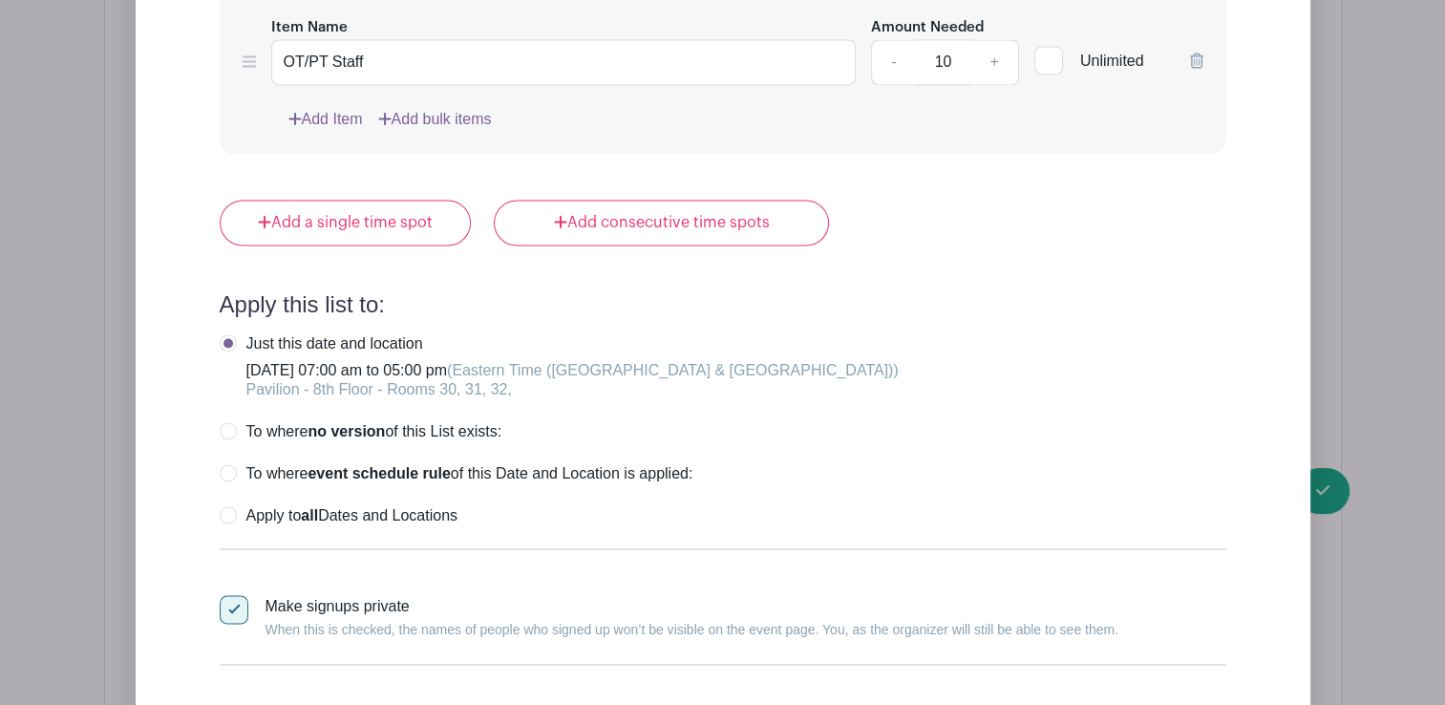
click at [225, 595] on input "Make signups private When this is checked, the names of people who signed up wo…" at bounding box center [226, 601] width 12 height 12
checkbox input "false"
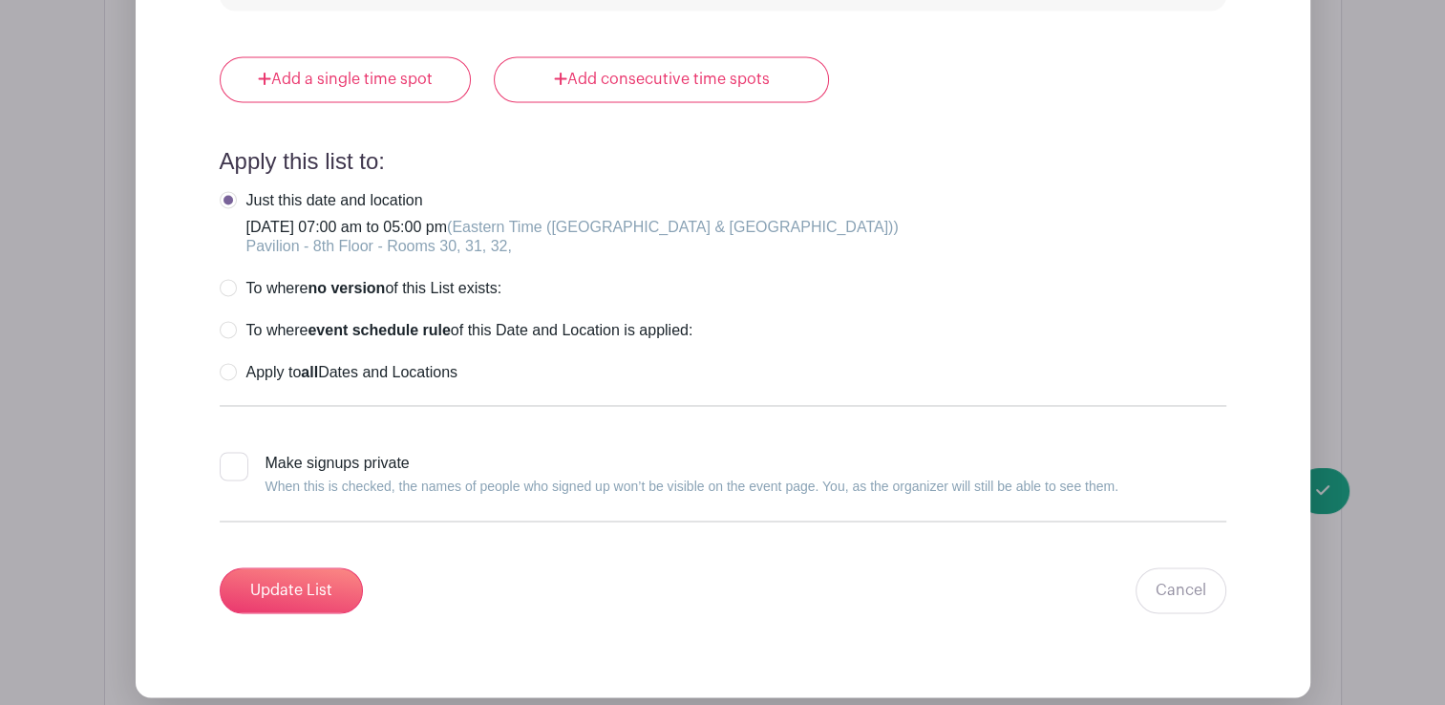
scroll to position [2981, 0]
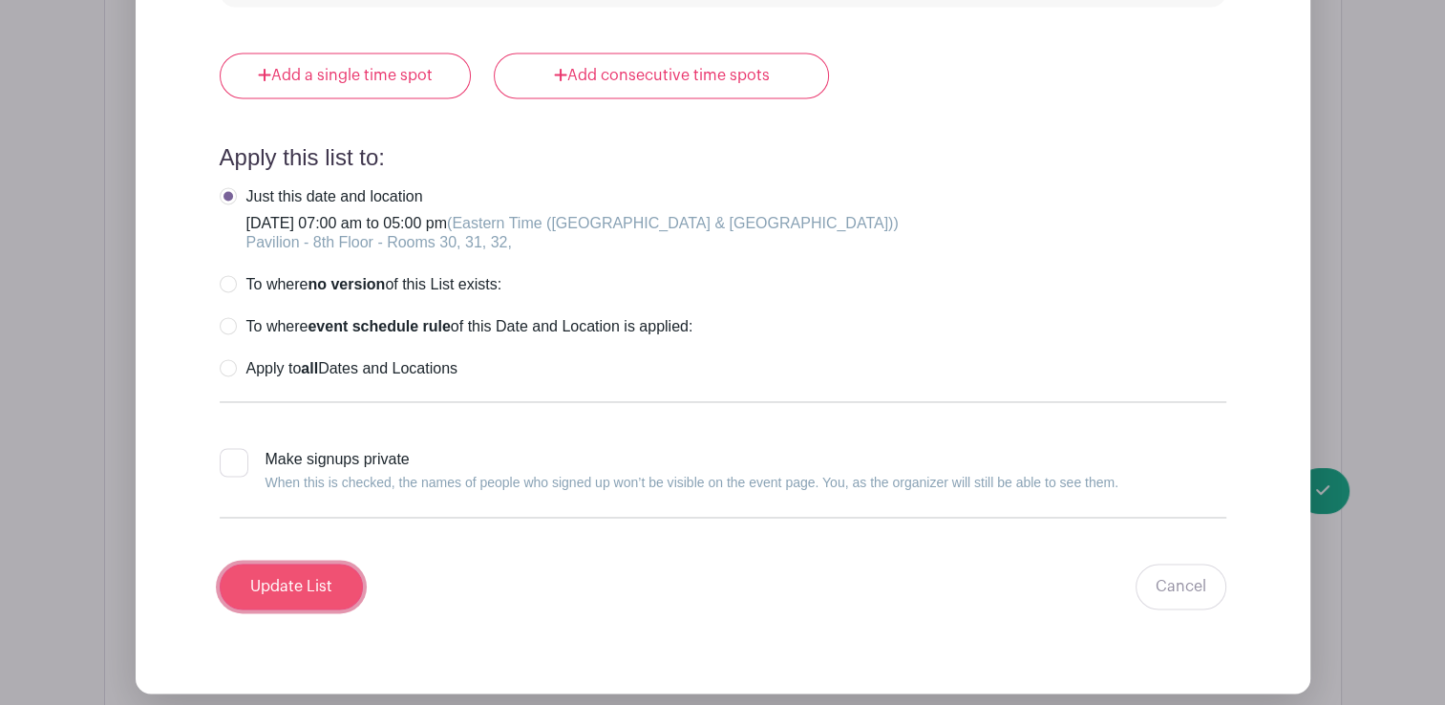
click at [292, 564] on input "Update List" at bounding box center [291, 587] width 143 height 46
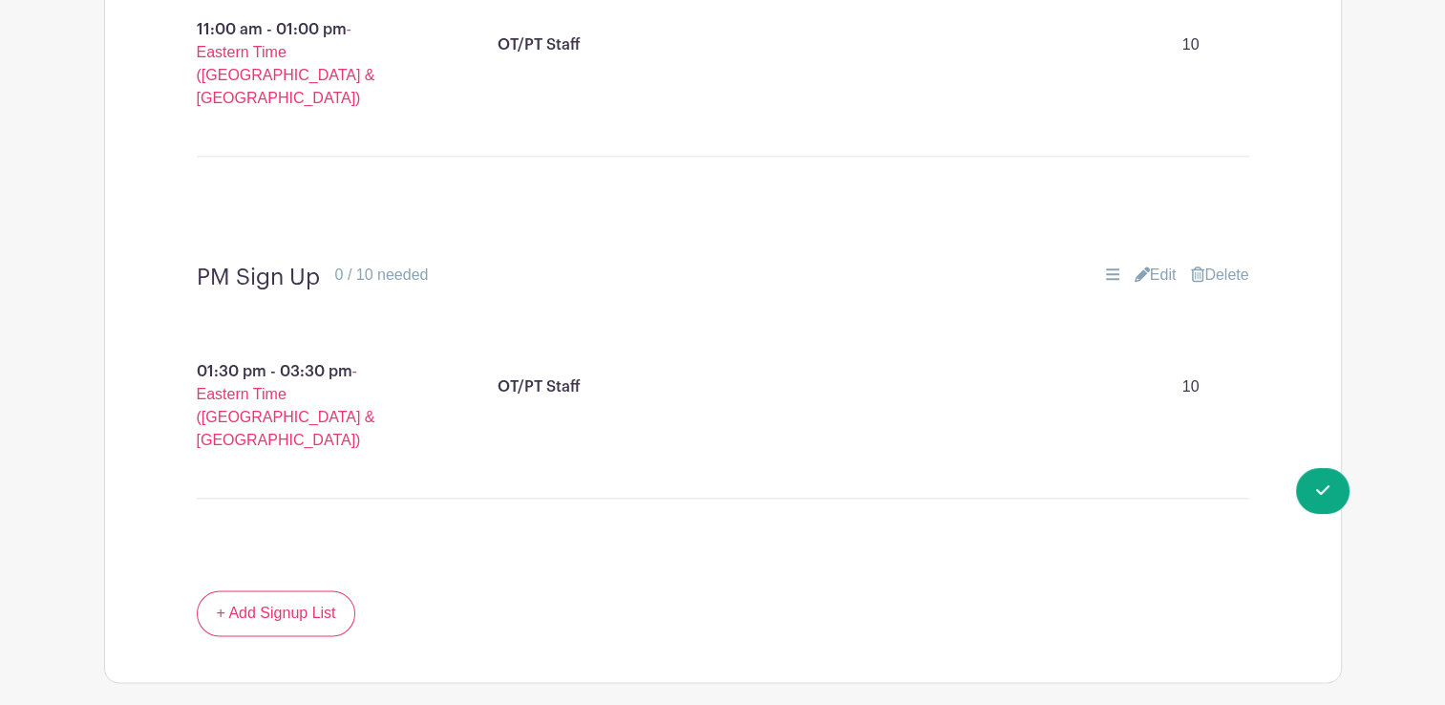
scroll to position [2358, 0]
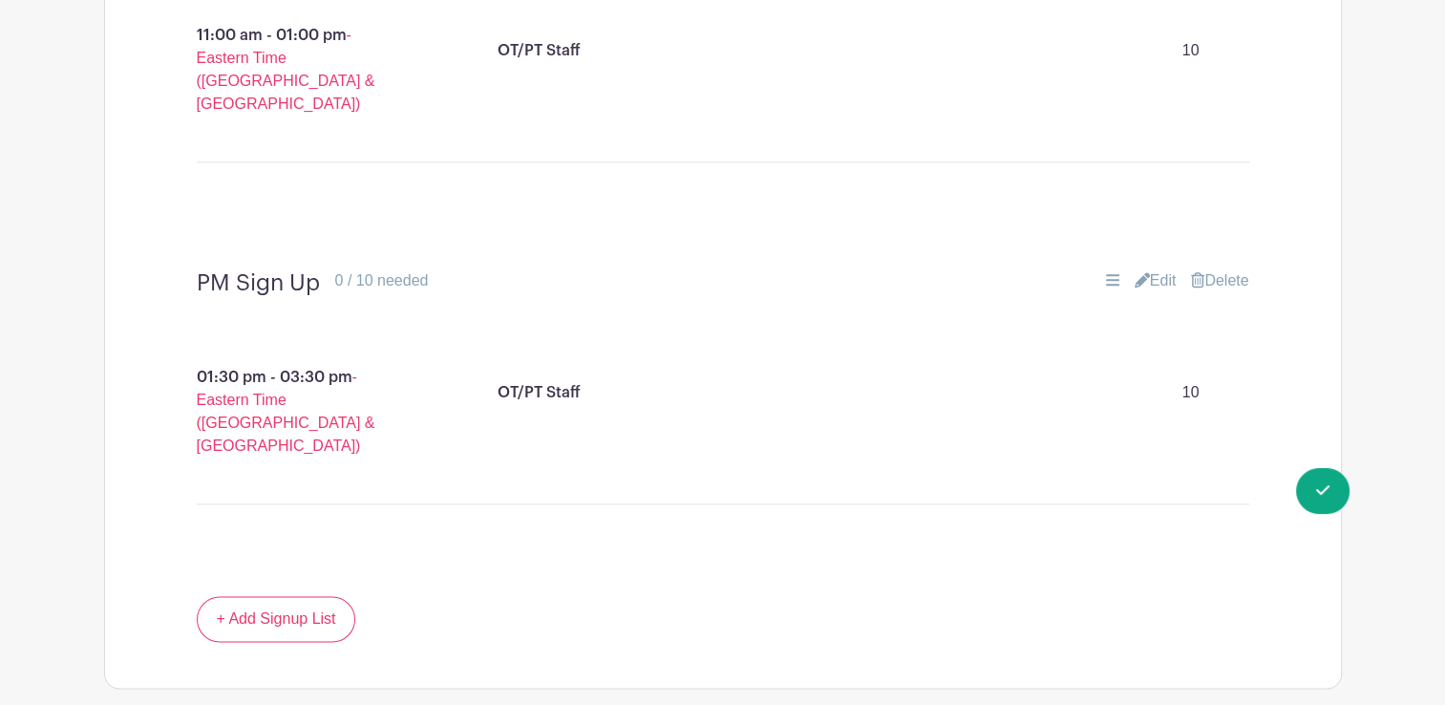
click at [1153, 269] on link "Edit" at bounding box center [1156, 280] width 42 height 23
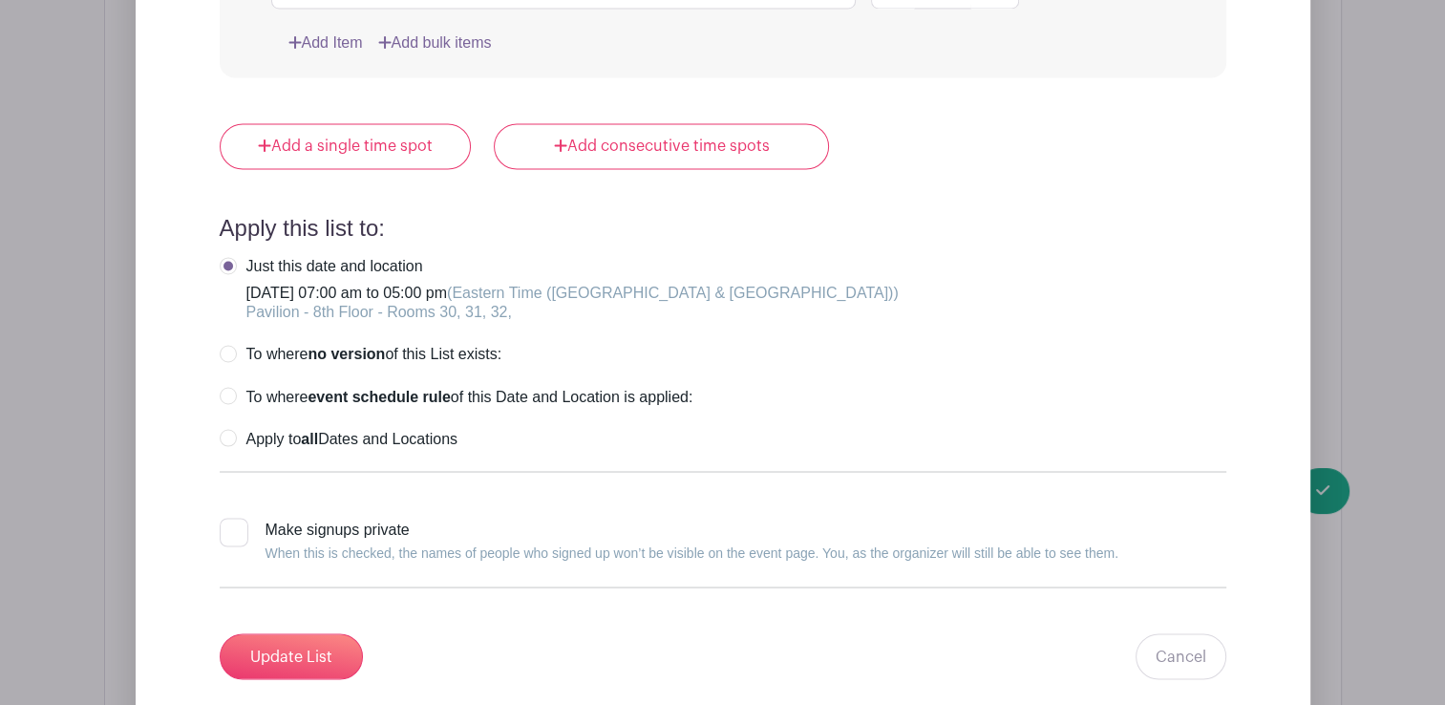
scroll to position [3325, 0]
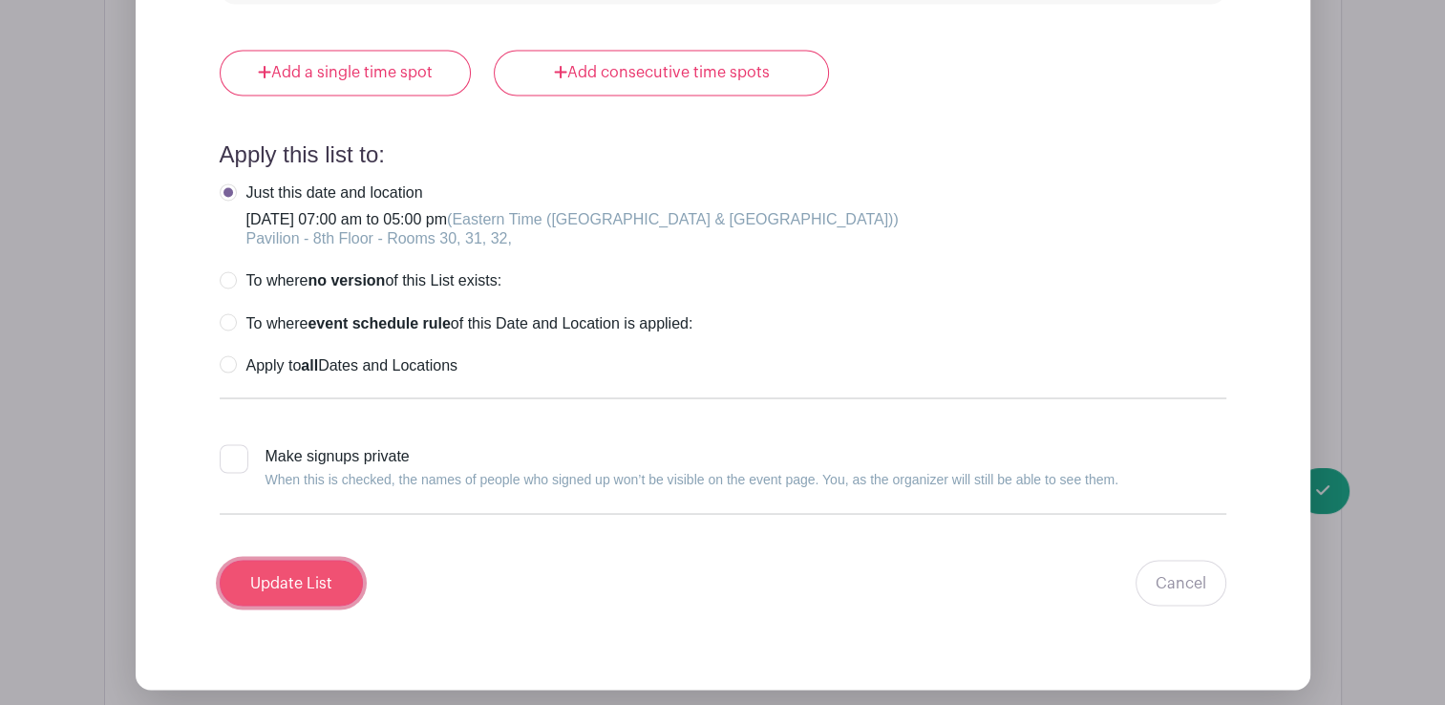
click at [330, 560] on input "Update List" at bounding box center [291, 583] width 143 height 46
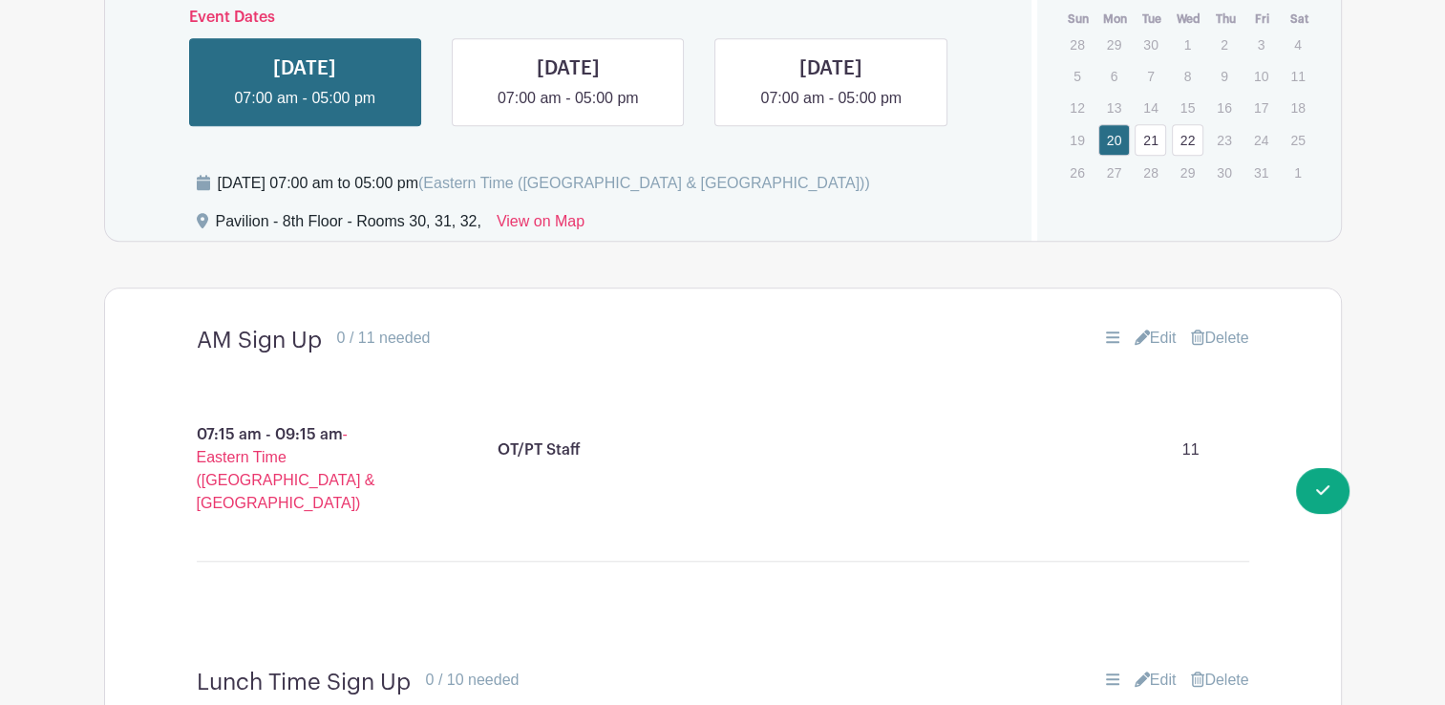
scroll to position [1615, 0]
click at [568, 111] on link at bounding box center [568, 111] width 0 height 0
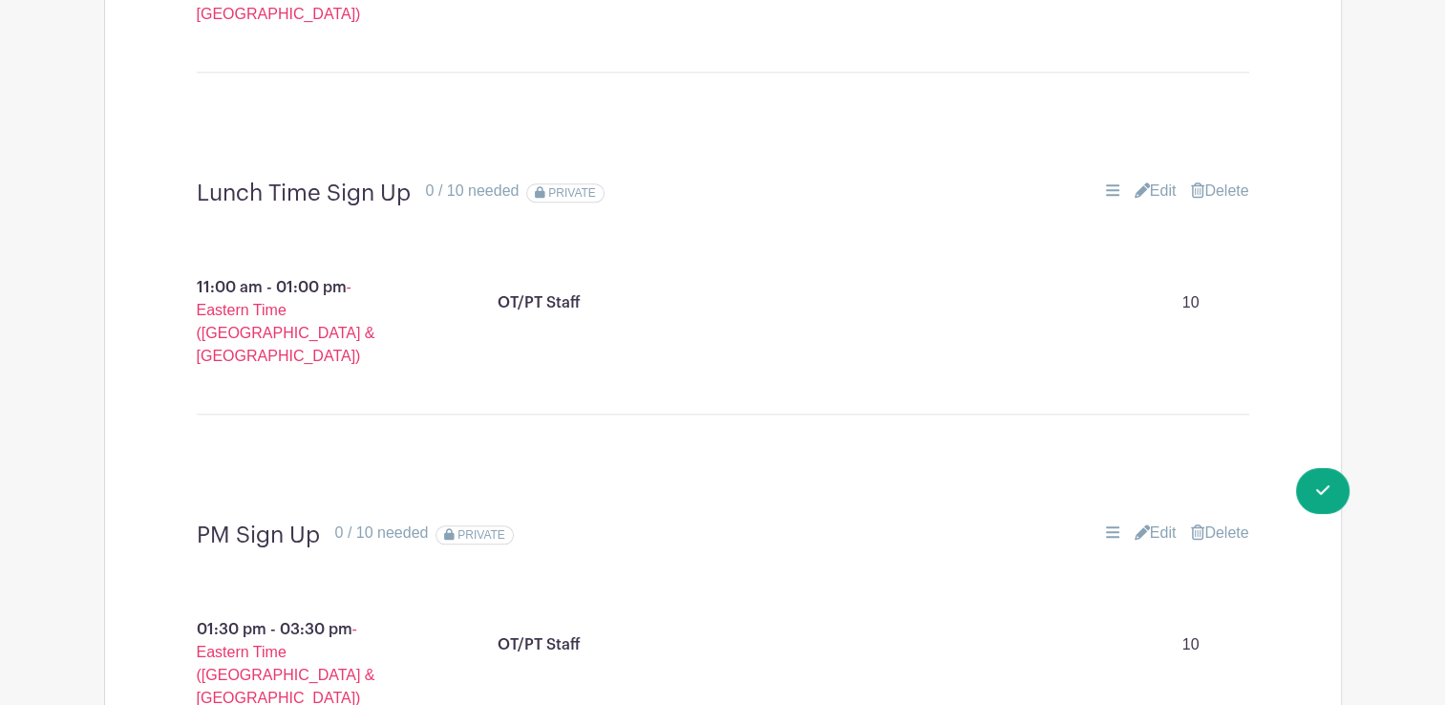
scroll to position [2105, 0]
click at [1162, 181] on link "Edit" at bounding box center [1156, 192] width 42 height 23
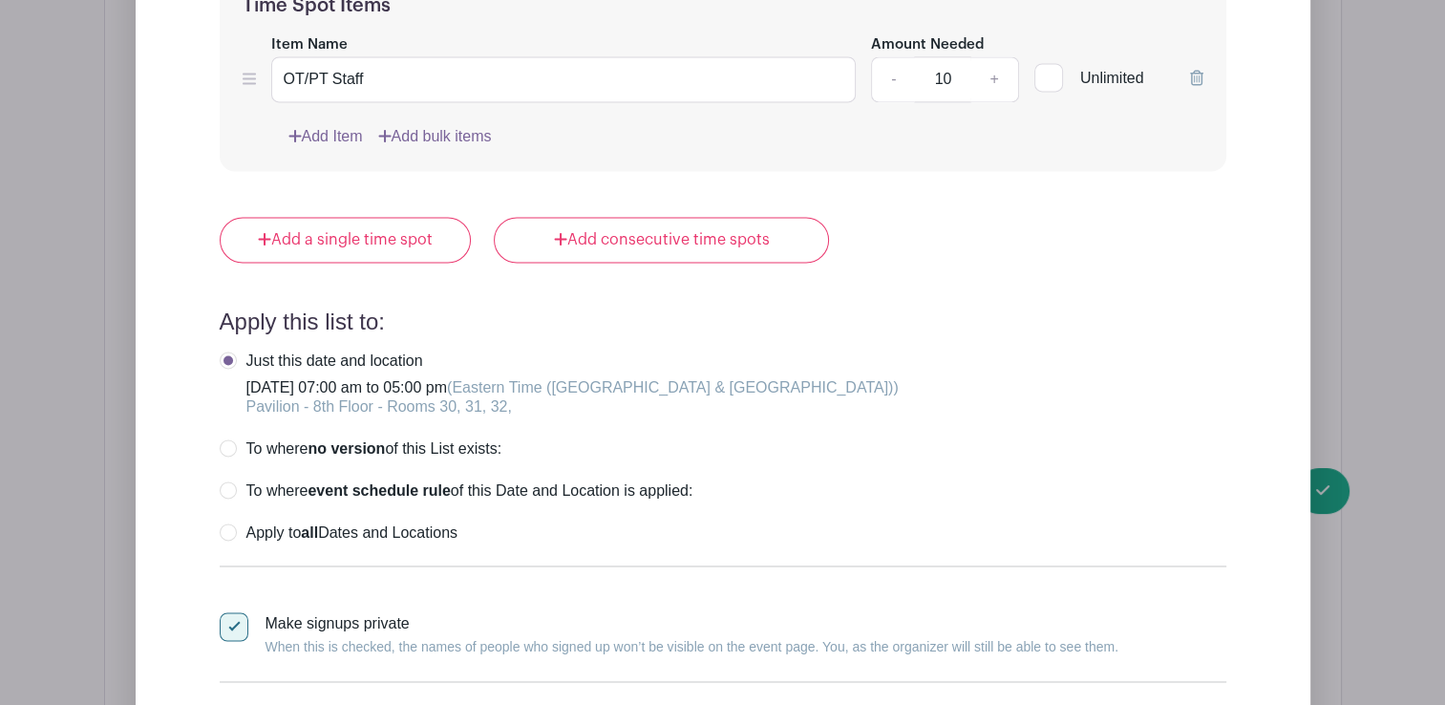
scroll to position [2835, 0]
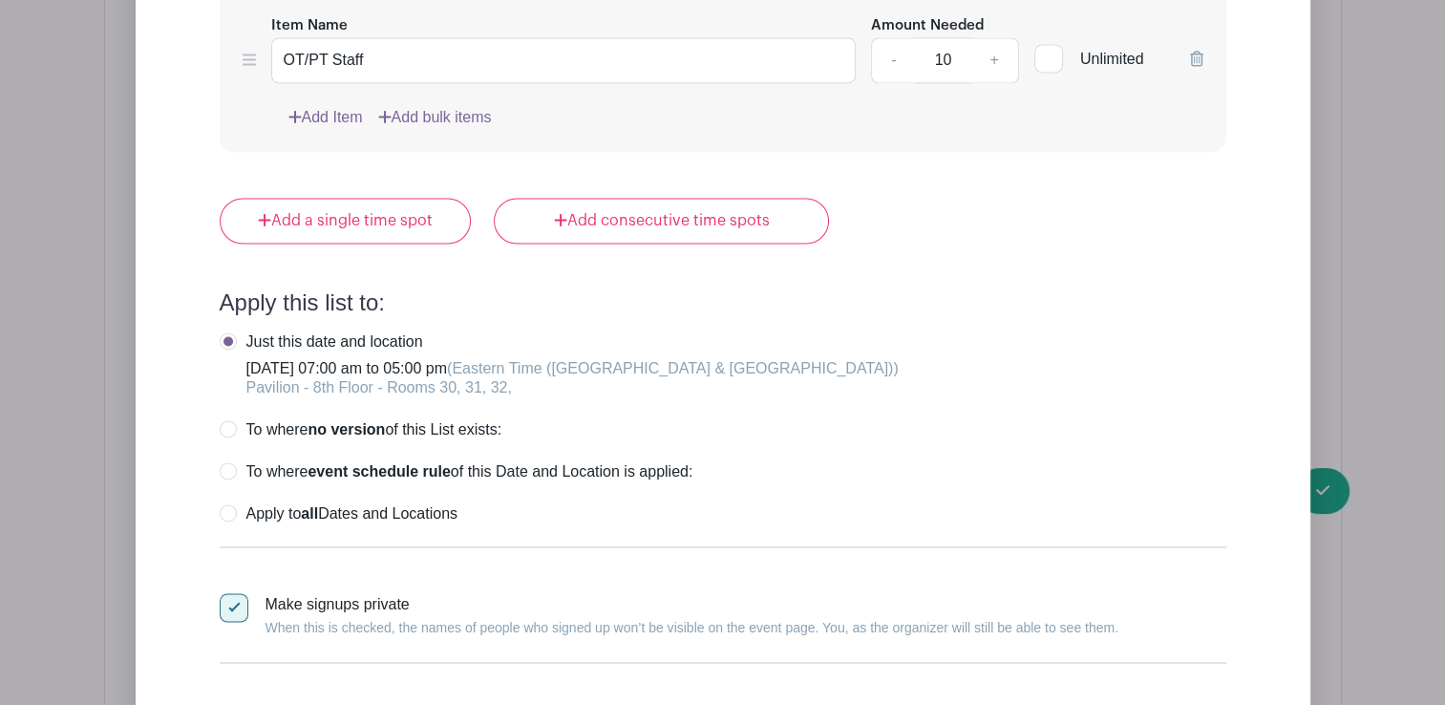
click at [230, 593] on div at bounding box center [234, 607] width 29 height 29
click at [230, 593] on input "Make signups private When this is checked, the names of people who signed up wo…" at bounding box center [226, 599] width 12 height 12
checkbox input "false"
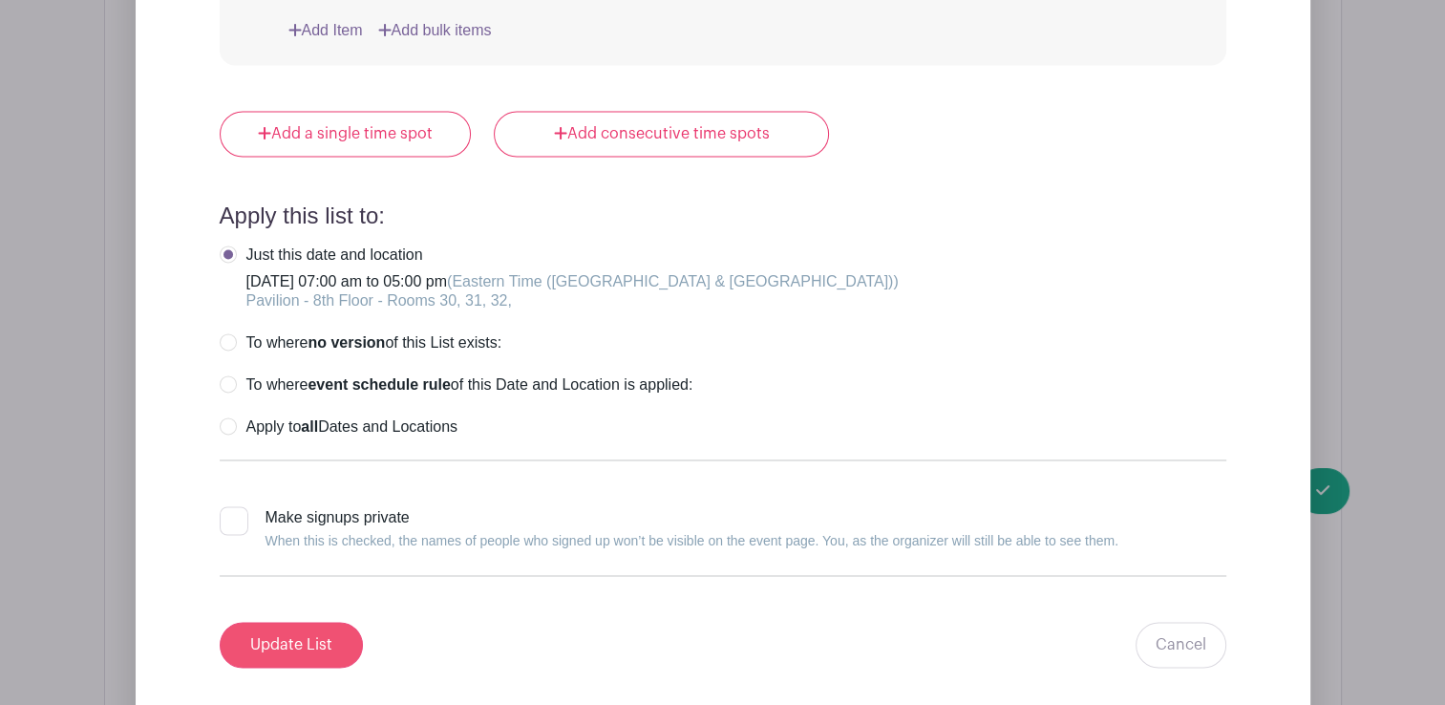
scroll to position [2923, 0]
click at [267, 623] on input "Update List" at bounding box center [291, 644] width 143 height 46
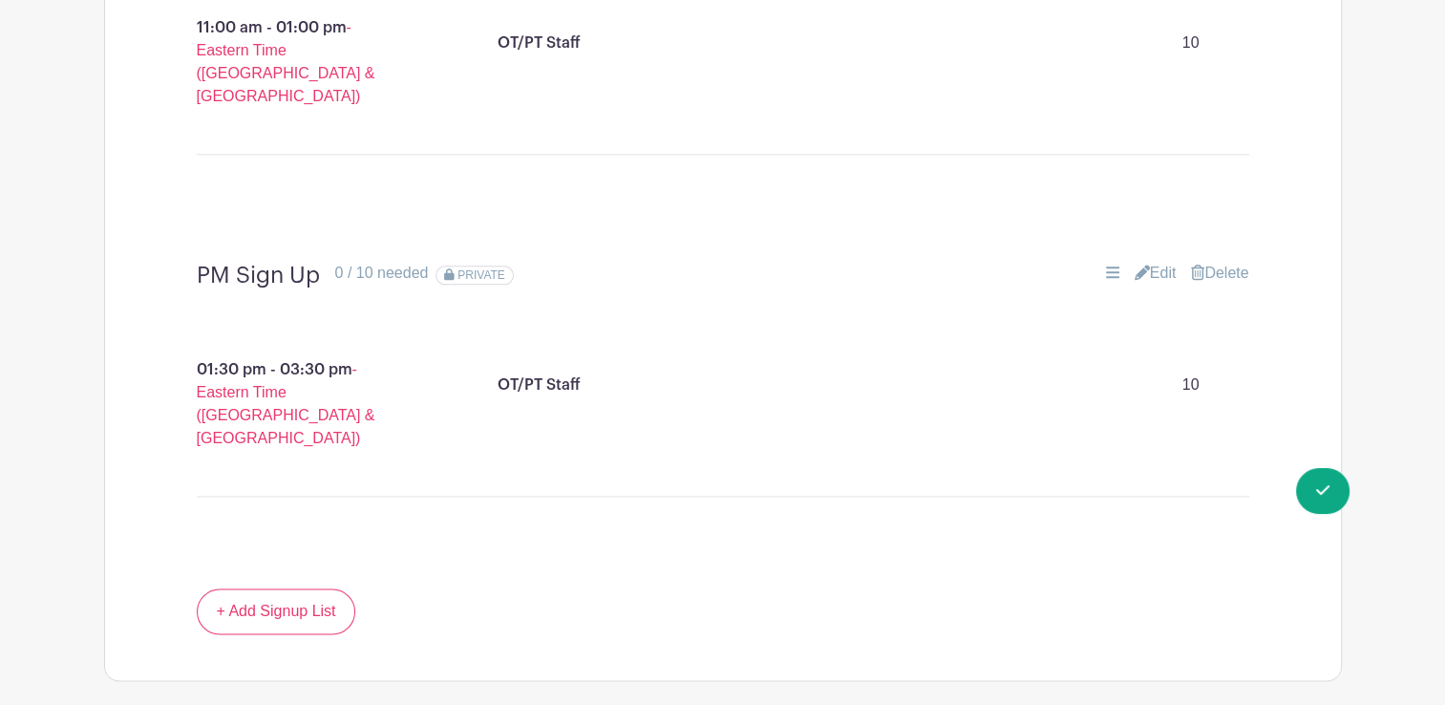
scroll to position [2371, 0]
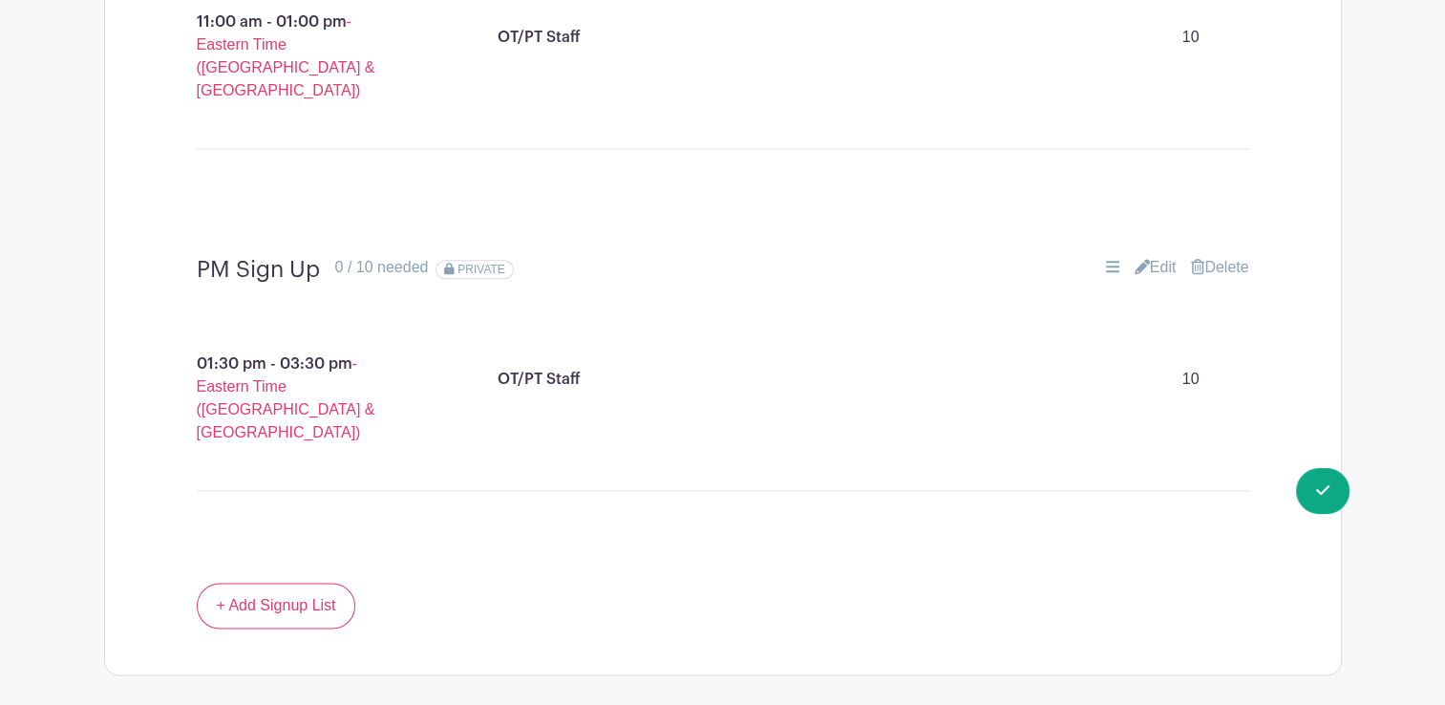
click at [1150, 256] on link "Edit" at bounding box center [1156, 267] width 42 height 23
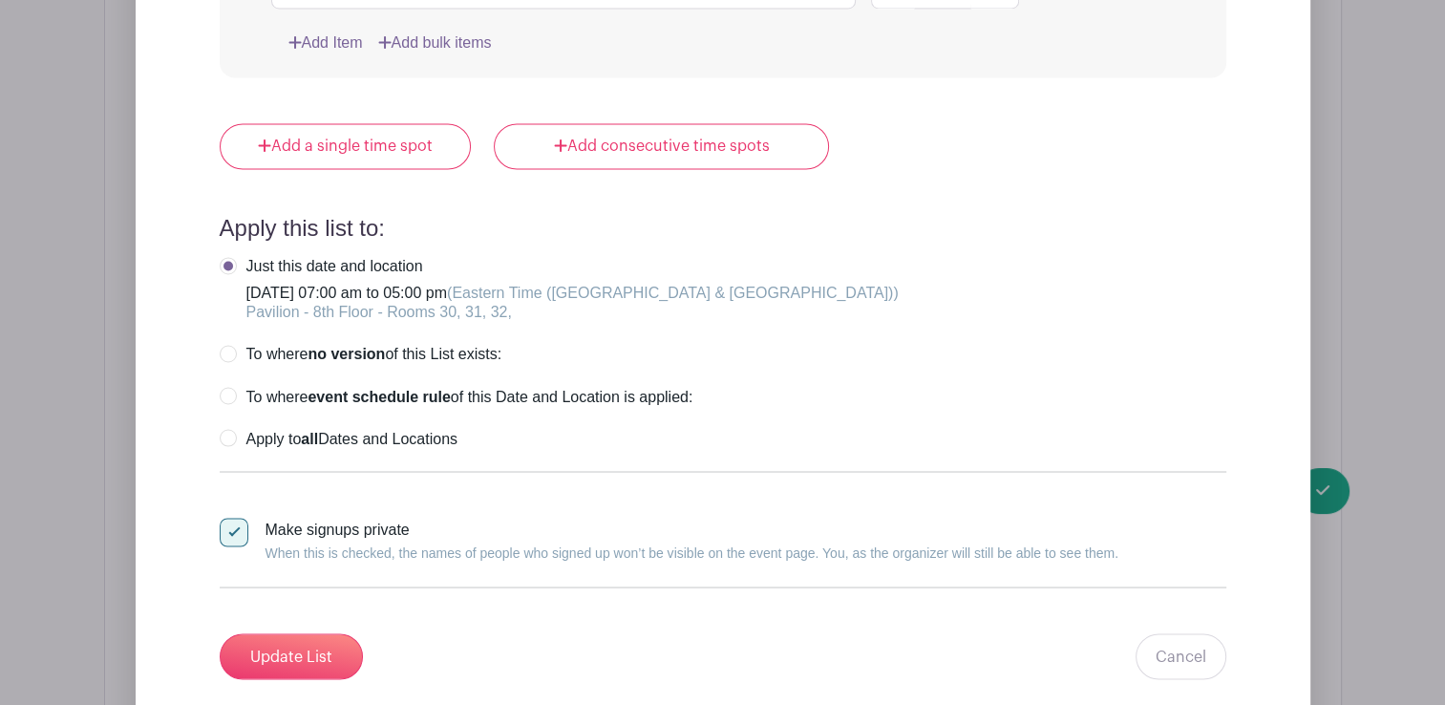
scroll to position [3316, 0]
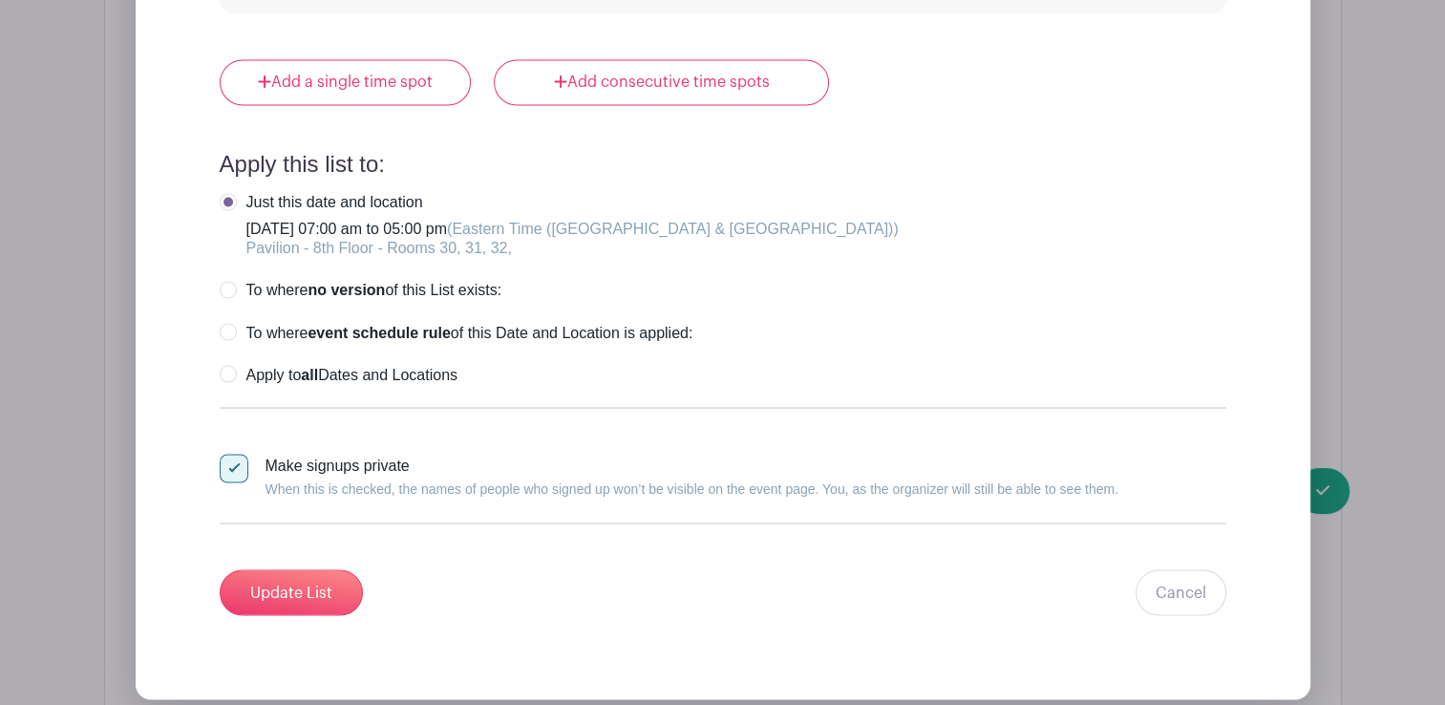
click at [233, 454] on div at bounding box center [234, 468] width 29 height 29
click at [232, 454] on input "Make signups private When this is checked, the names of people who signed up wo…" at bounding box center [226, 460] width 12 height 12
checkbox input "false"
click at [320, 569] on input "Update List" at bounding box center [291, 592] width 143 height 46
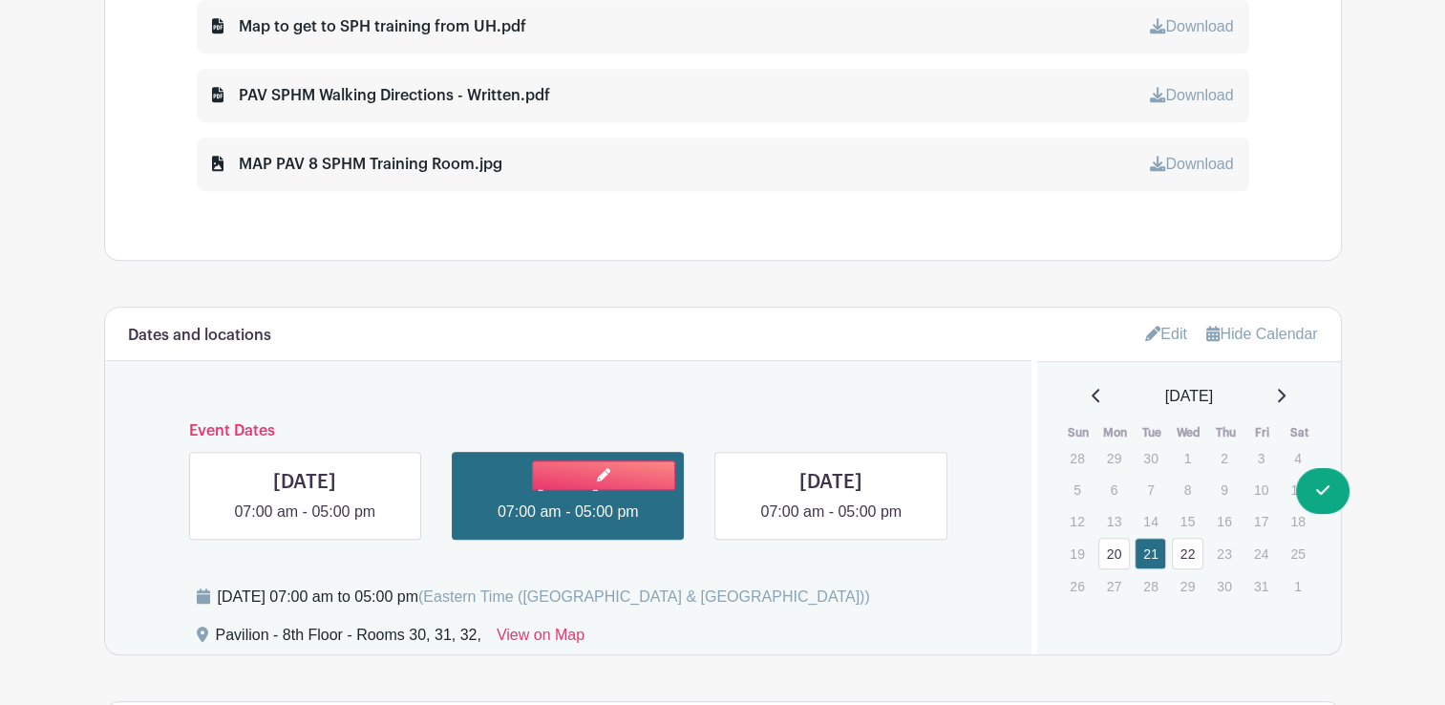
scroll to position [1204, 0]
click at [831, 523] on link at bounding box center [831, 523] width 0 height 0
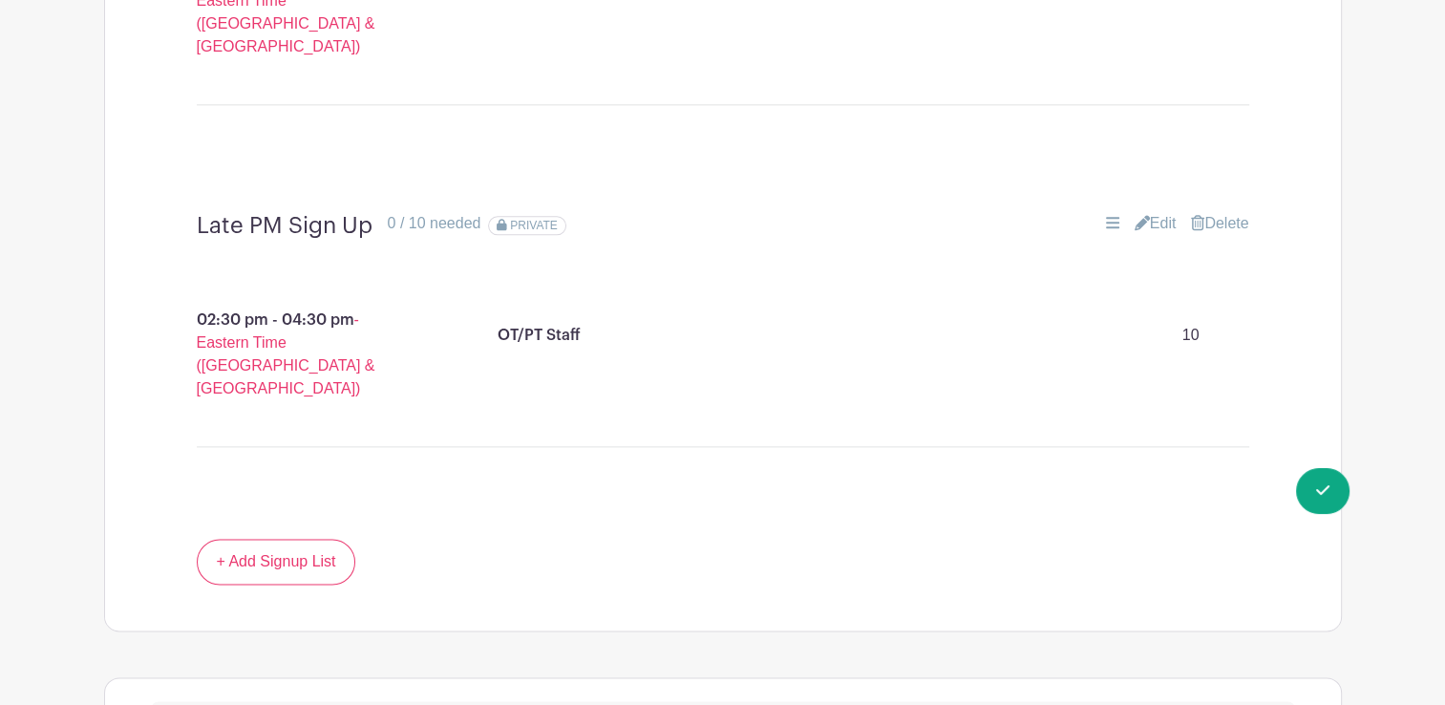
scroll to position [2421, 0]
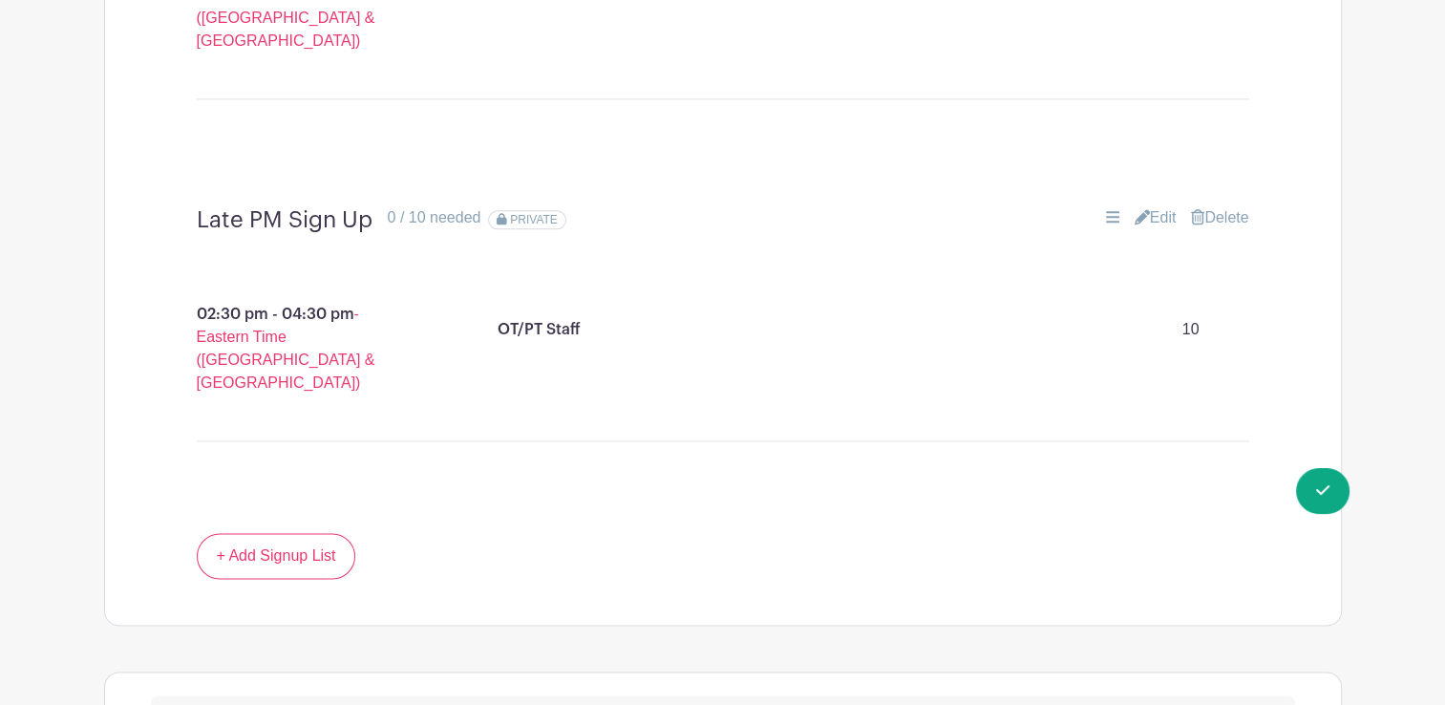
click at [1154, 206] on link "Edit" at bounding box center [1156, 217] width 42 height 23
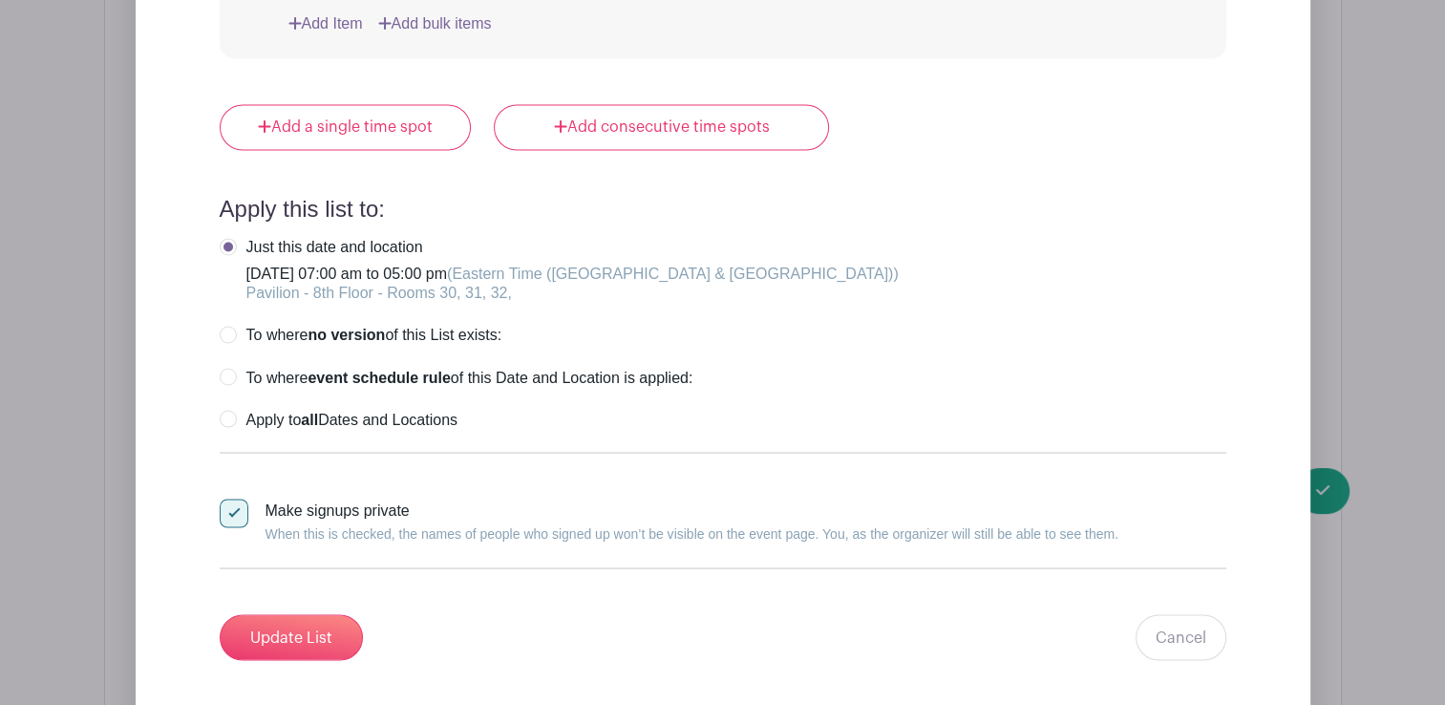
scroll to position [3270, 0]
click at [226, 500] on div at bounding box center [234, 514] width 29 height 29
click at [226, 500] on input "Make signups private When this is checked, the names of people who signed up wo…" at bounding box center [226, 506] width 12 height 12
checkbox input "false"
click at [271, 615] on input "Update List" at bounding box center [291, 638] width 143 height 46
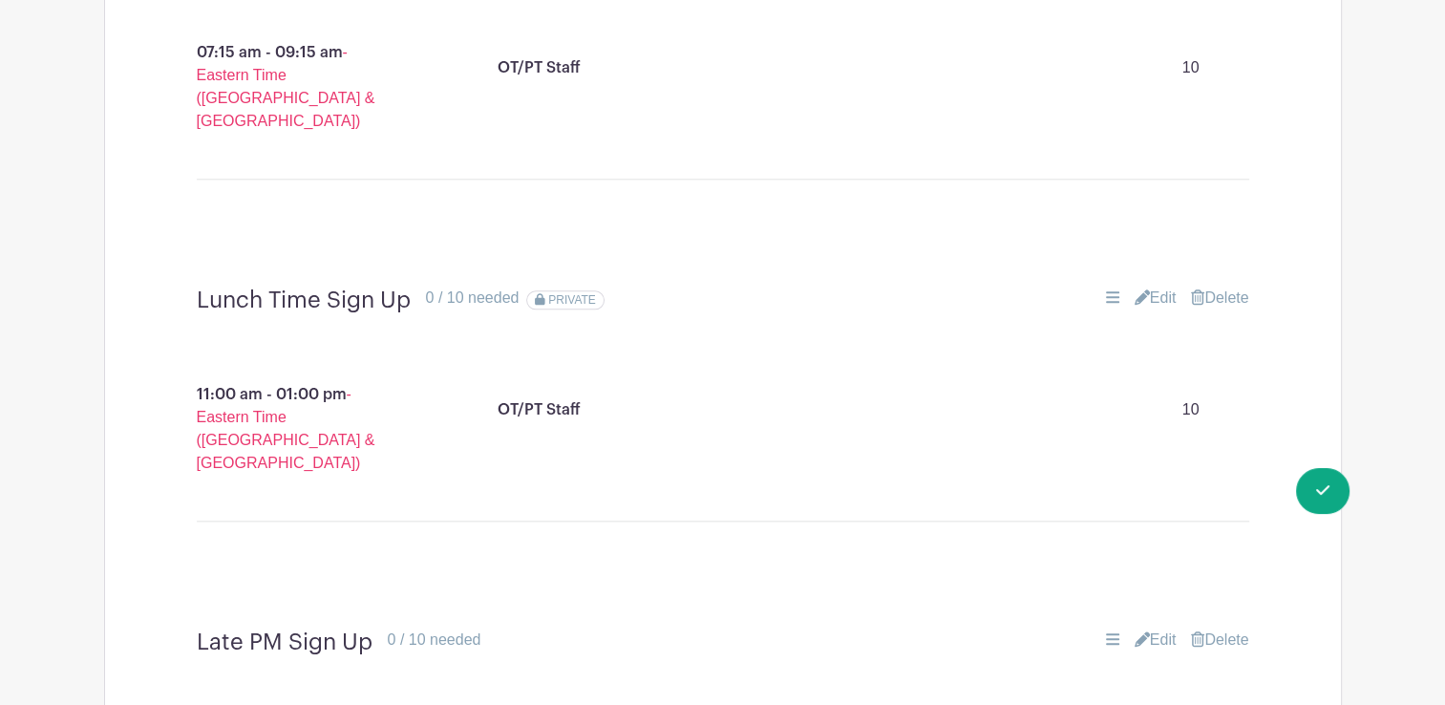
scroll to position [1943, 0]
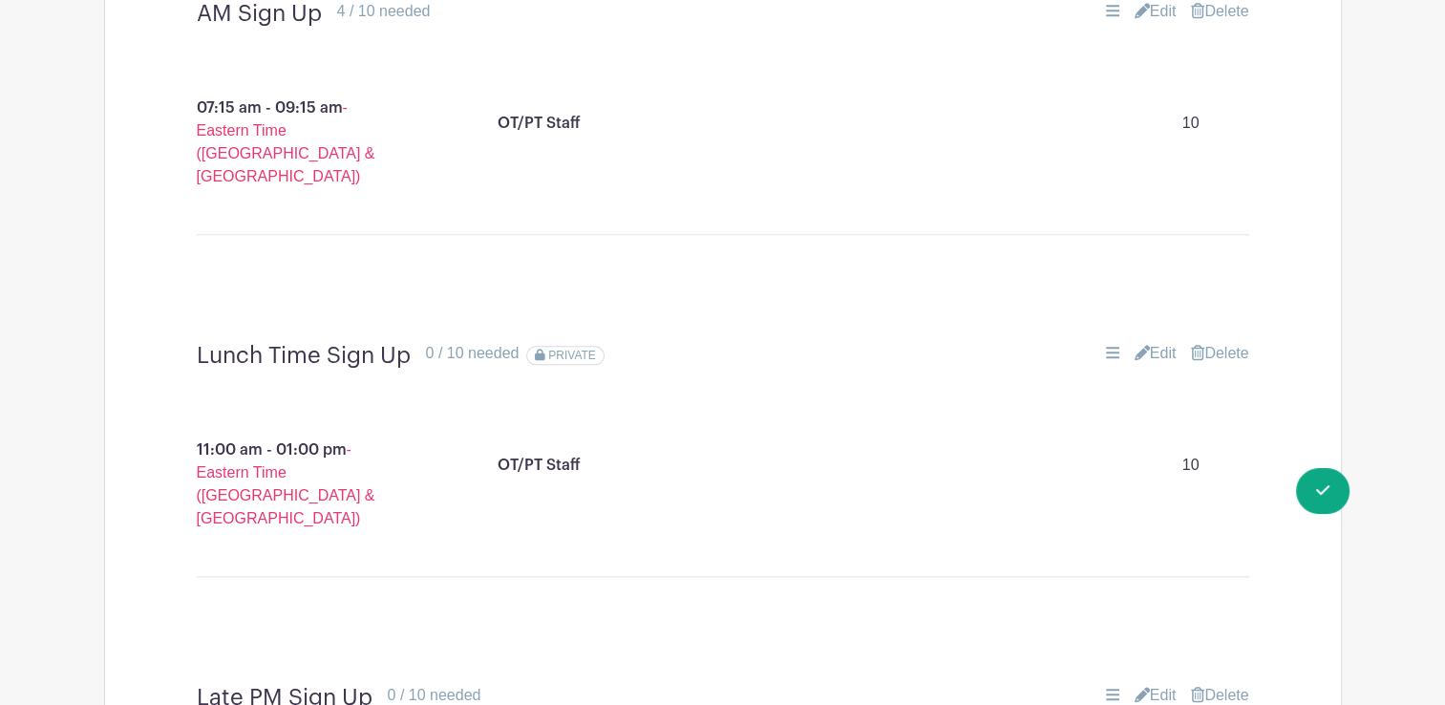
click at [1161, 342] on link "Edit" at bounding box center [1156, 353] width 42 height 23
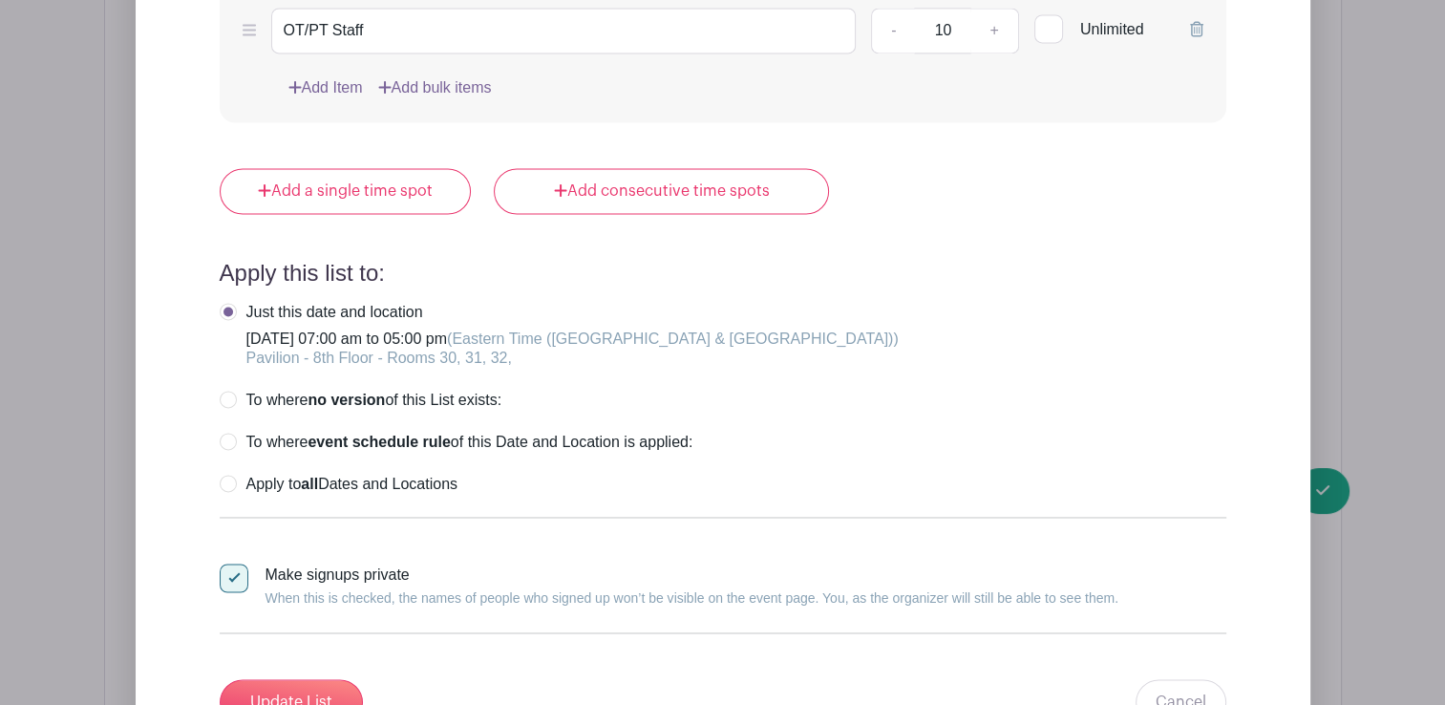
scroll to position [2868, 0]
click at [236, 561] on div at bounding box center [234, 575] width 29 height 29
click at [232, 561] on input "Make signups private When this is checked, the names of people who signed up wo…" at bounding box center [226, 567] width 12 height 12
checkbox input "false"
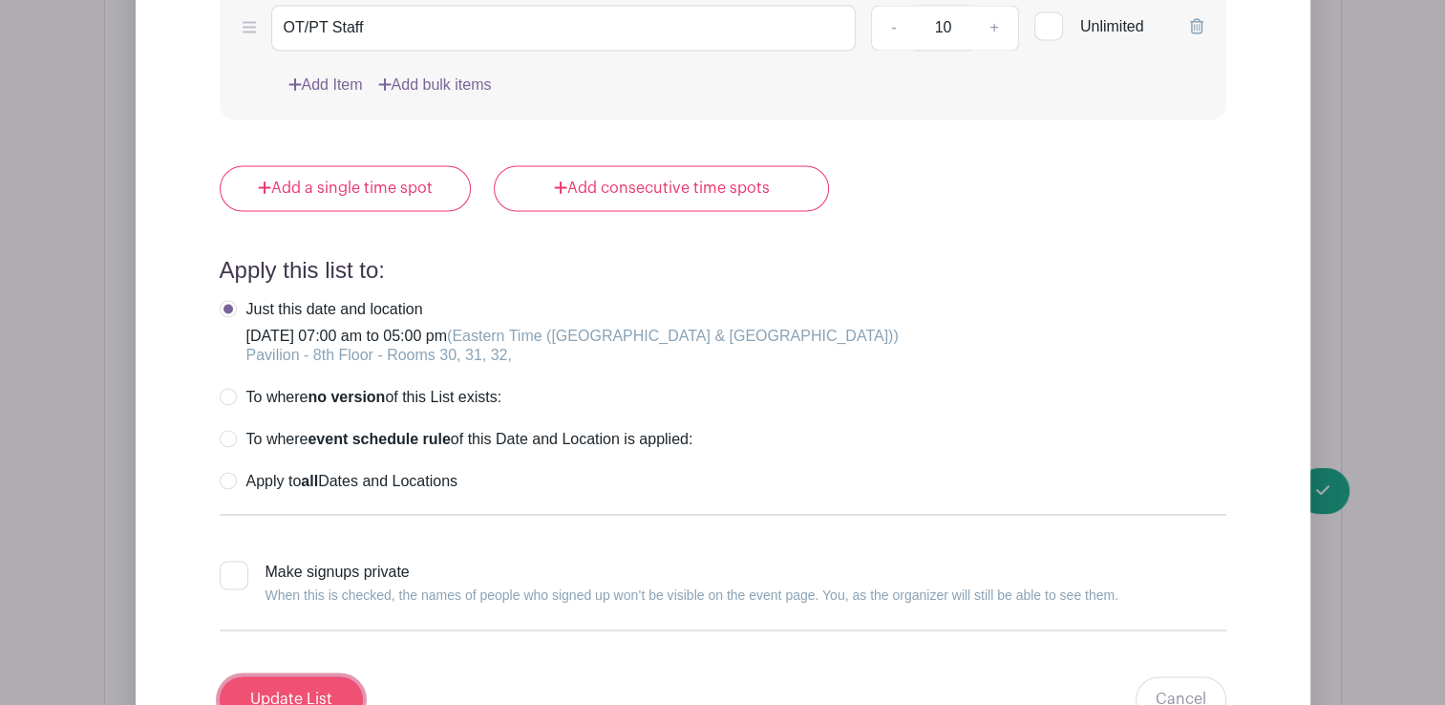
click at [291, 676] on input "Update List" at bounding box center [291, 699] width 143 height 46
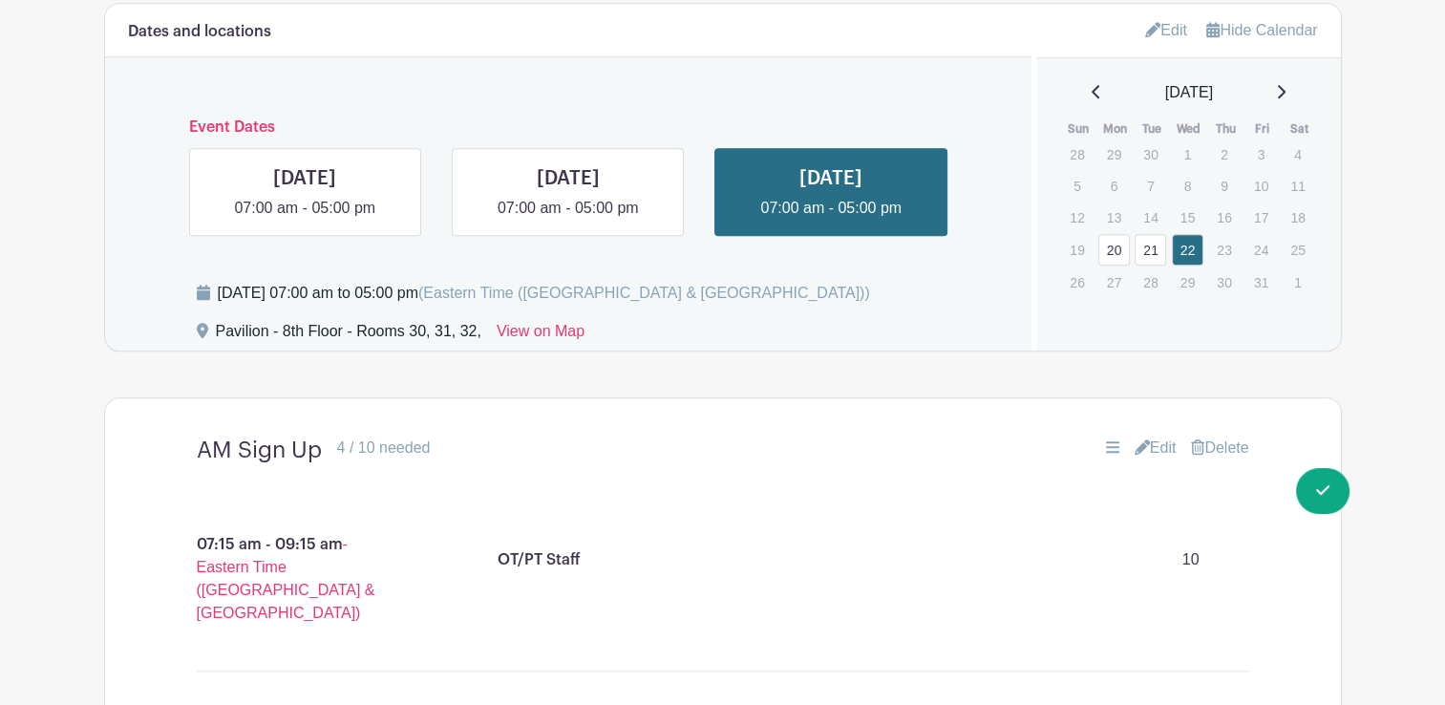
scroll to position [1484, 0]
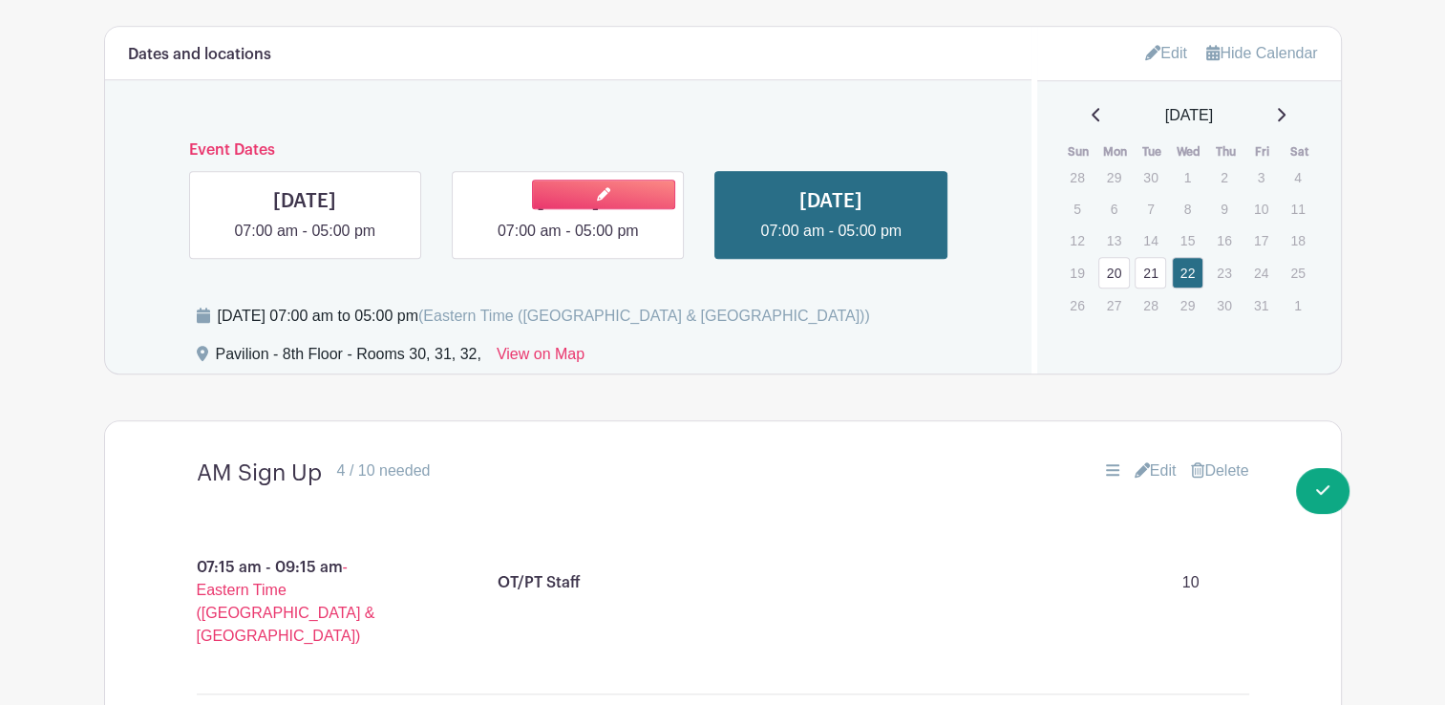
click at [568, 243] on link at bounding box center [568, 243] width 0 height 0
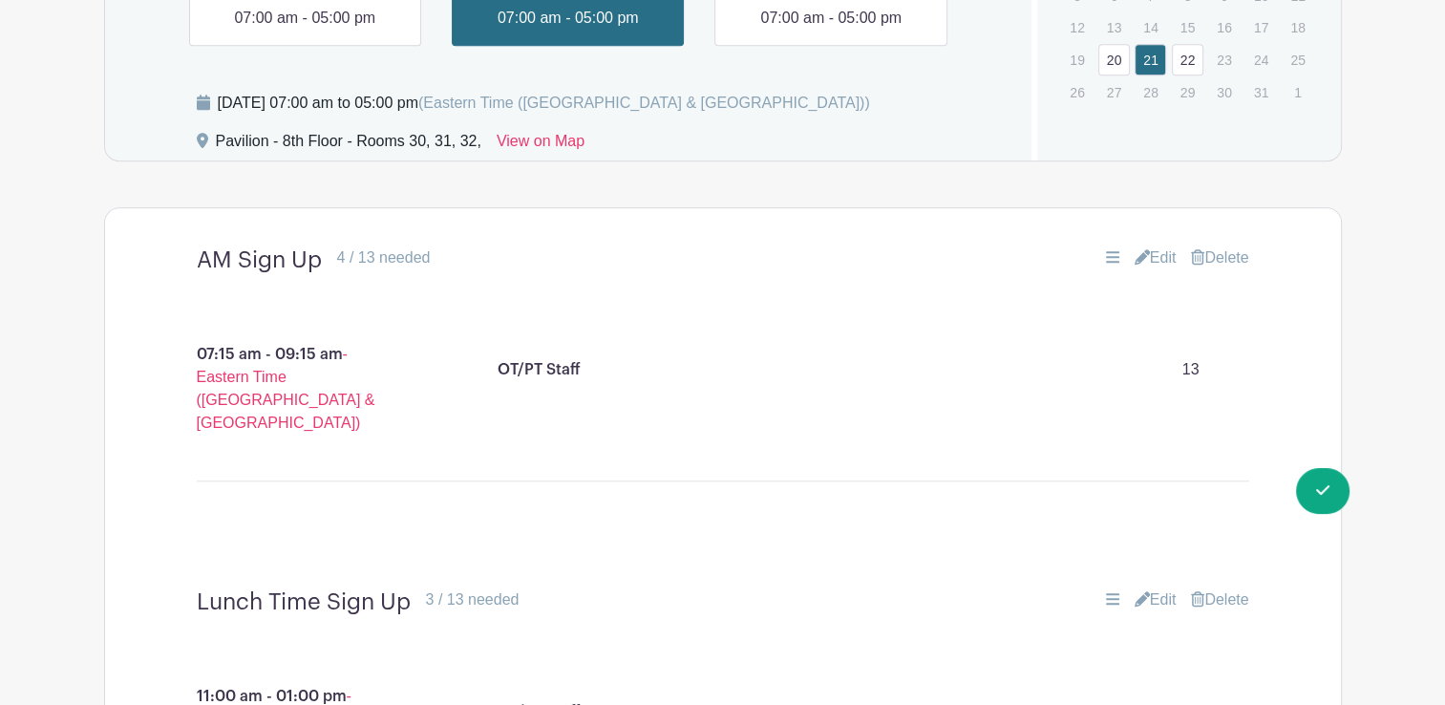
scroll to position [1619, 0]
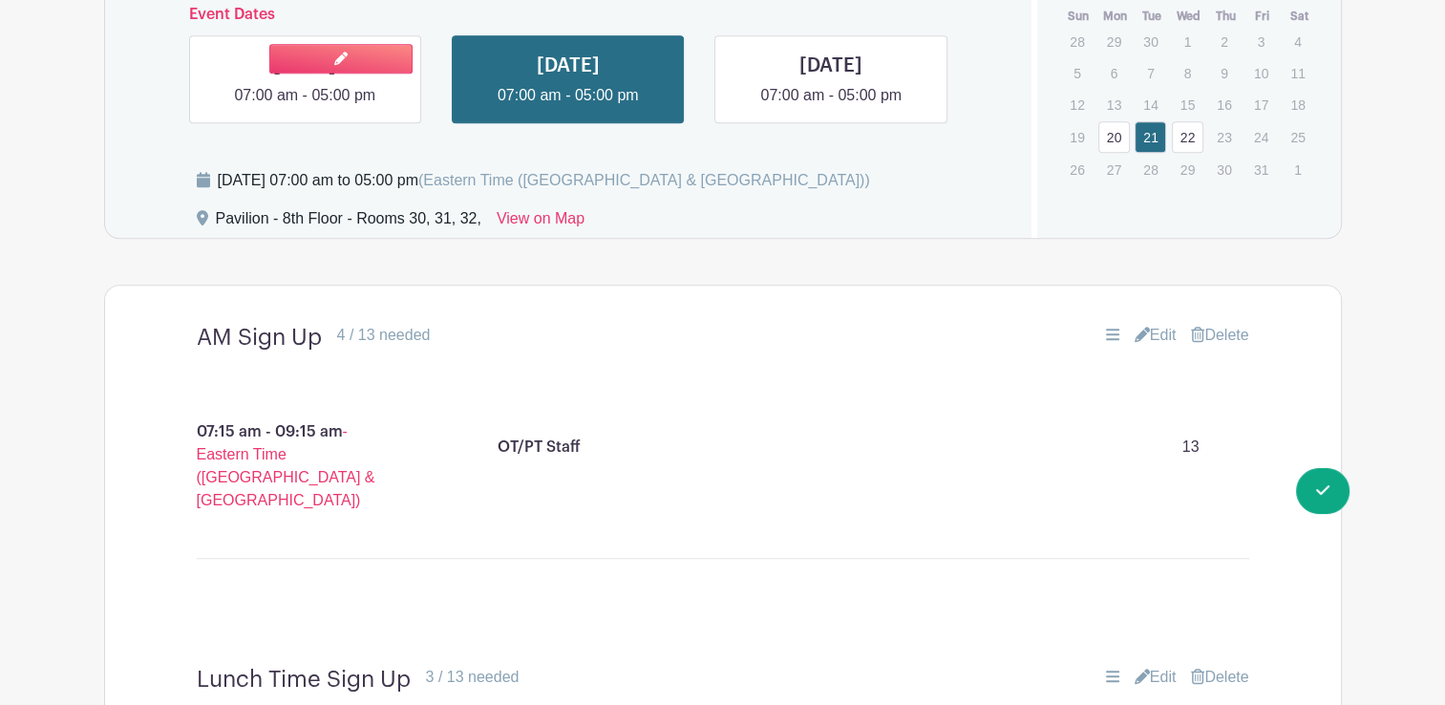
click at [305, 107] on link at bounding box center [305, 107] width 0 height 0
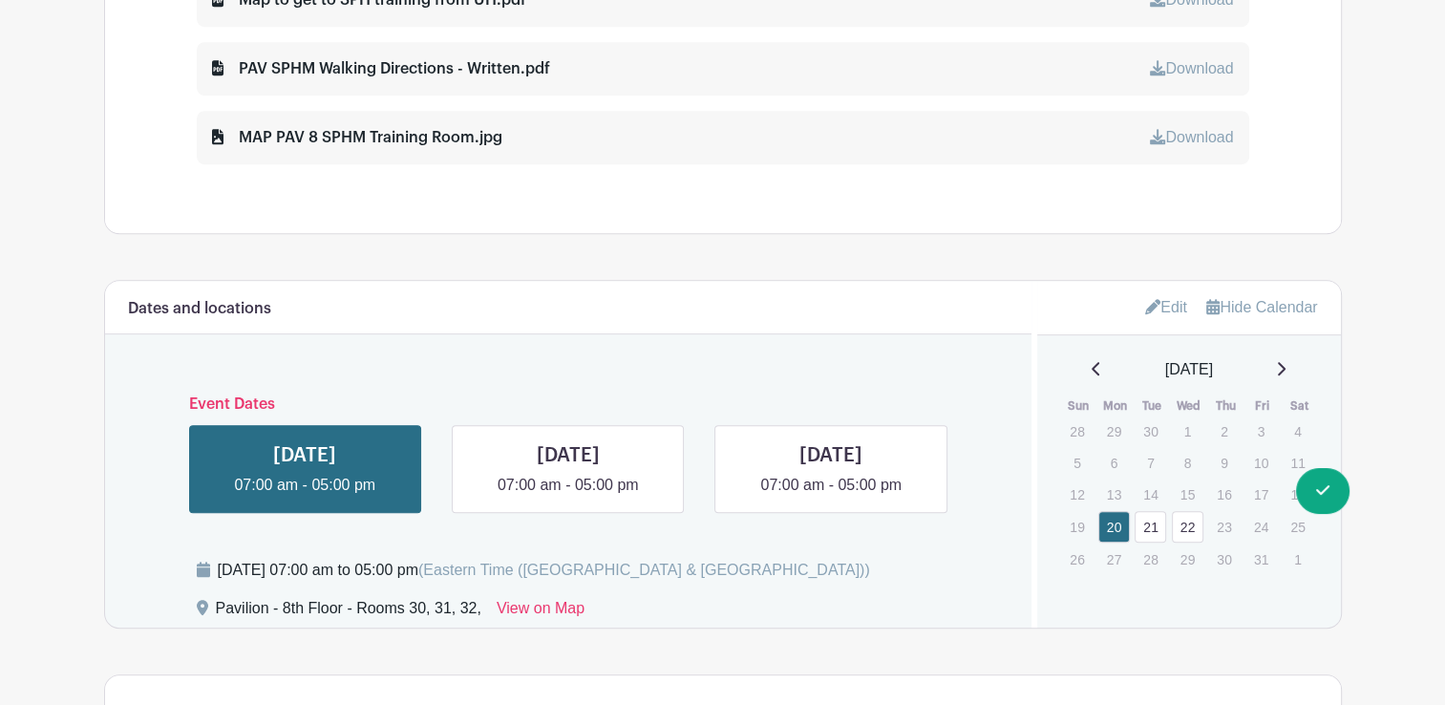
scroll to position [1204, 0]
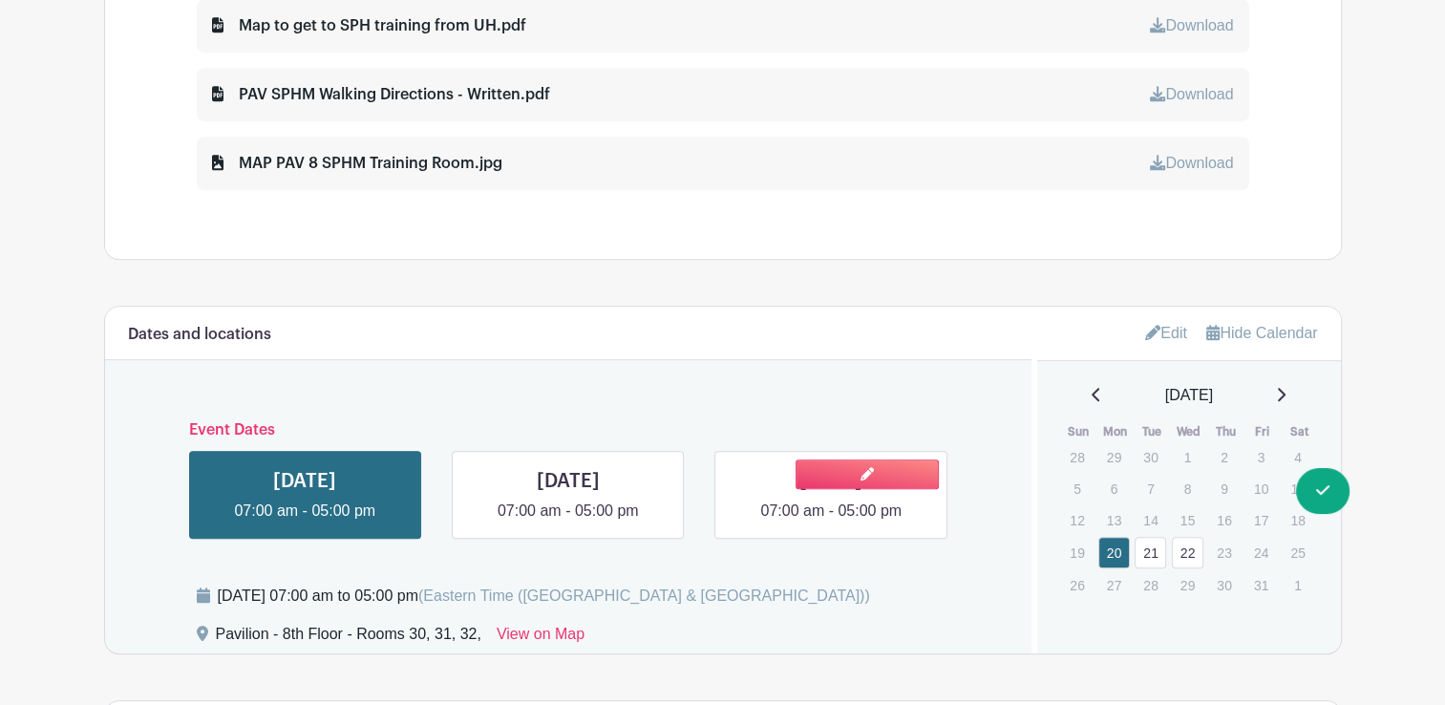
click at [831, 523] on link at bounding box center [831, 523] width 0 height 0
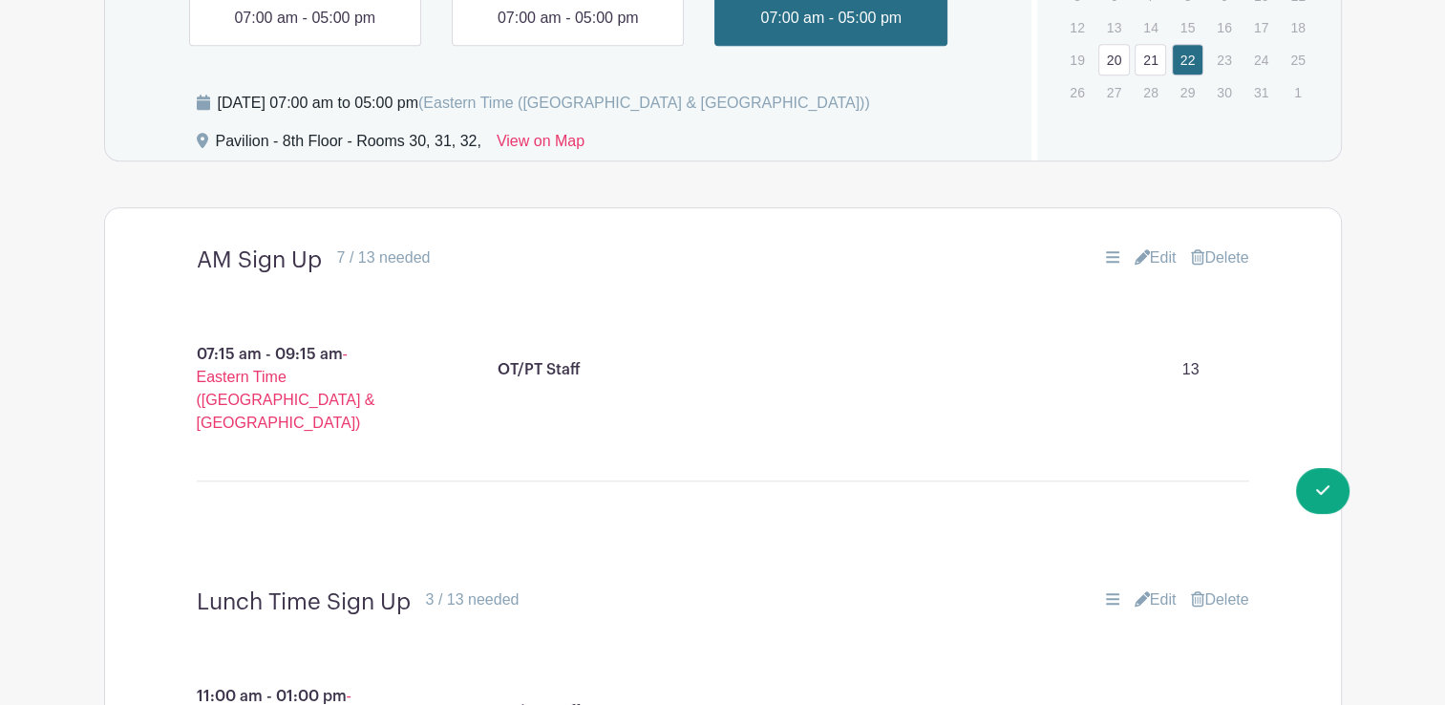
scroll to position [1697, 0]
click at [1398, 254] on main "Groups All Groups SMS Safe Patient Handling Add New Group My Signups Event Invi…" at bounding box center [722, 1] width 1445 height 3397
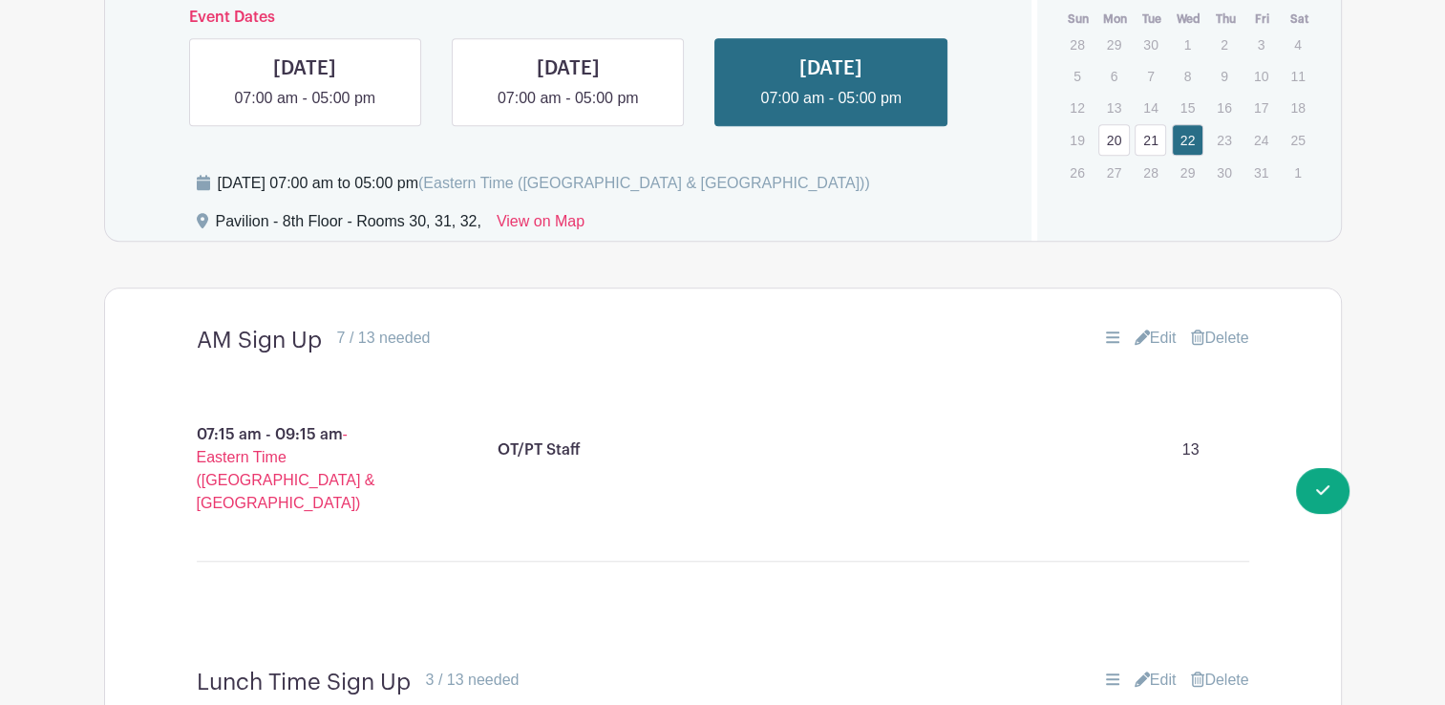
scroll to position [1615, 0]
click at [305, 111] on link at bounding box center [305, 111] width 0 height 0
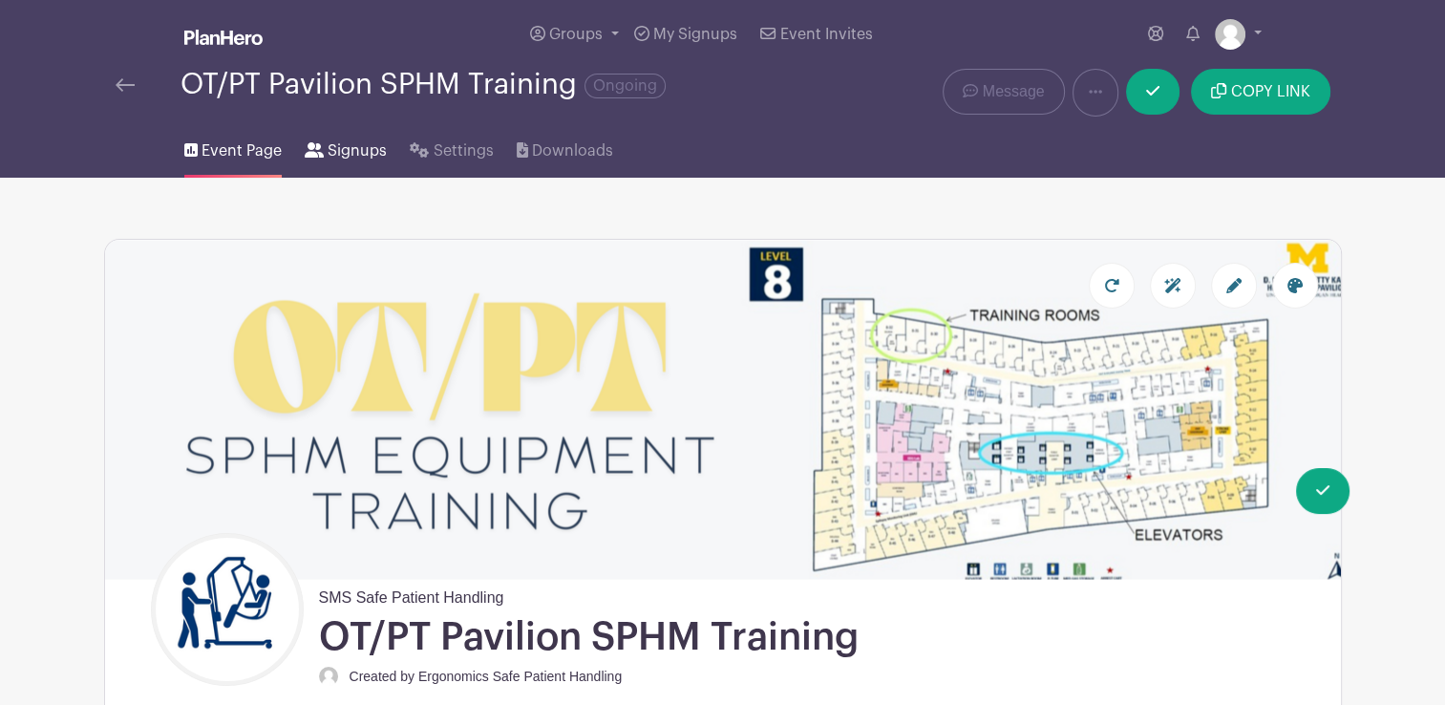
click at [335, 155] on span "Signups" at bounding box center [357, 150] width 59 height 23
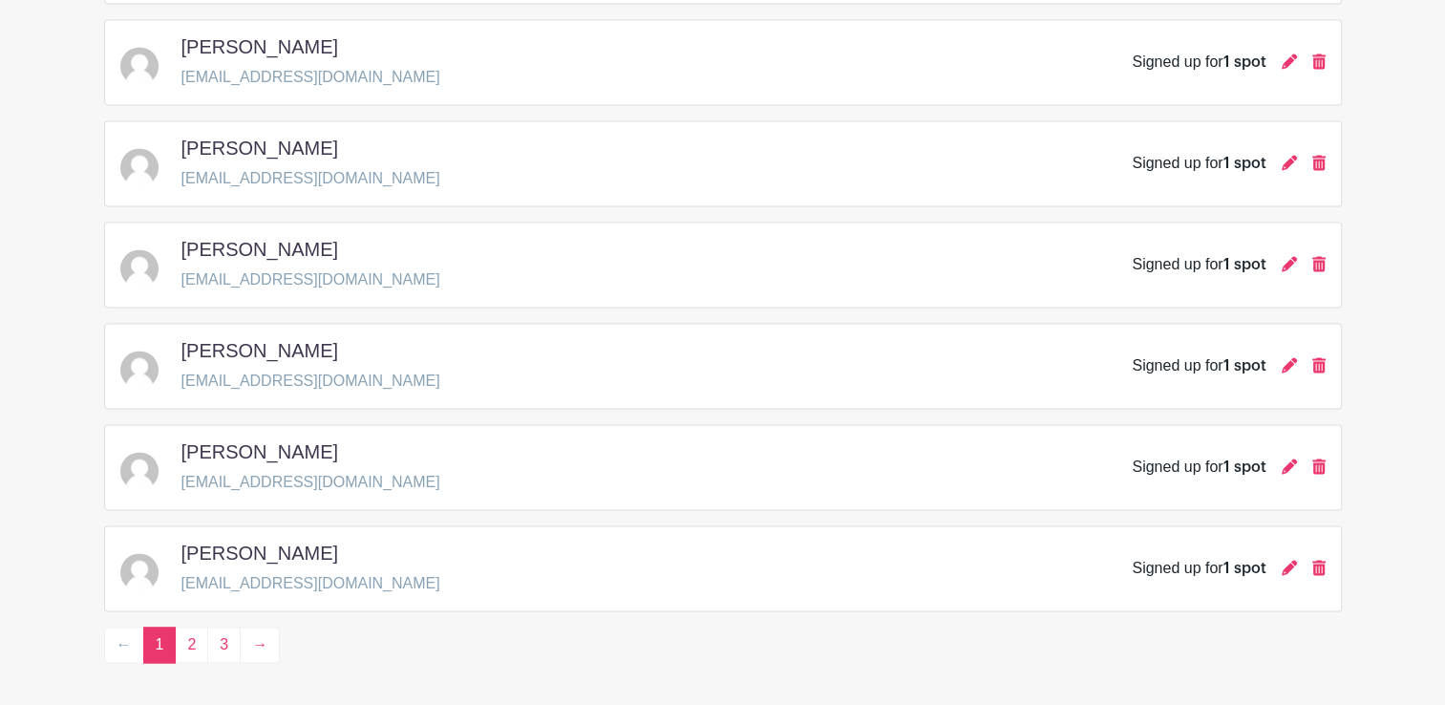
scroll to position [2767, 0]
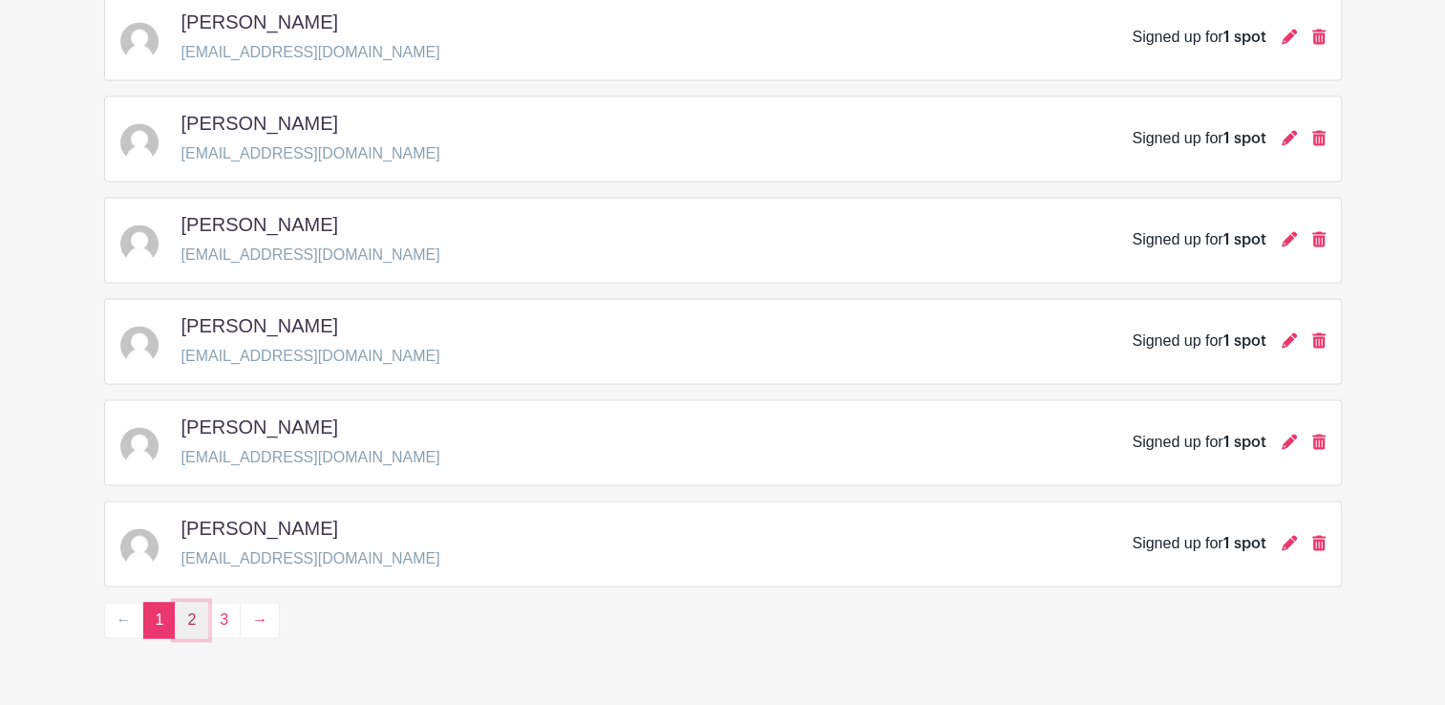
click at [197, 610] on link "2" at bounding box center [191, 620] width 33 height 36
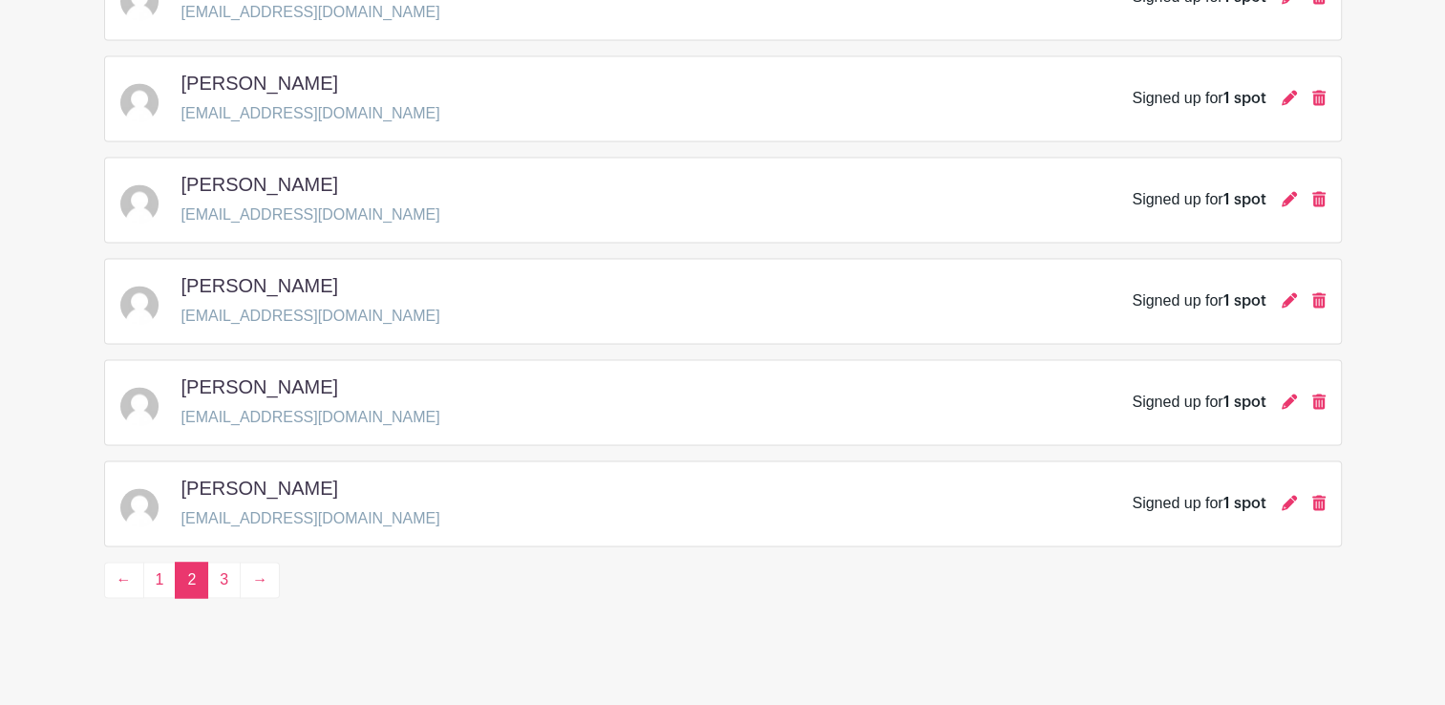
scroll to position [2808, 0]
click at [224, 573] on link "3" at bounding box center [223, 579] width 33 height 36
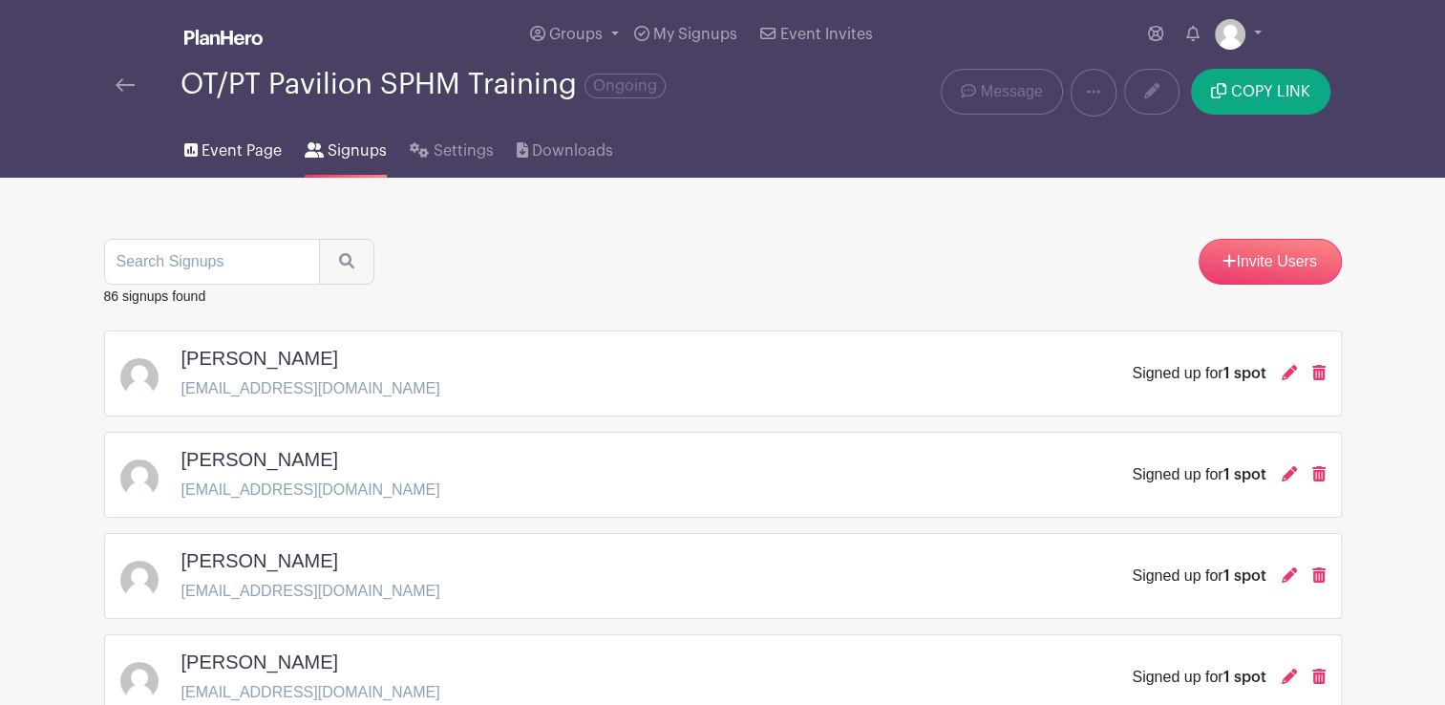
click at [258, 160] on span "Event Page" at bounding box center [242, 150] width 80 height 23
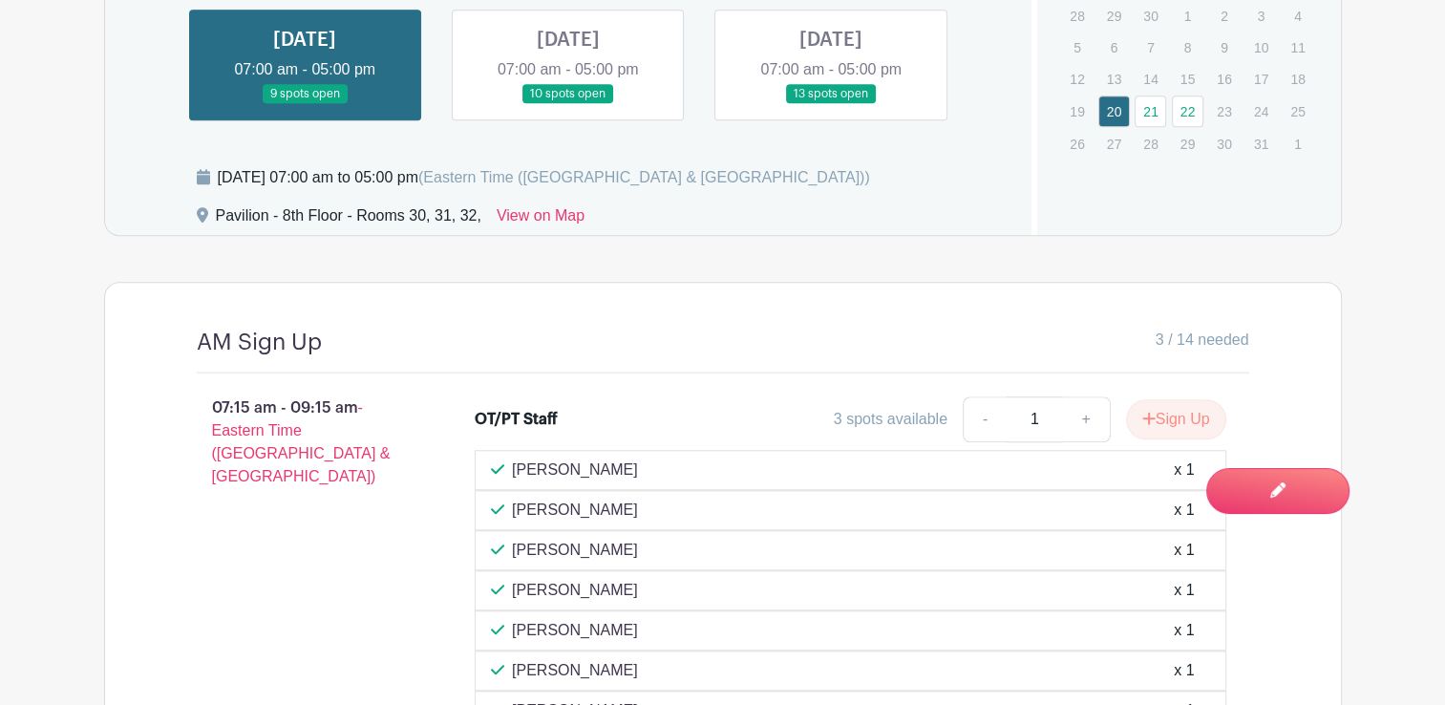
scroll to position [1587, 0]
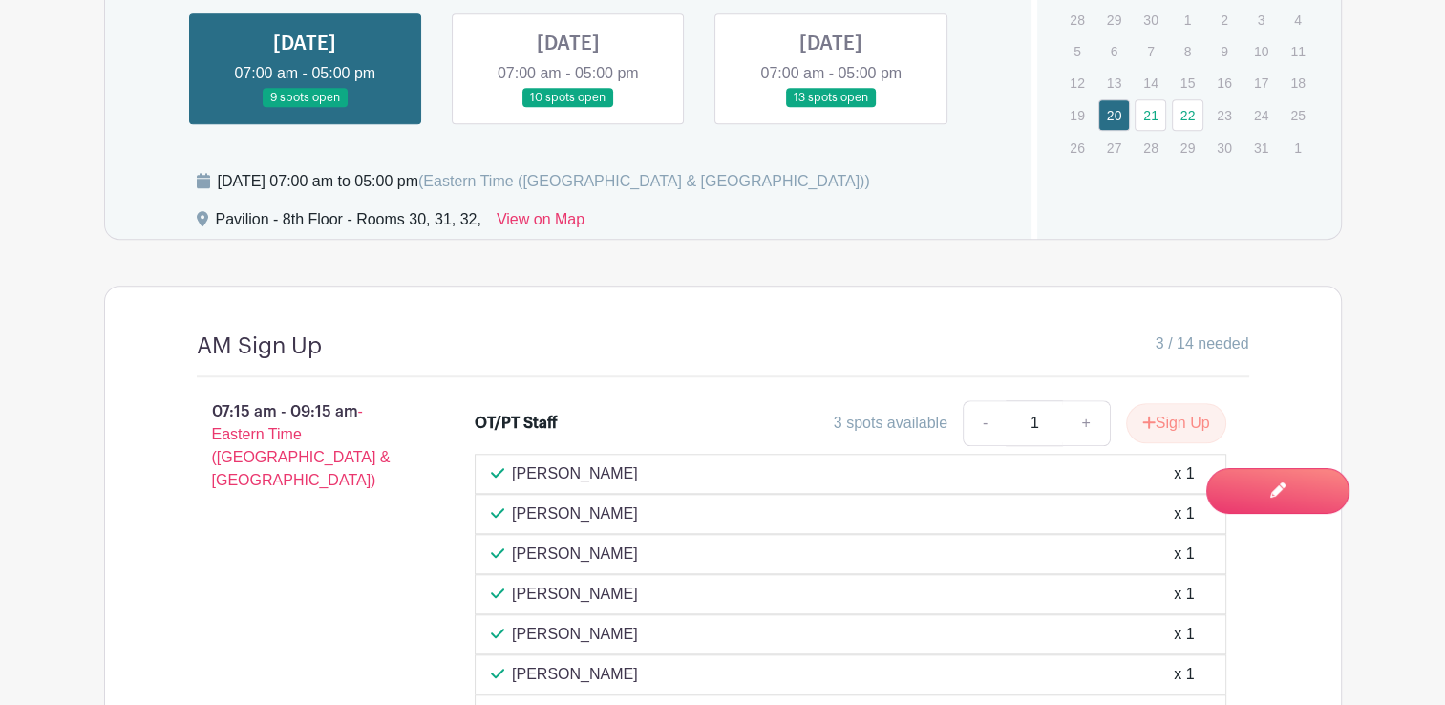
click at [568, 108] on link at bounding box center [568, 108] width 0 height 0
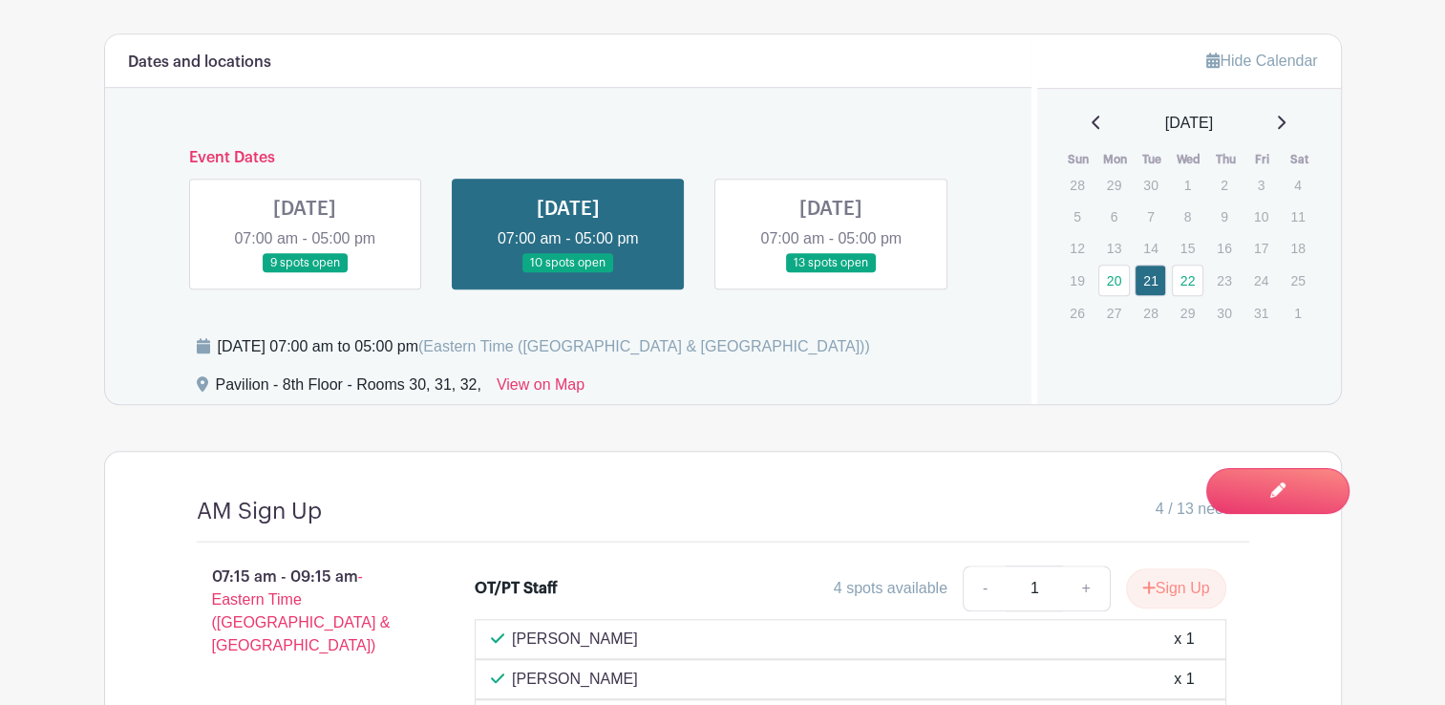
scroll to position [1421, 0]
click at [831, 274] on link at bounding box center [831, 274] width 0 height 0
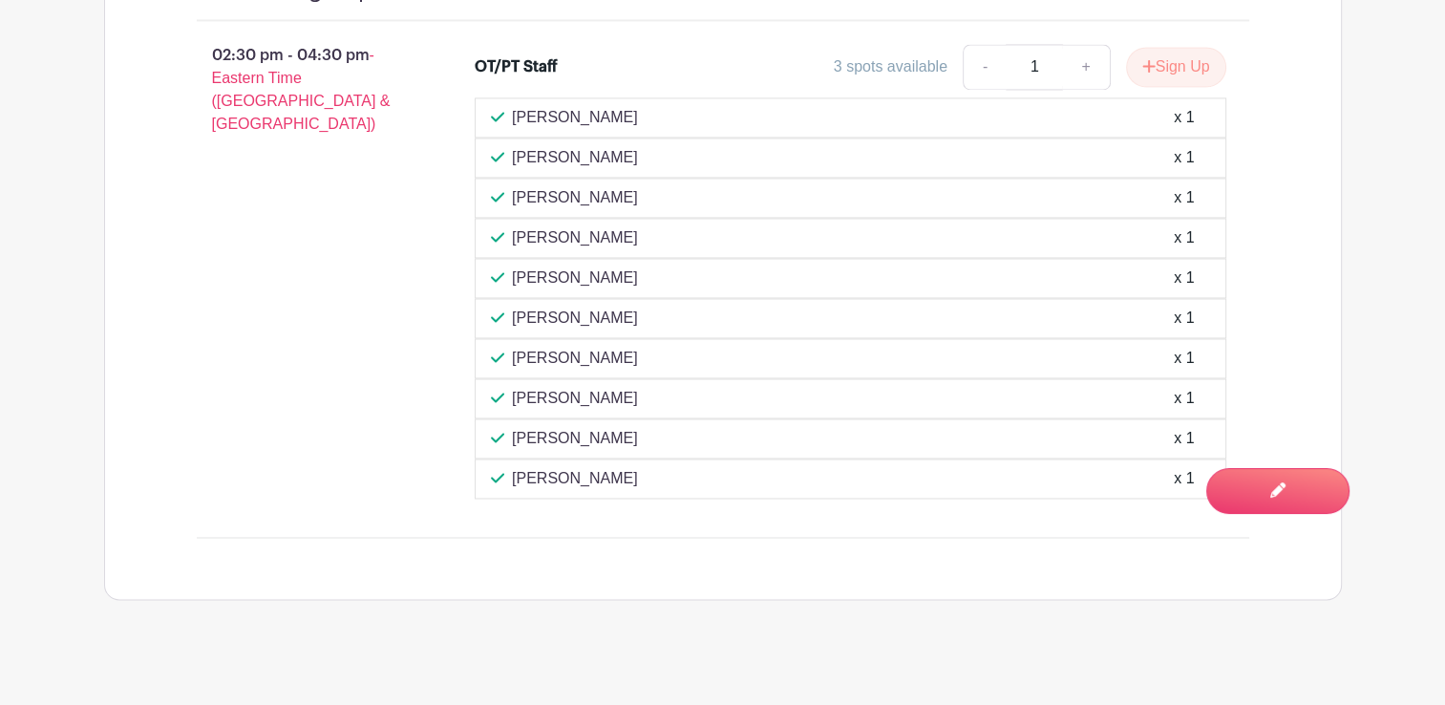
scroll to position [3117, 0]
